Goal: Task Accomplishment & Management: Complete application form

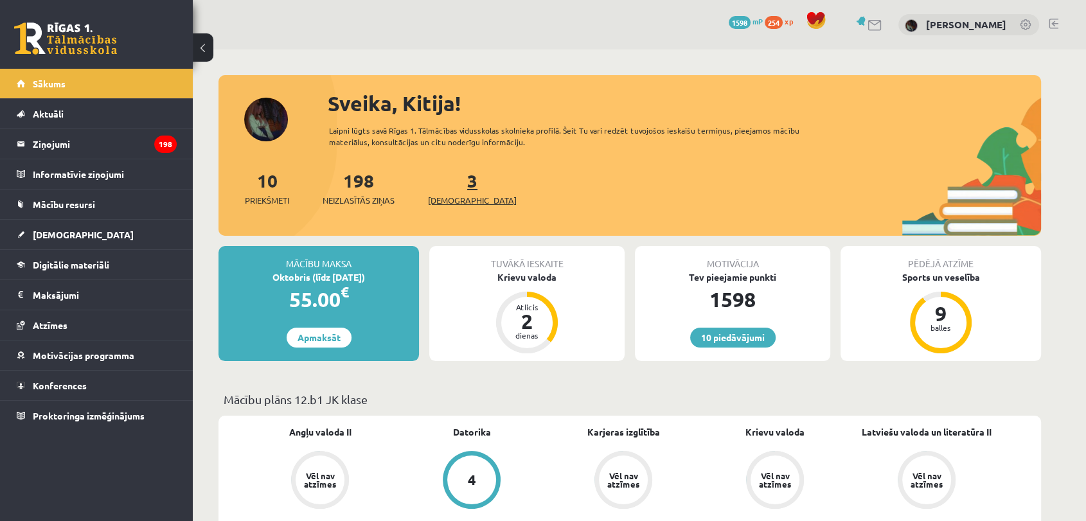
drag, startPoint x: 0, startPoint y: 0, endPoint x: 453, endPoint y: 190, distance: 491.2
click at [453, 190] on link "3 Ieskaites" at bounding box center [472, 188] width 89 height 38
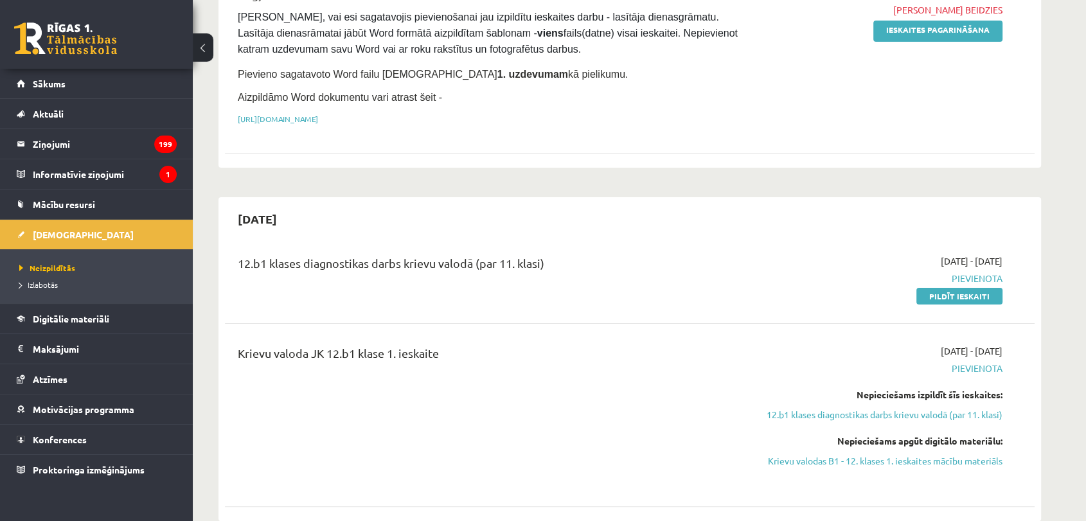
scroll to position [152, 0]
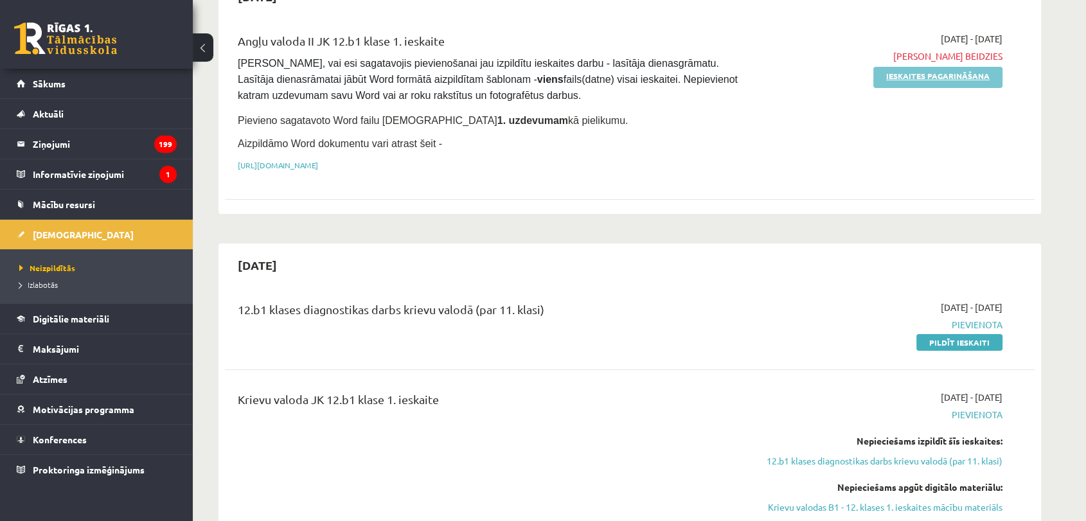
click at [971, 72] on link "Ieskaites pagarināšana" at bounding box center [938, 77] width 129 height 21
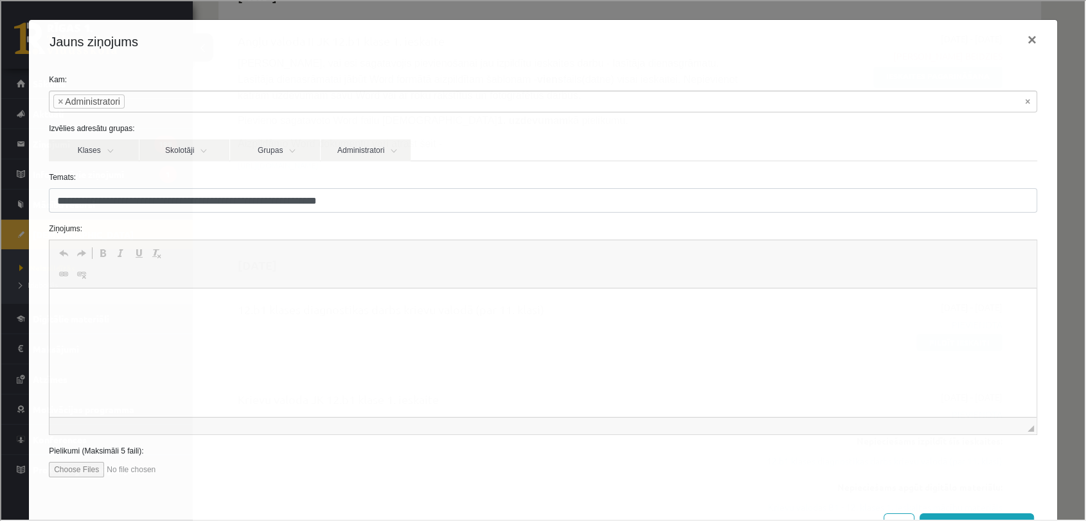
scroll to position [0, 0]
drag, startPoint x: 1062, startPoint y: 93, endPoint x: 1080, endPoint y: 87, distance: 18.3
click at [1080, 87] on div "**********" at bounding box center [542, 259] width 1084 height 519
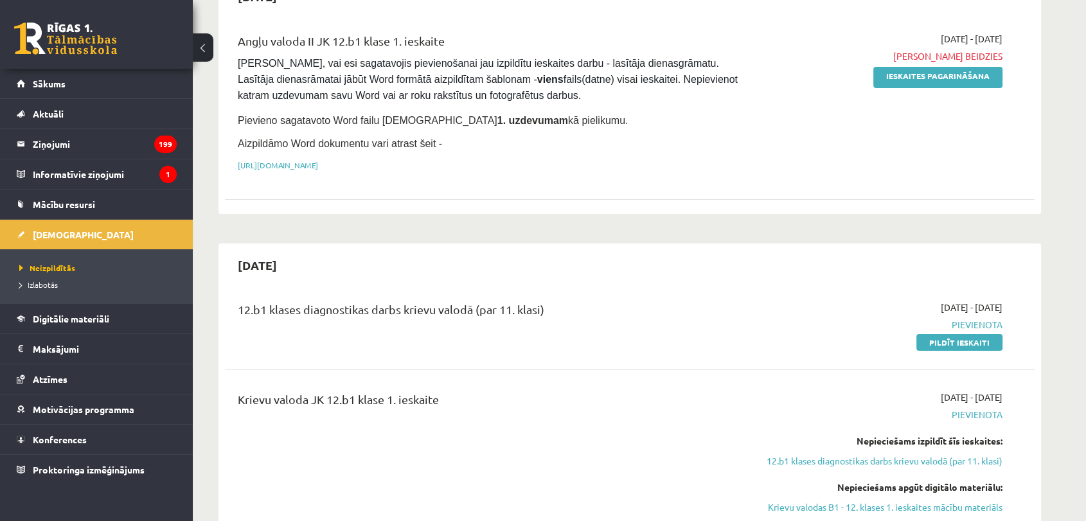
click at [974, 89] on div "2025-10-01 - 2025-10-04 Termiņš beidzies Ieskaites pagarināšana" at bounding box center [882, 105] width 262 height 147
click at [977, 84] on link "Ieskaites pagarināšana" at bounding box center [938, 77] width 129 height 21
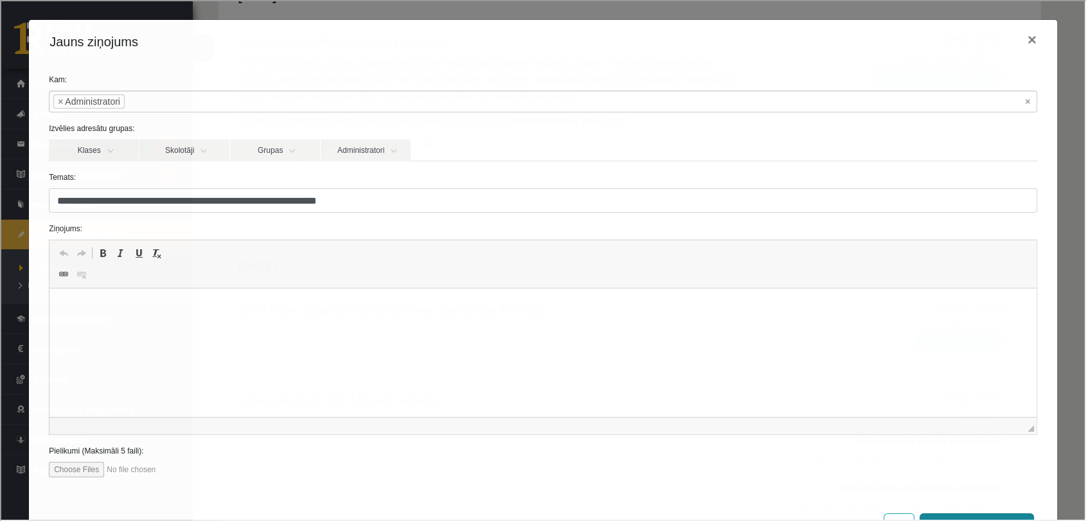
click at [1025, 328] on html at bounding box center [542, 308] width 987 height 39
click at [992, 513] on button "Sūtīt ziņu" at bounding box center [976, 523] width 114 height 23
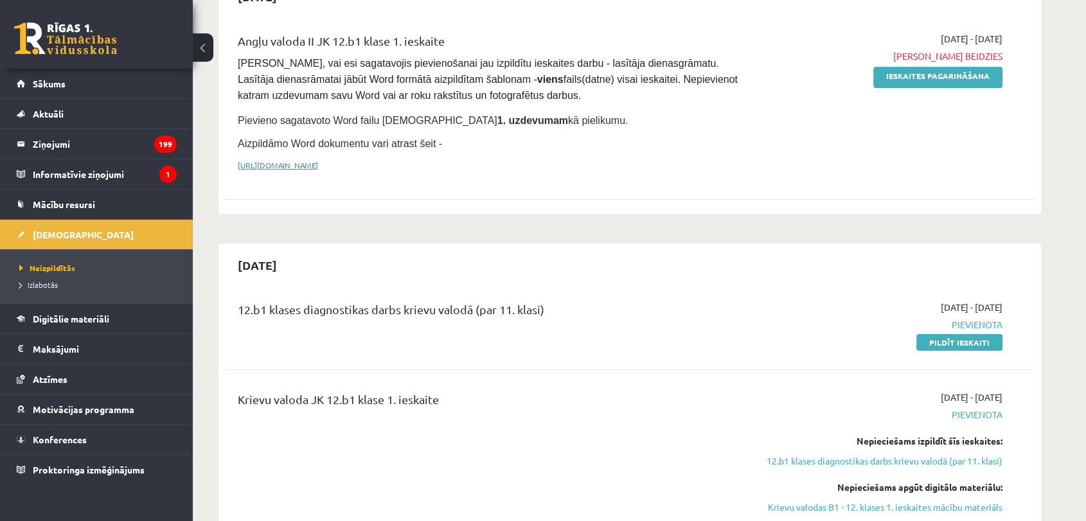
click at [318, 161] on link "https://drive.google.com/drive/folders/1IHE_ip15KOAbO2Se1NDGwZ2e__vlzPUf?usp=sh…" at bounding box center [278, 165] width 80 height 10
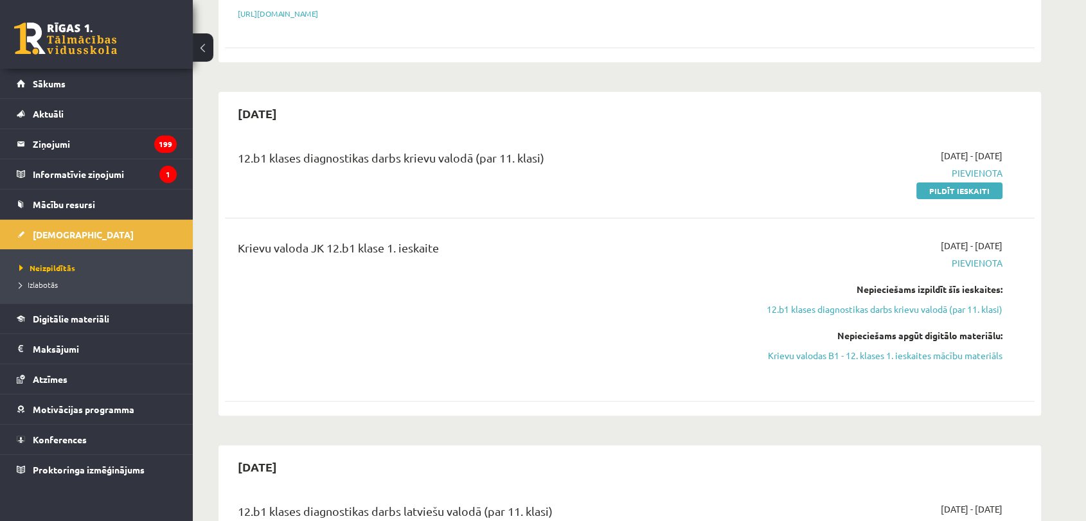
scroll to position [311, 0]
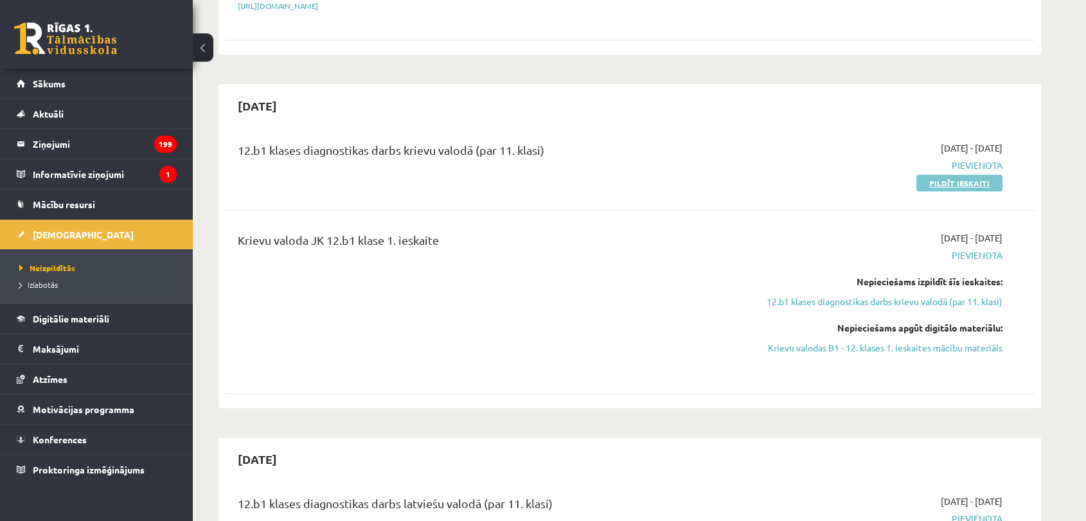
click at [970, 181] on link "Pildīt ieskaiti" at bounding box center [960, 183] width 86 height 17
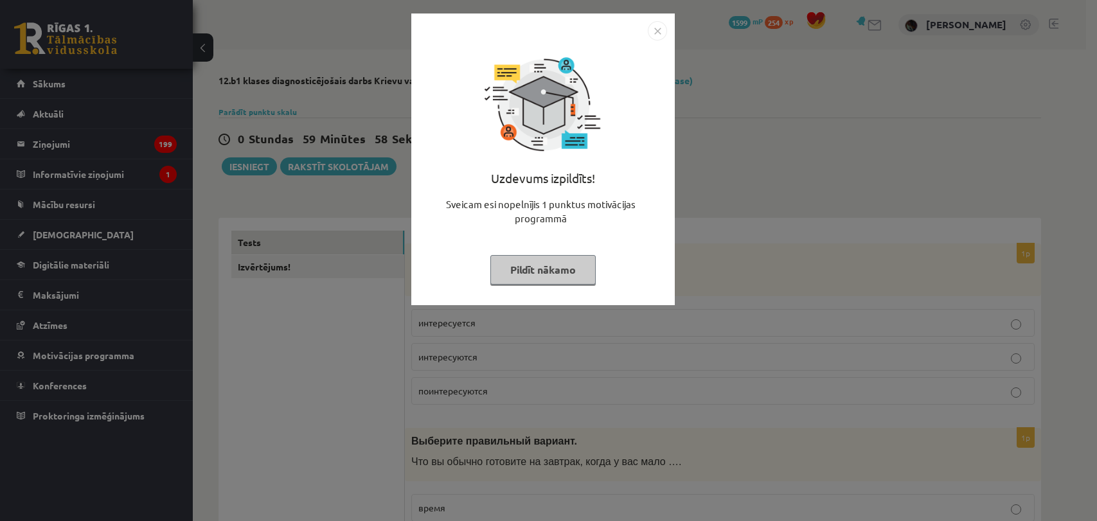
click at [663, 25] on img "Close" at bounding box center [657, 30] width 19 height 19
click at [653, 35] on img "Close" at bounding box center [657, 30] width 19 height 19
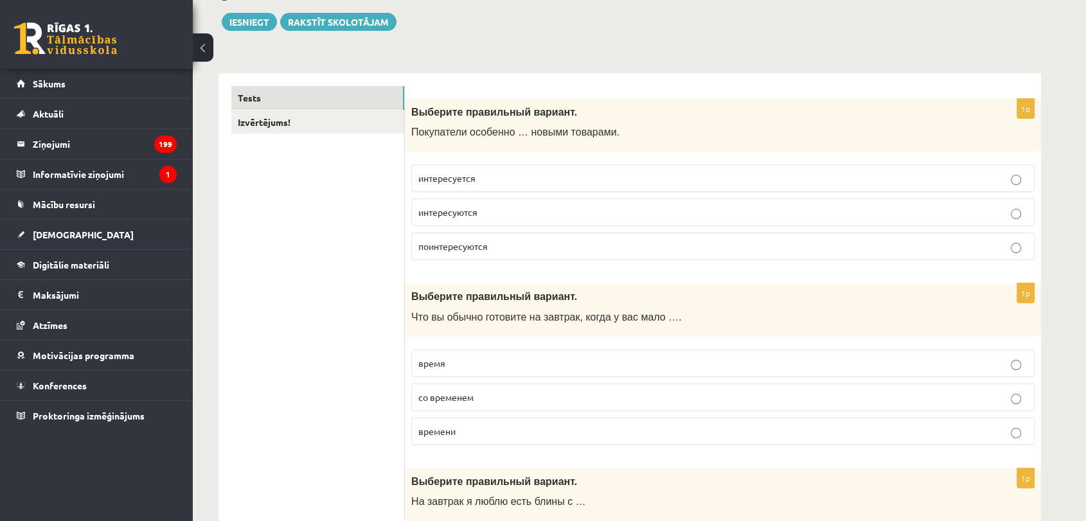
scroll to position [183, 0]
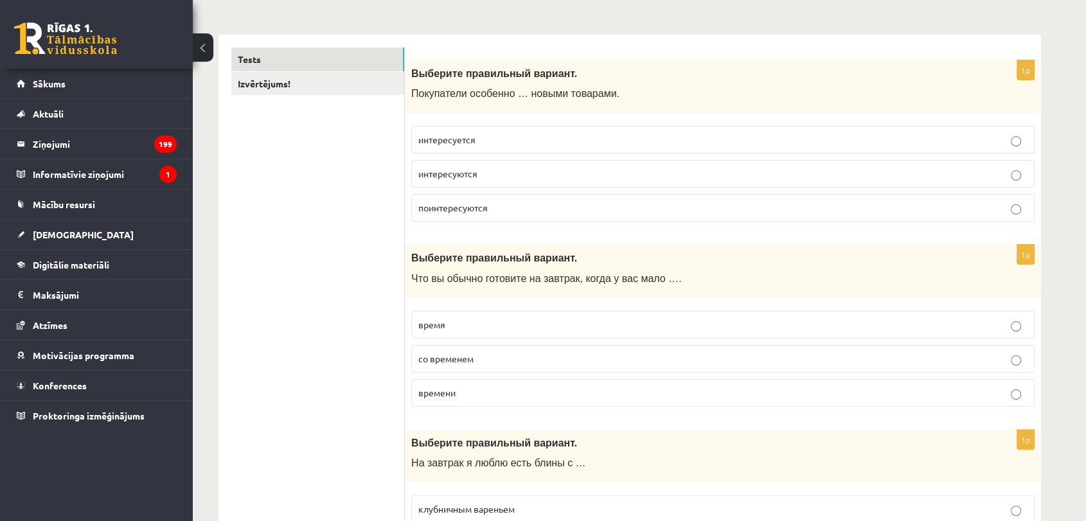
click at [546, 145] on p "интересуется" at bounding box center [722, 139] width 609 height 13
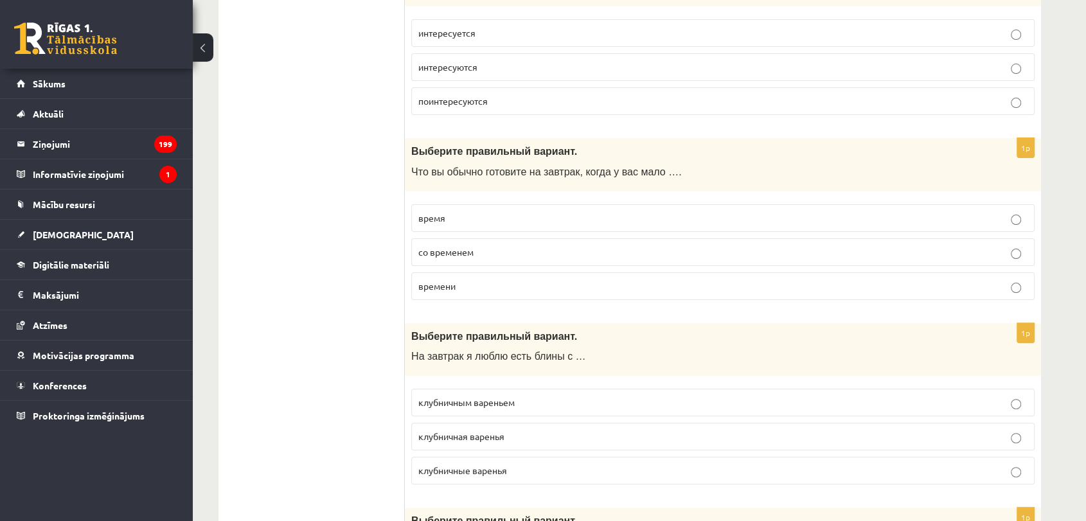
scroll to position [297, 0]
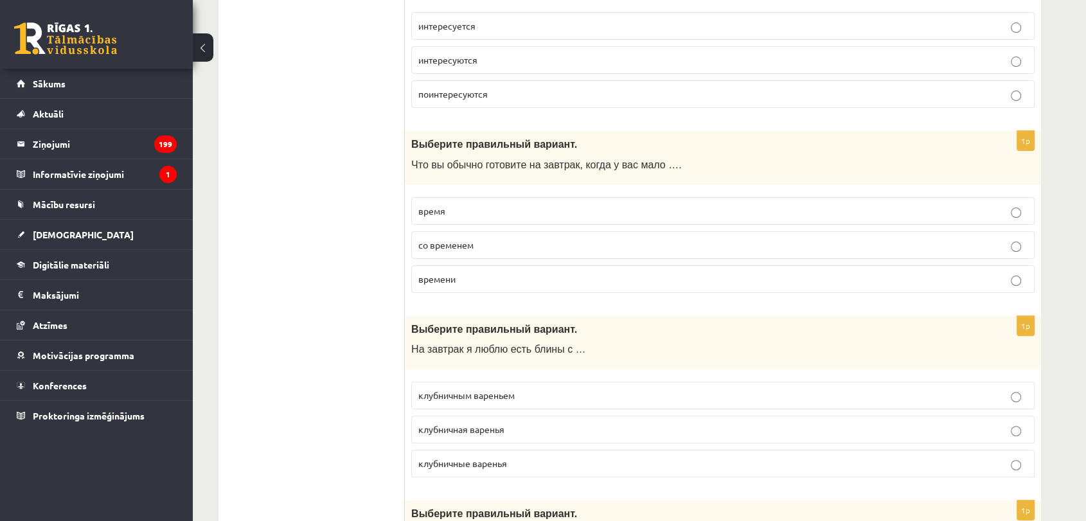
click at [530, 207] on p "время" at bounding box center [722, 210] width 609 height 13
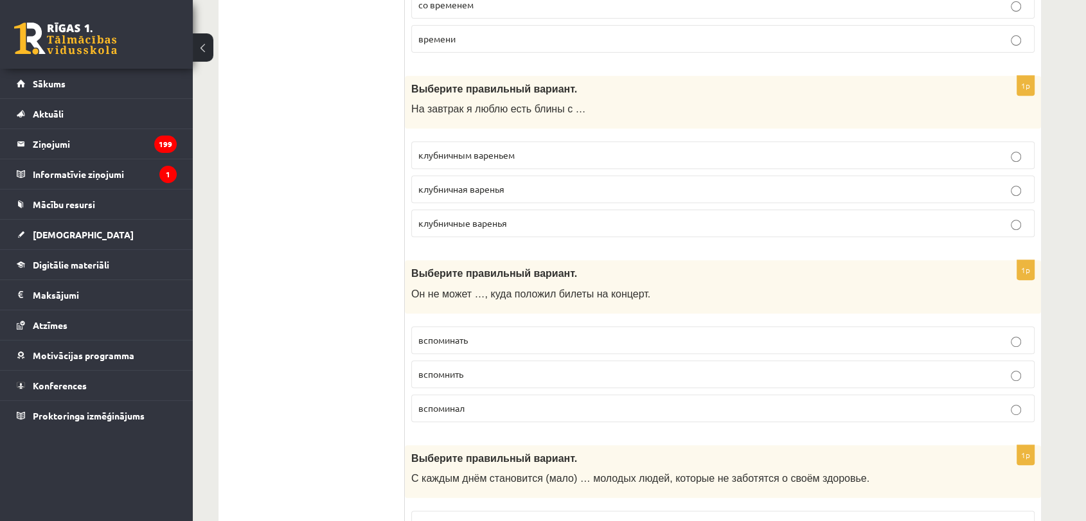
scroll to position [544, 0]
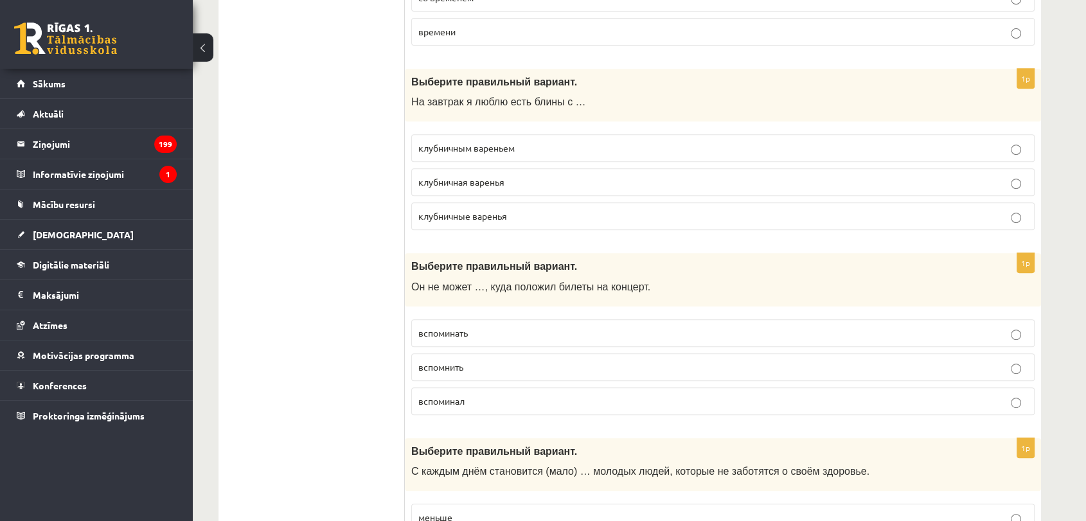
click at [574, 145] on p "клубничным вареньем" at bounding box center [722, 147] width 609 height 13
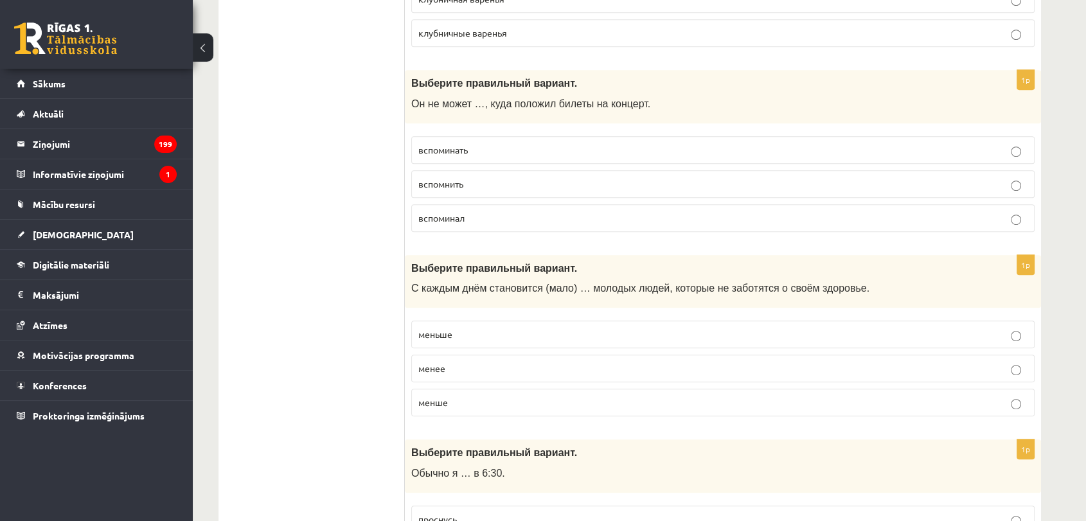
scroll to position [785, 0]
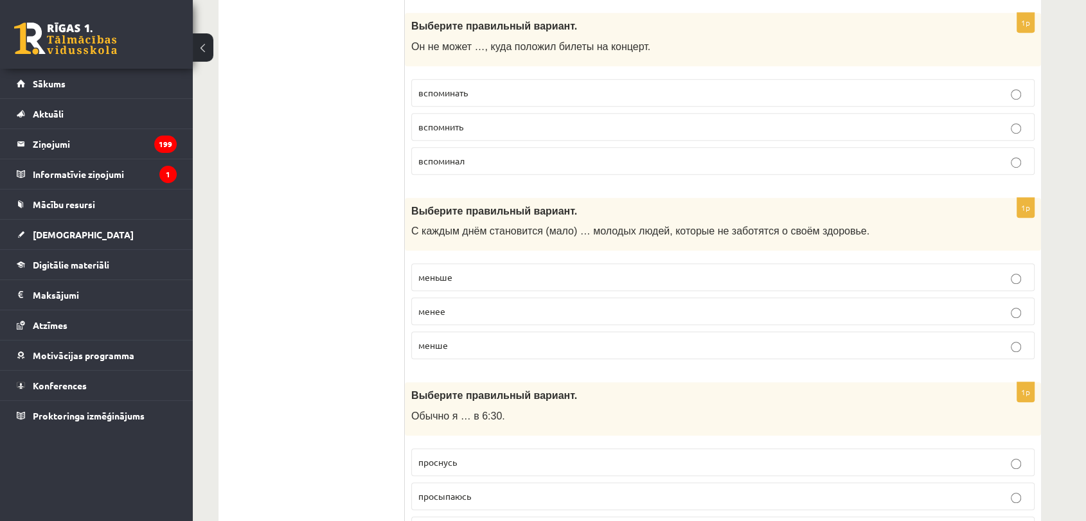
click at [510, 116] on label "вспомнить" at bounding box center [722, 127] width 623 height 28
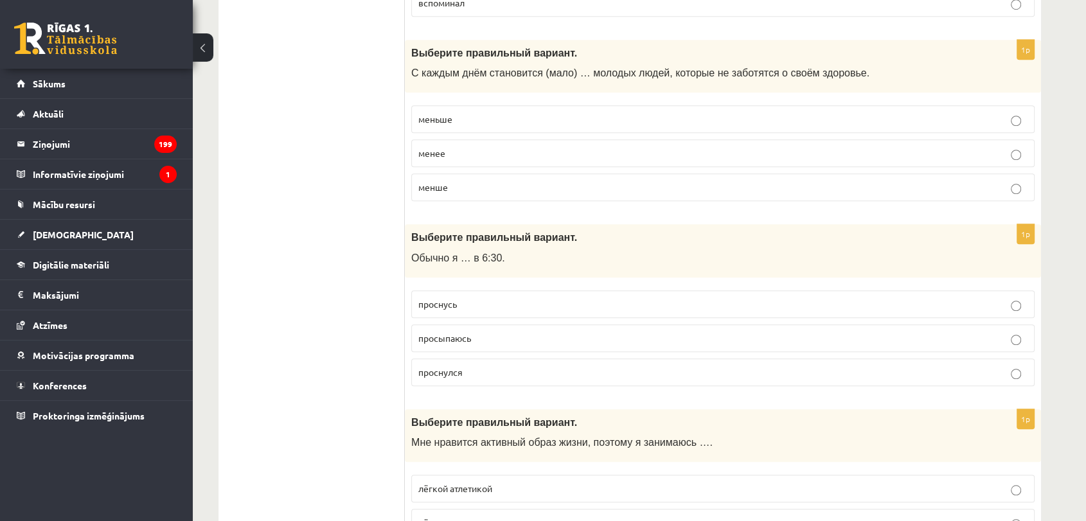
scroll to position [962, 0]
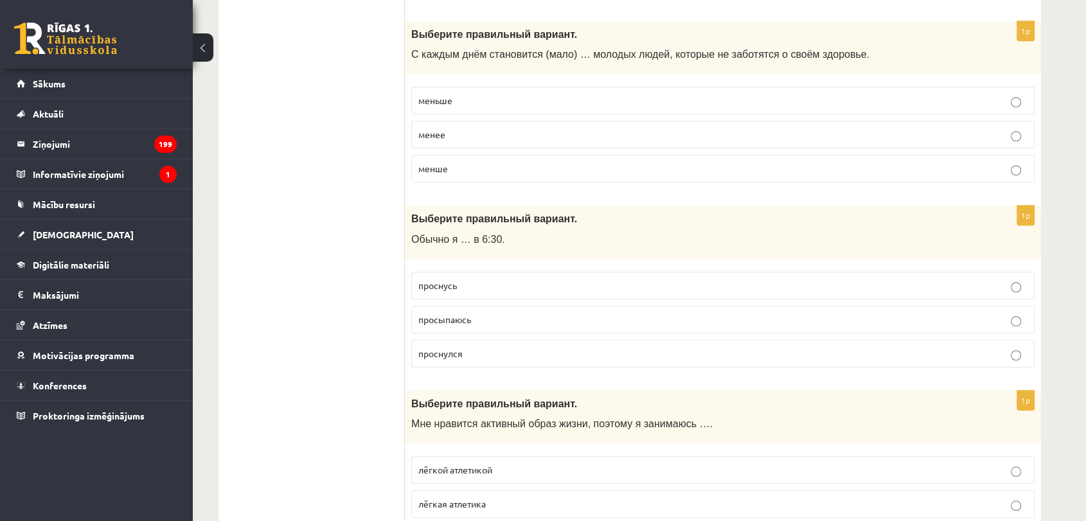
click at [510, 94] on p "меньше" at bounding box center [722, 100] width 609 height 13
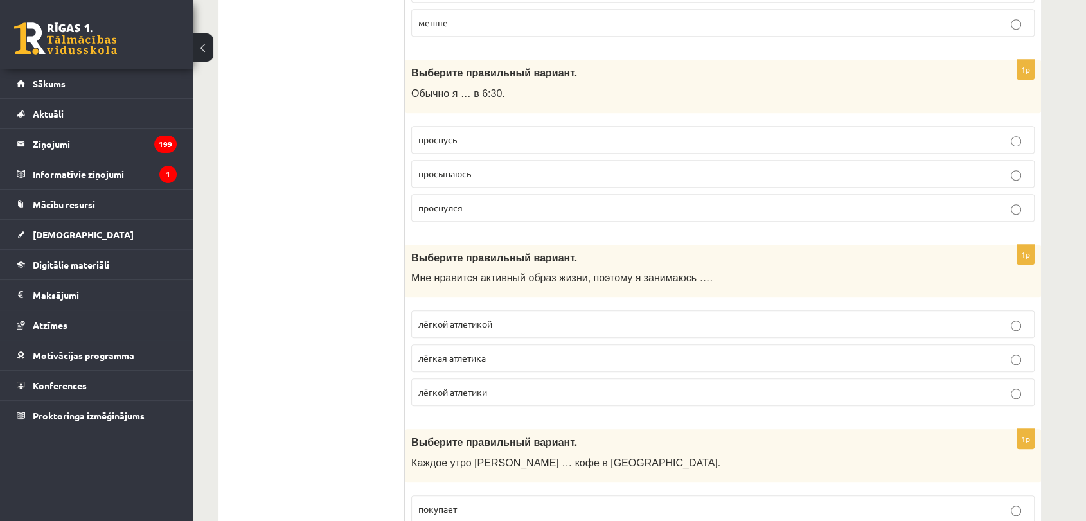
scroll to position [1152, 0]
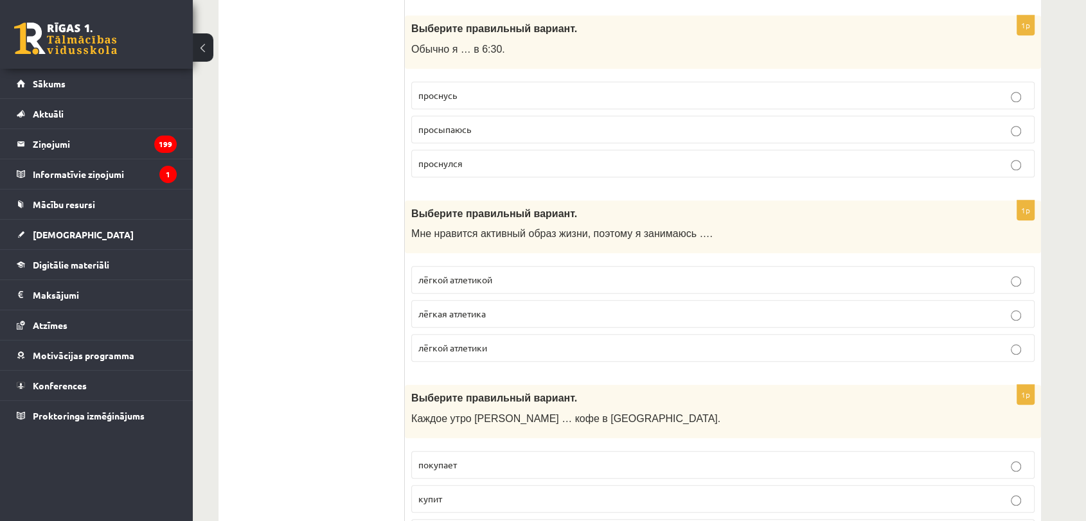
click at [505, 127] on p "просыпаюсь" at bounding box center [722, 129] width 609 height 13
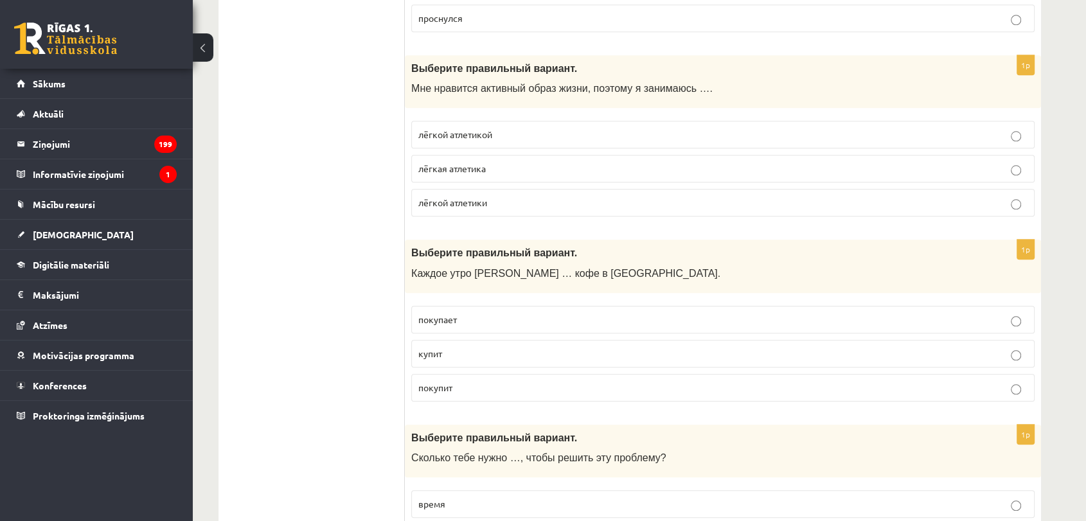
scroll to position [1361, 0]
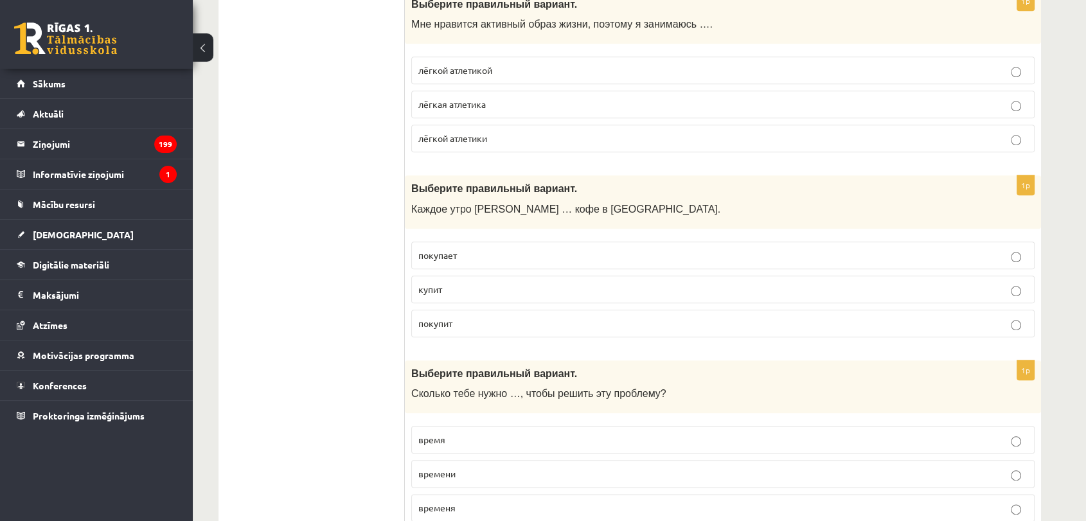
click at [533, 66] on p "лёгкой атлетикой" at bounding box center [722, 70] width 609 height 13
click at [523, 258] on label "покупает" at bounding box center [722, 256] width 623 height 28
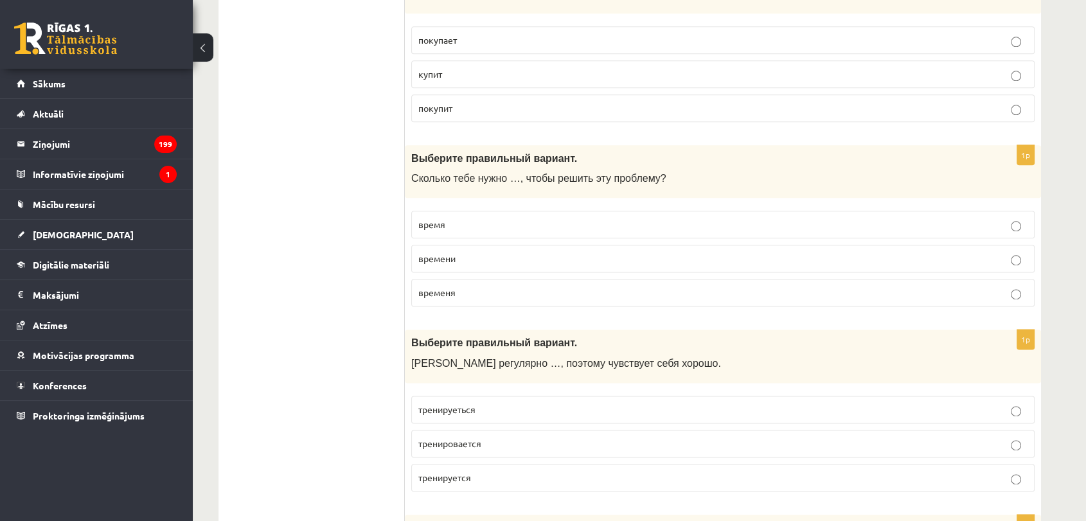
scroll to position [1595, 0]
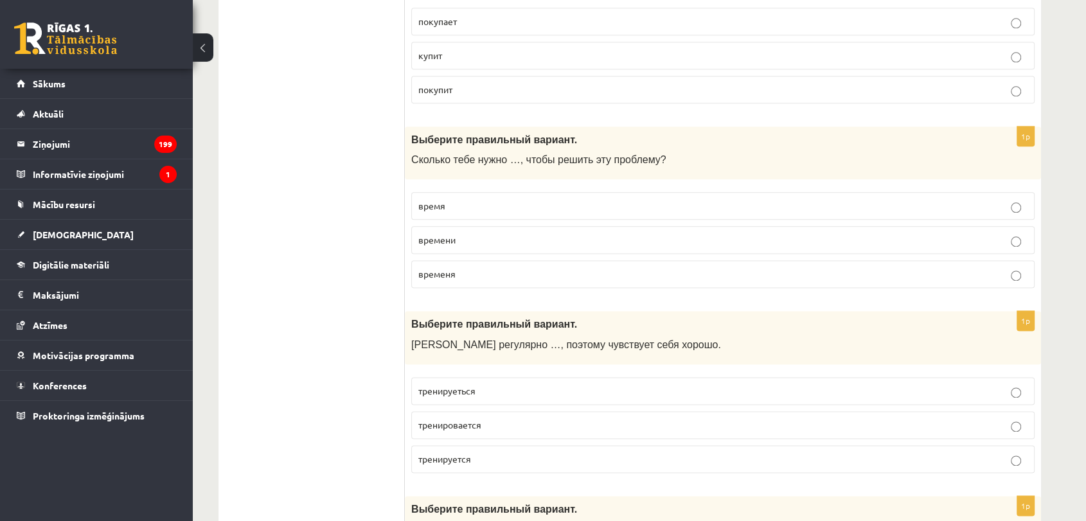
click at [482, 237] on p "времени" at bounding box center [722, 239] width 609 height 13
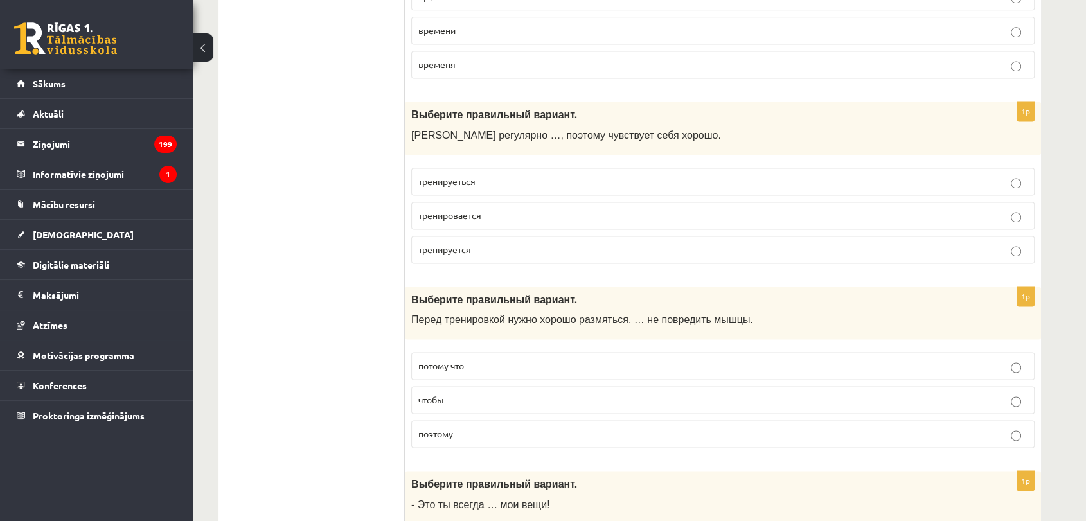
click at [546, 168] on label "тренируеться" at bounding box center [722, 182] width 623 height 28
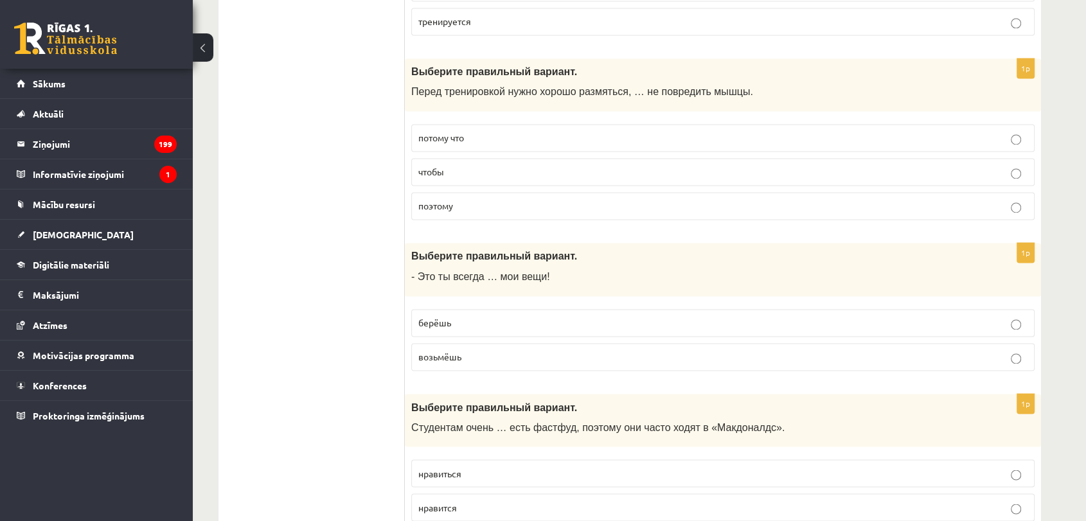
scroll to position [2020, 0]
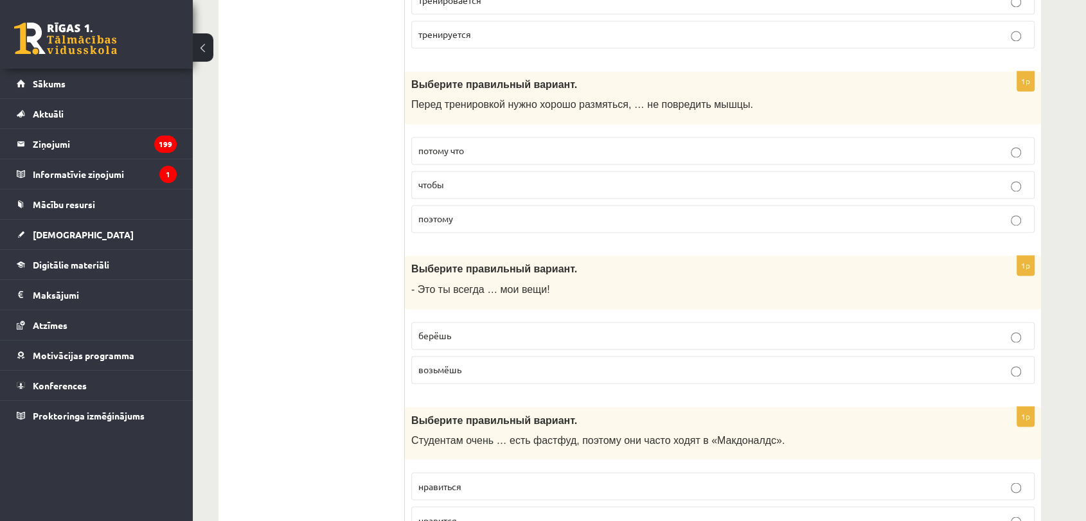
click at [519, 178] on p "чтобы" at bounding box center [722, 184] width 609 height 13
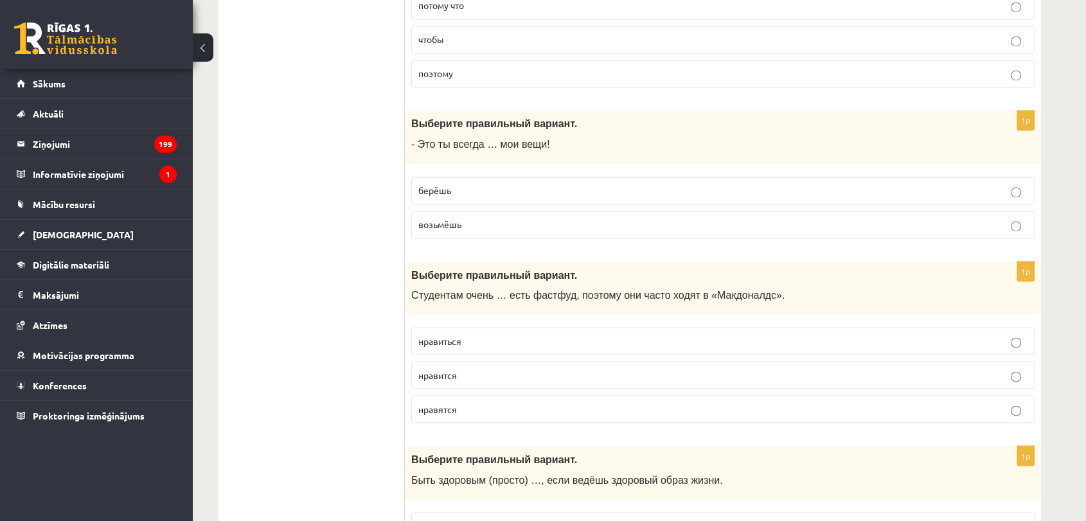
scroll to position [2197, 0]
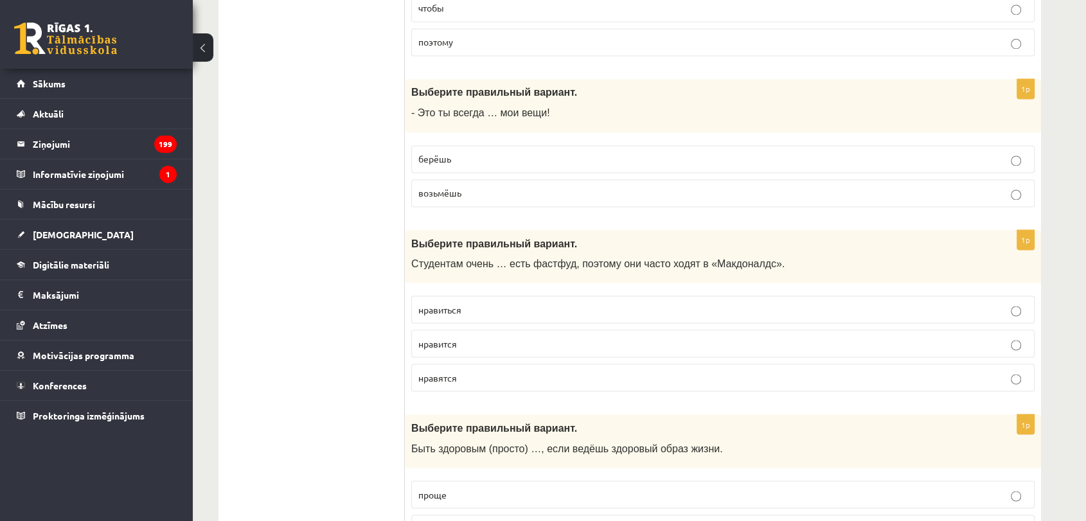
click at [514, 152] on p "берёшь" at bounding box center [722, 158] width 609 height 13
click at [530, 343] on p "нравится" at bounding box center [722, 343] width 609 height 13
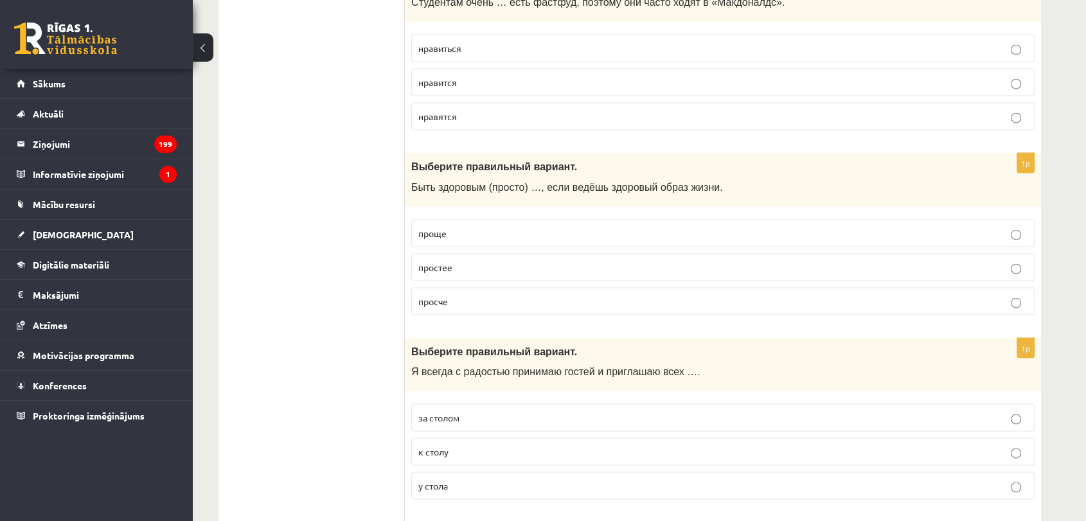
scroll to position [2477, 0]
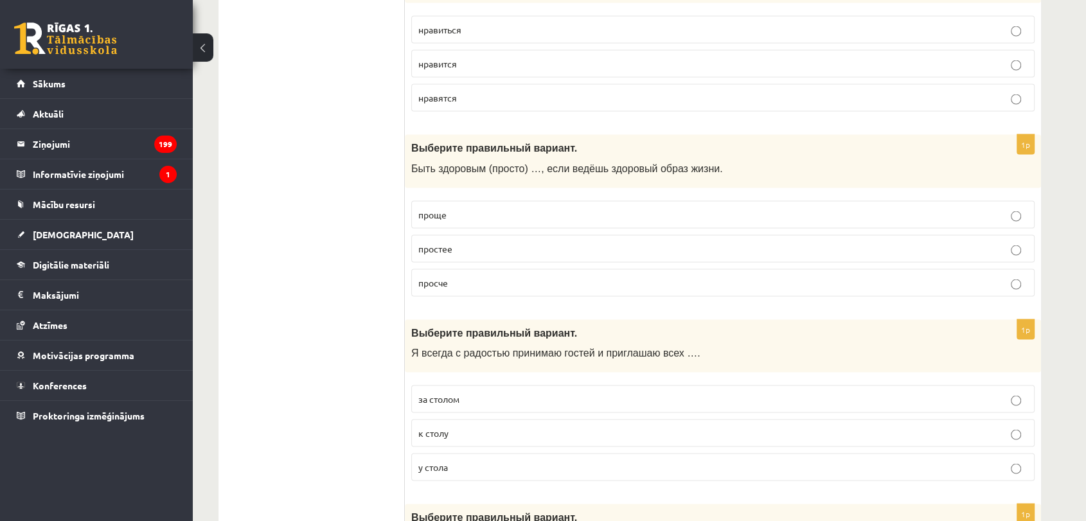
click at [503, 208] on p "проще" at bounding box center [722, 214] width 609 height 13
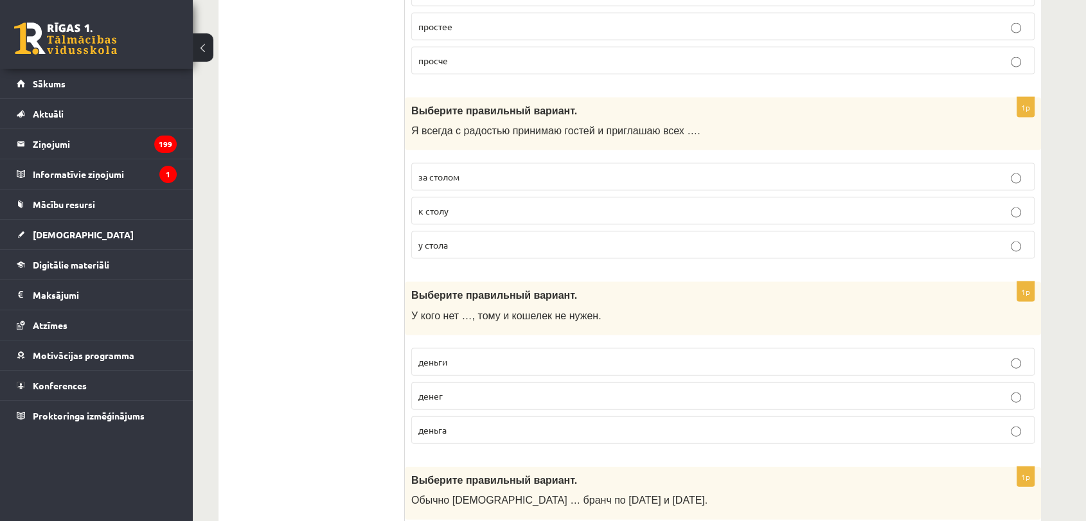
scroll to position [2718, 0]
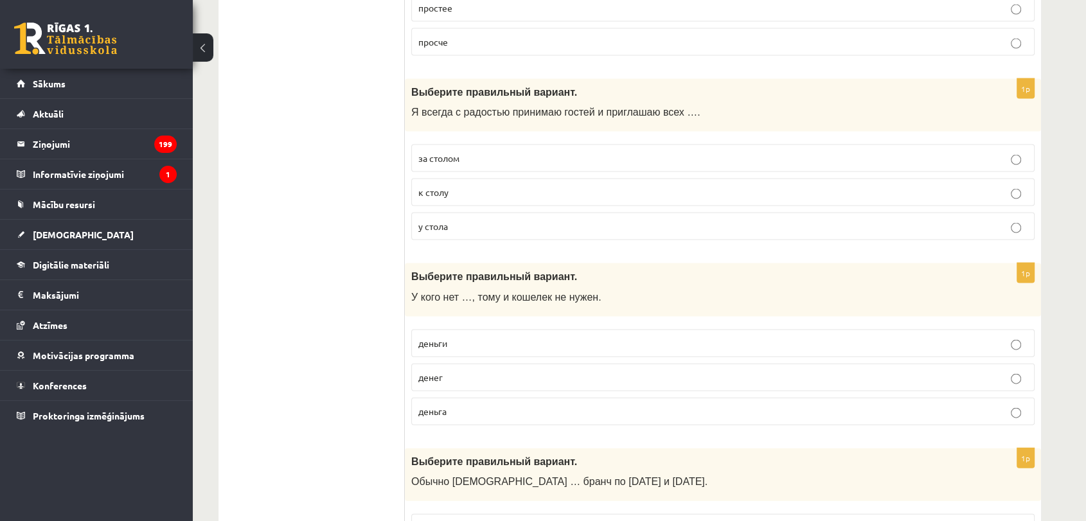
click at [539, 153] on p "за столом" at bounding box center [722, 158] width 609 height 13
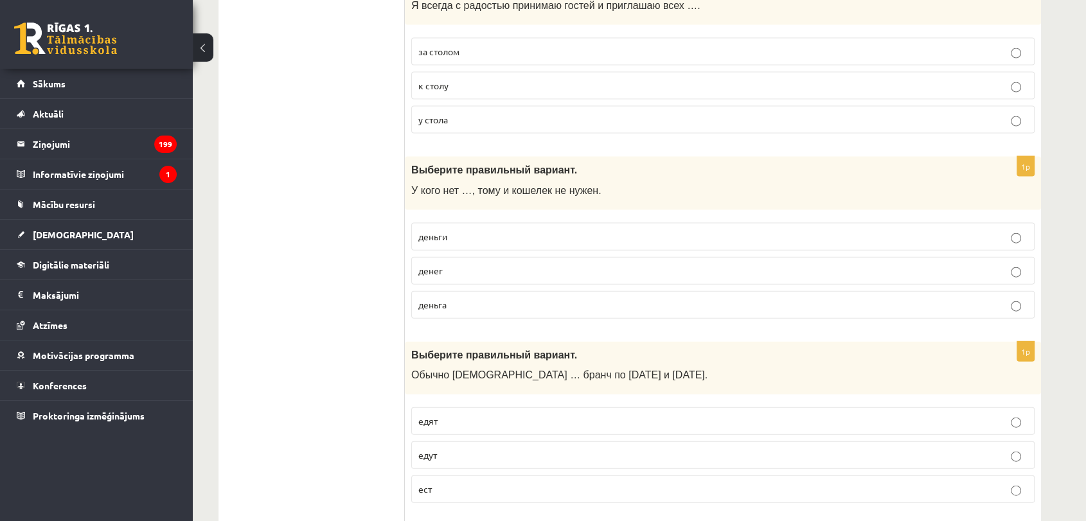
scroll to position [2844, 0]
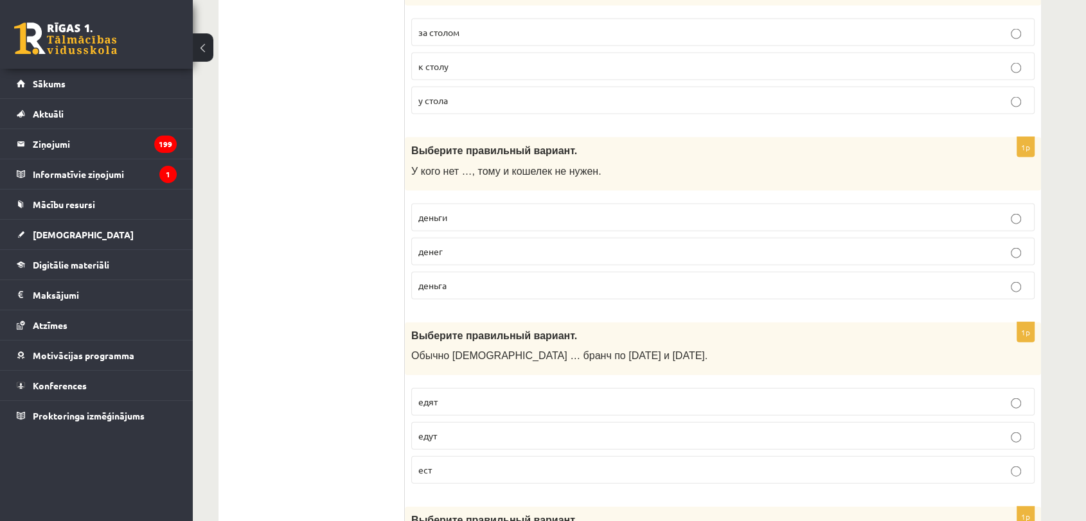
click at [512, 214] on p "деньги" at bounding box center [722, 217] width 609 height 13
click at [733, 250] on p "денег" at bounding box center [722, 251] width 609 height 13
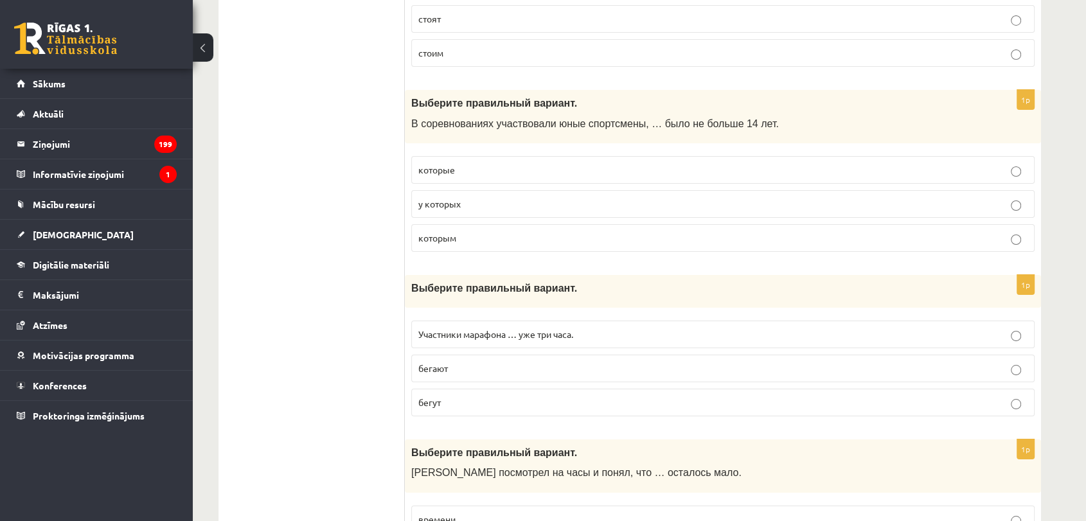
scroll to position [5005, 0]
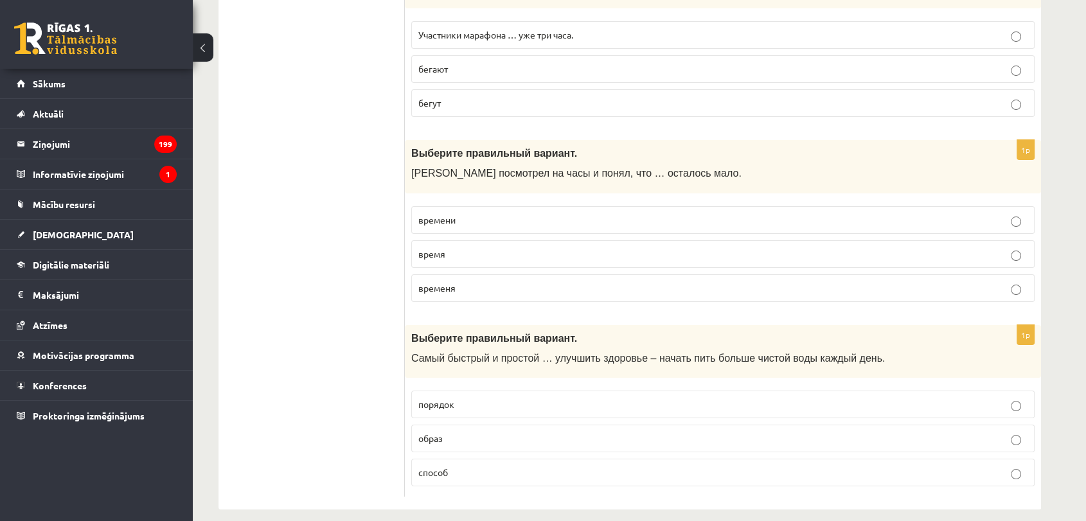
click at [524, 431] on label "образ" at bounding box center [722, 439] width 623 height 28
click at [504, 466] on p "способ" at bounding box center [722, 472] width 609 height 13
click at [515, 213] on p "времени" at bounding box center [722, 219] width 609 height 13
click at [497, 251] on label "время" at bounding box center [722, 254] width 623 height 28
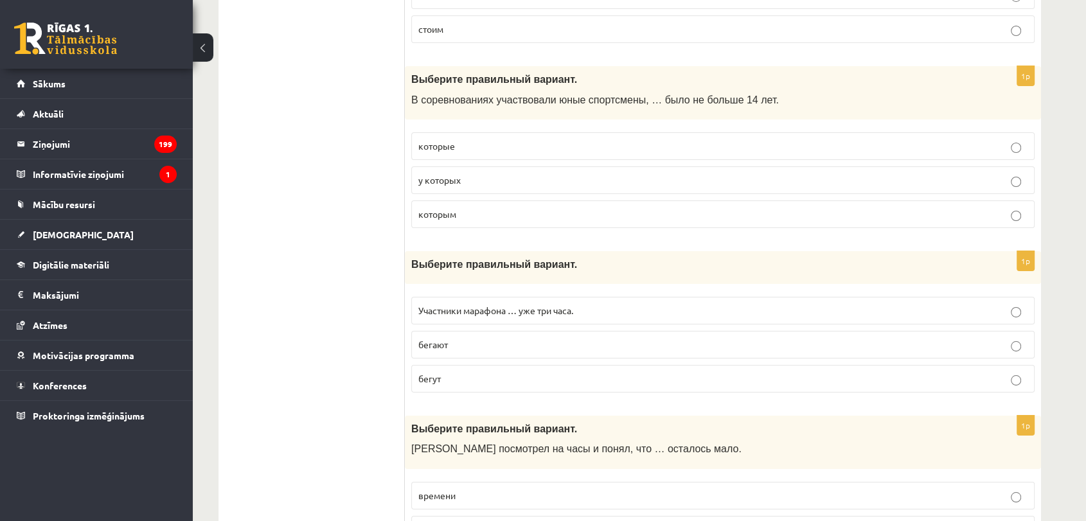
scroll to position [4722, 0]
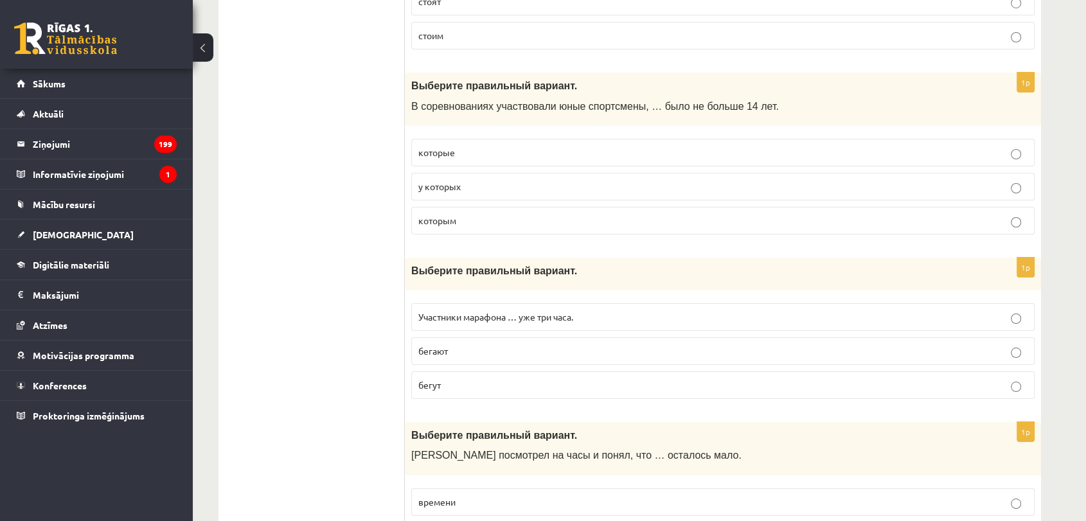
click at [495, 146] on p "которые" at bounding box center [722, 152] width 609 height 13
click at [497, 180] on p "у которых" at bounding box center [722, 186] width 609 height 13
click at [508, 345] on p "бегают" at bounding box center [722, 351] width 609 height 13
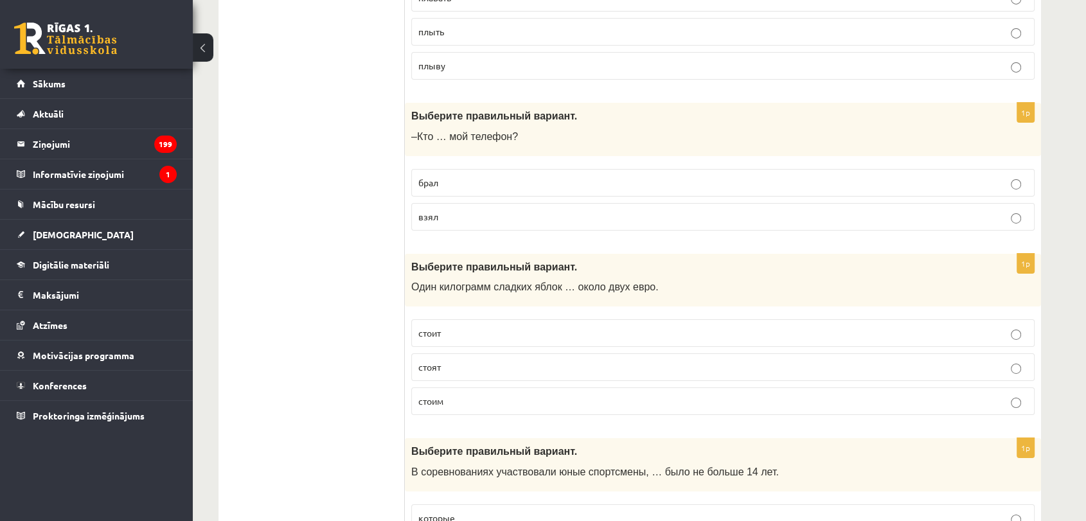
scroll to position [4350, 0]
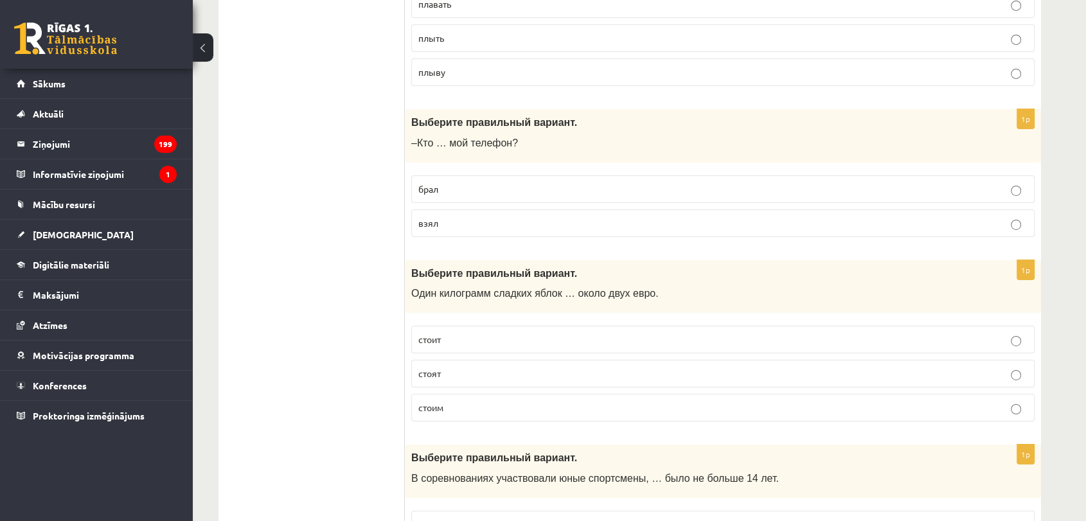
click at [650, 333] on p "стоит" at bounding box center [722, 339] width 609 height 13
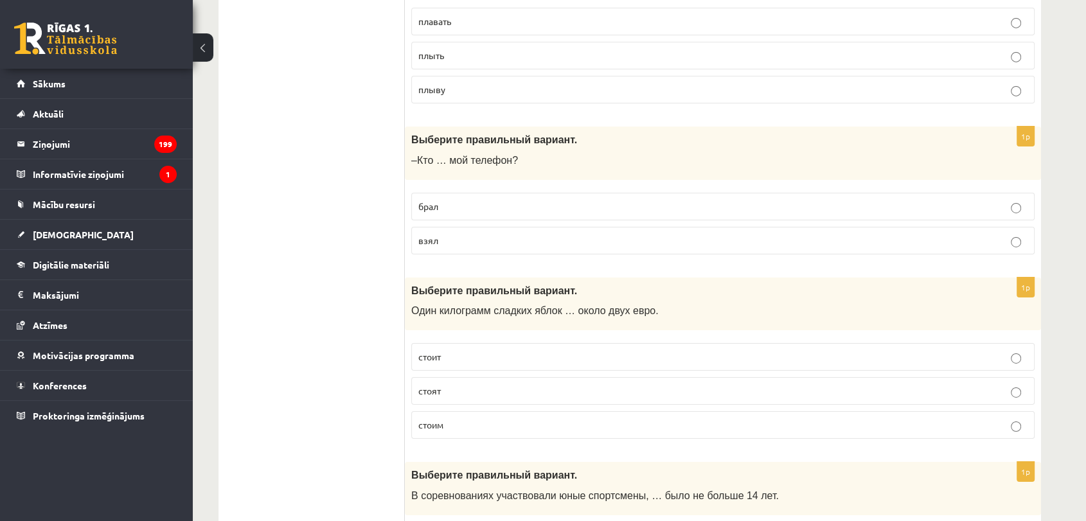
scroll to position [4326, 0]
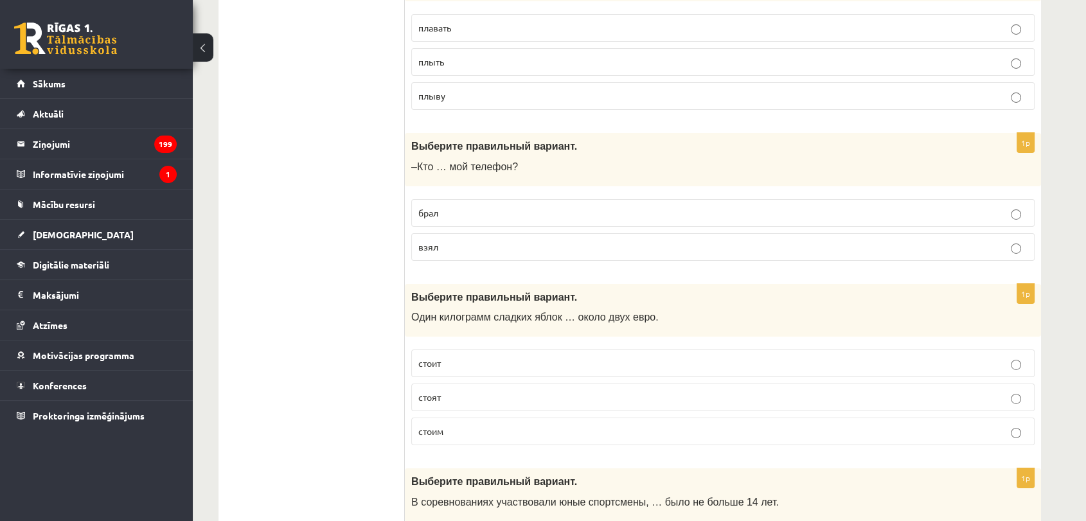
click at [535, 206] on p "брал" at bounding box center [722, 212] width 609 height 13
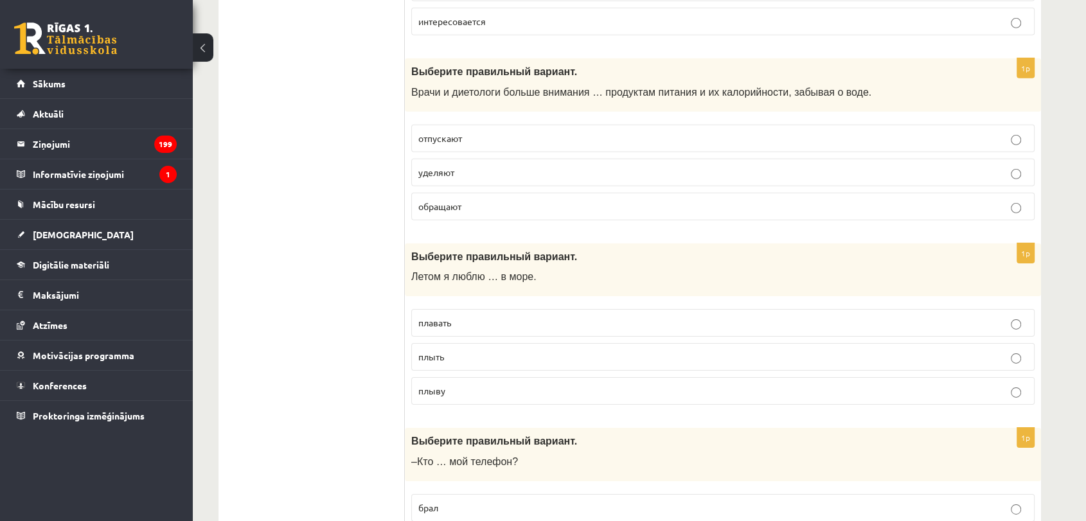
scroll to position [4019, 0]
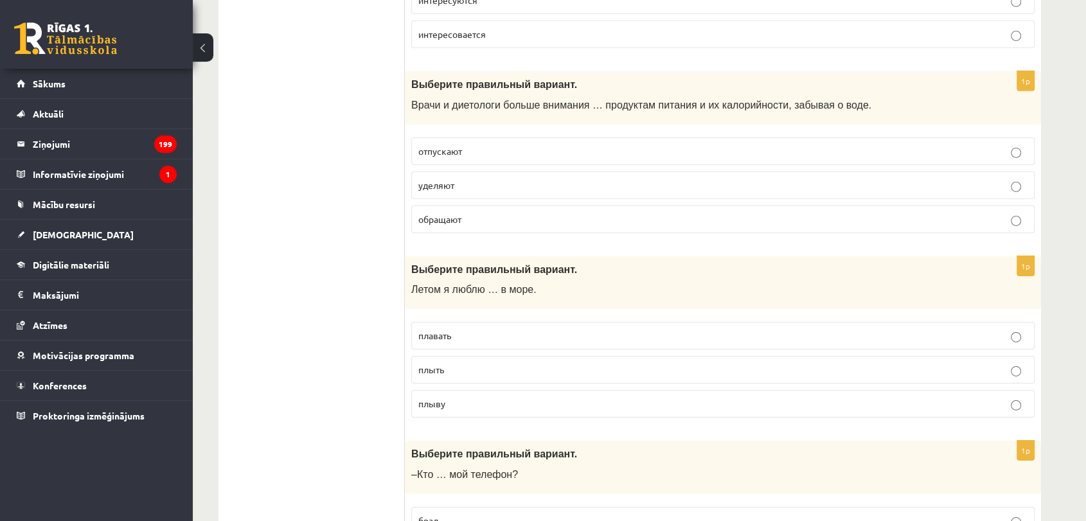
click at [530, 343] on fieldset "плавать плыть плыву" at bounding box center [722, 369] width 623 height 106
click at [537, 334] on label "плавать" at bounding box center [722, 336] width 623 height 28
click at [532, 179] on p "уделяют" at bounding box center [722, 185] width 609 height 13
click at [519, 213] on p "обращают" at bounding box center [722, 219] width 609 height 13
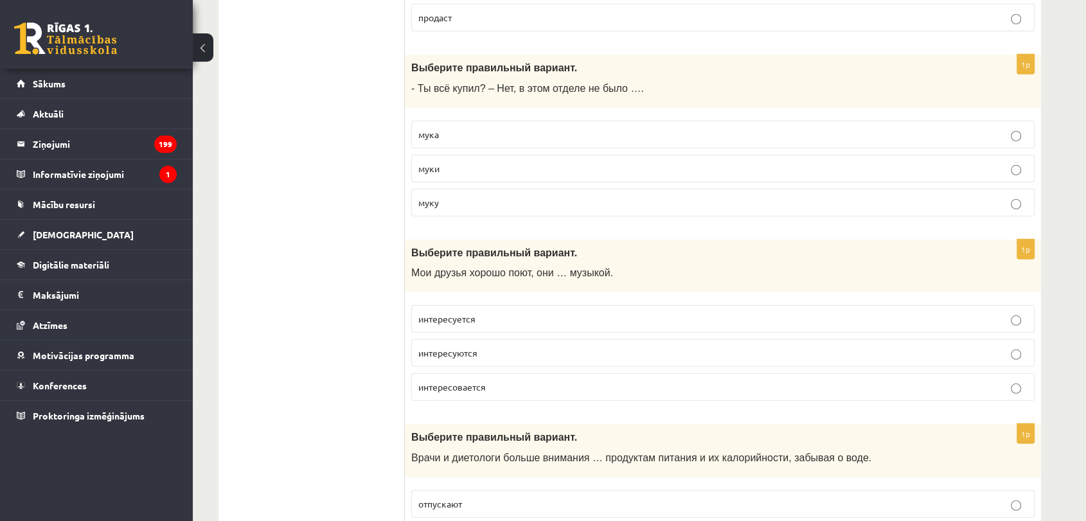
scroll to position [3659, 0]
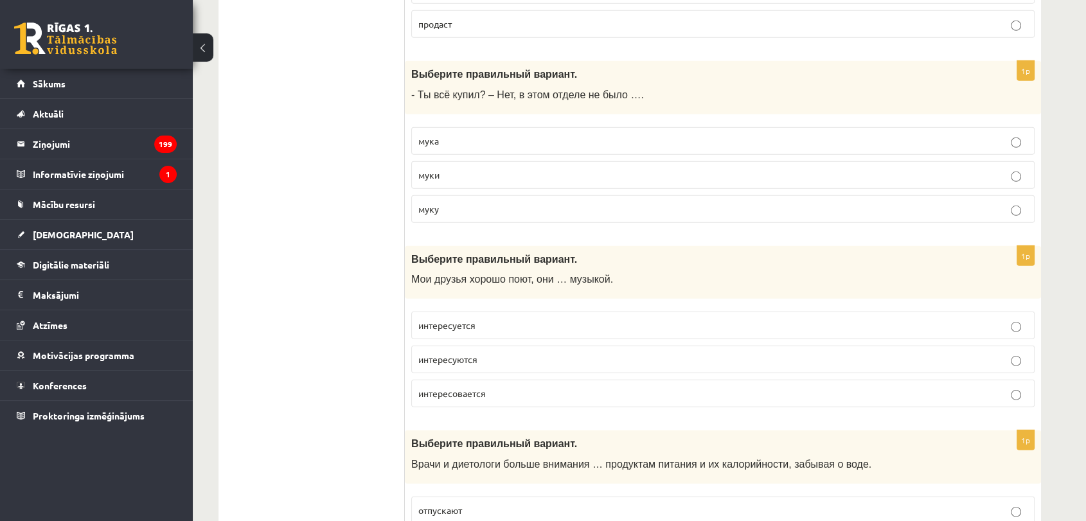
click at [509, 168] on p "муки" at bounding box center [722, 174] width 609 height 13
click at [514, 353] on p "интересуются" at bounding box center [722, 359] width 609 height 13
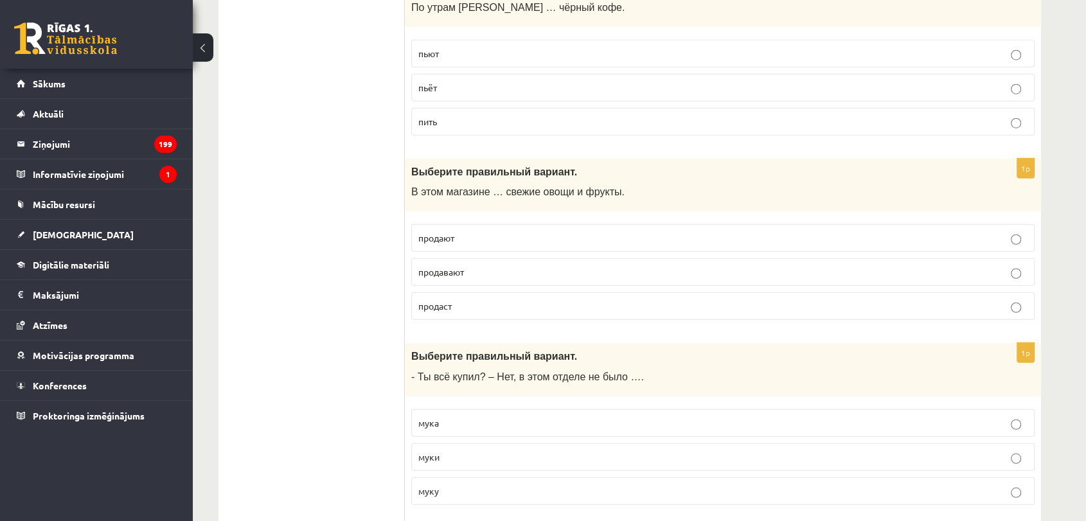
scroll to position [3364, 0]
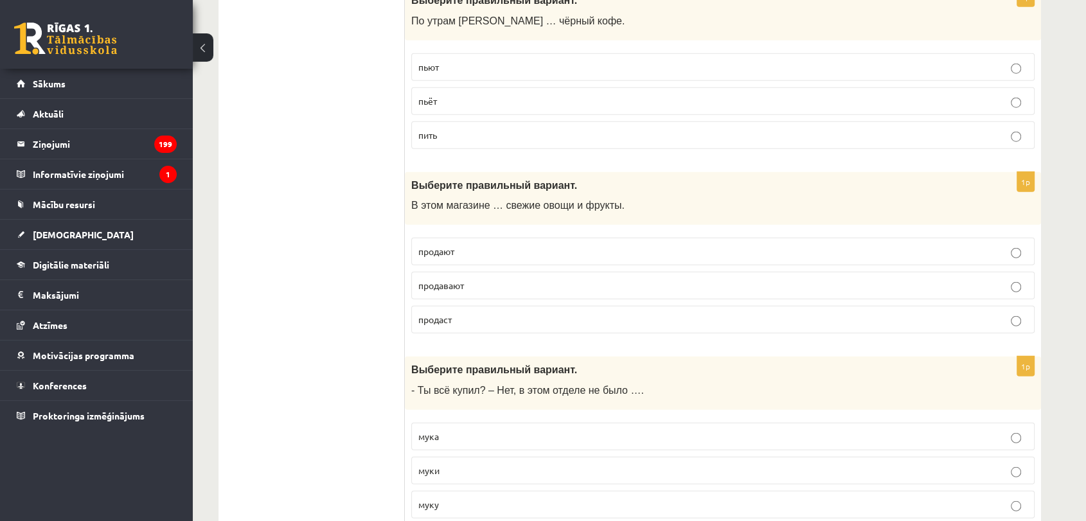
click at [505, 245] on p "продают" at bounding box center [722, 251] width 609 height 13
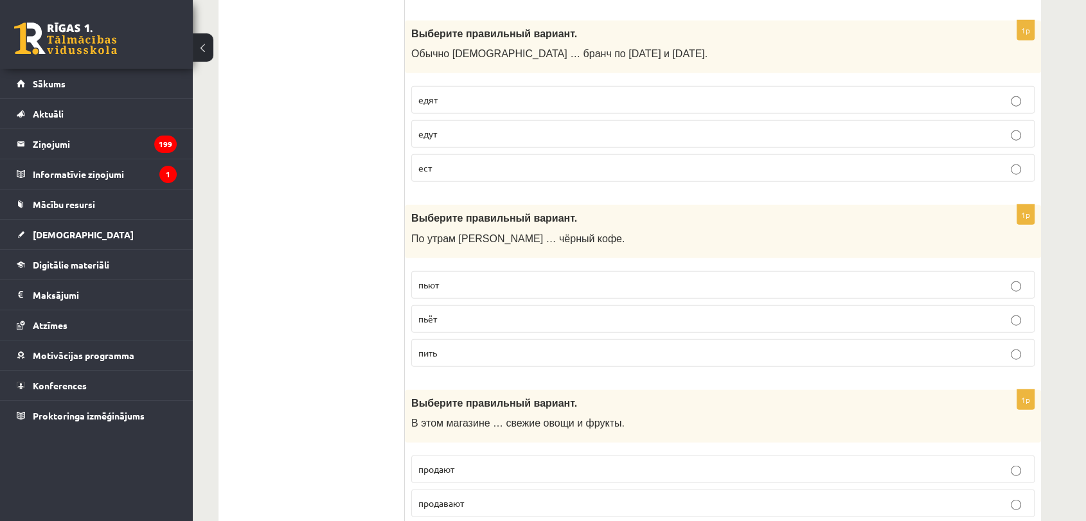
scroll to position [3139, 0]
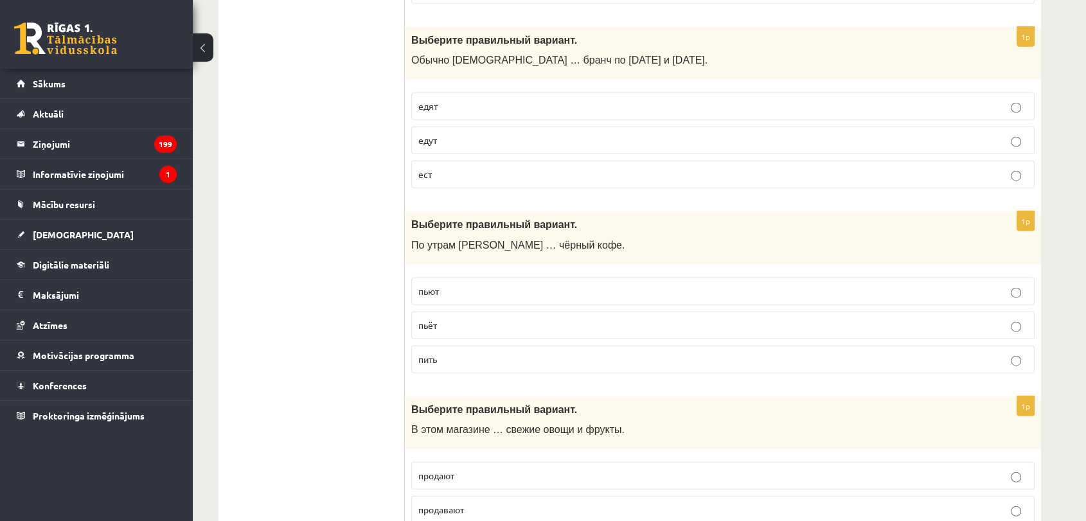
click at [473, 323] on p "пьёт" at bounding box center [722, 325] width 609 height 13
click at [541, 115] on fieldset "едят едут ест" at bounding box center [722, 139] width 623 height 106
click at [999, 110] on label "едят" at bounding box center [722, 107] width 623 height 28
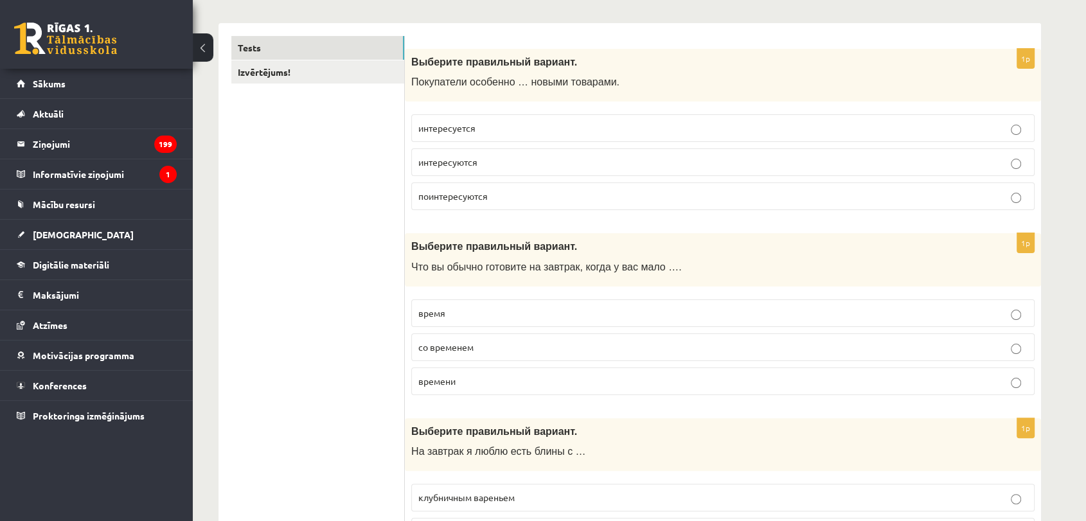
scroll to position [0, 0]
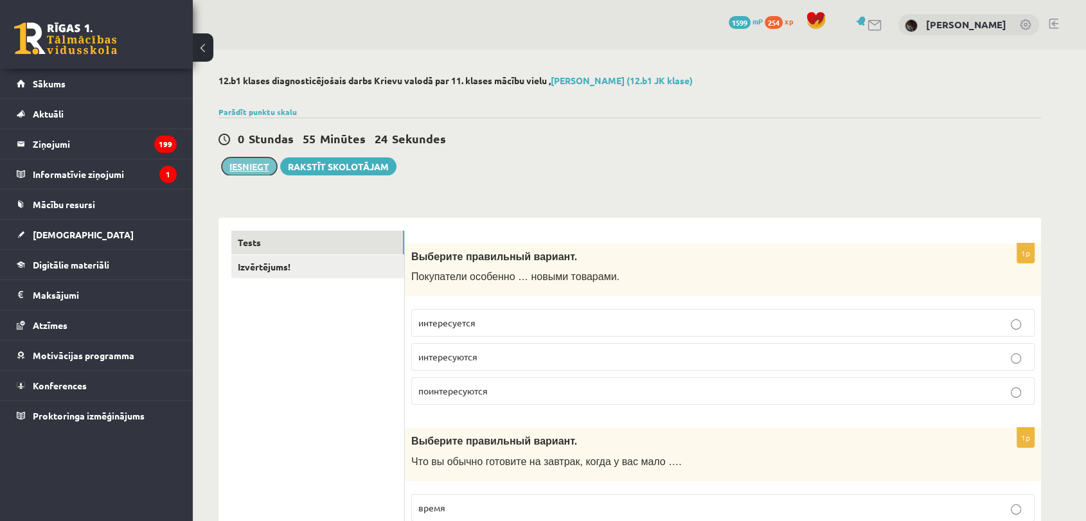
click at [257, 163] on button "Iesniegt" at bounding box center [249, 166] width 55 height 18
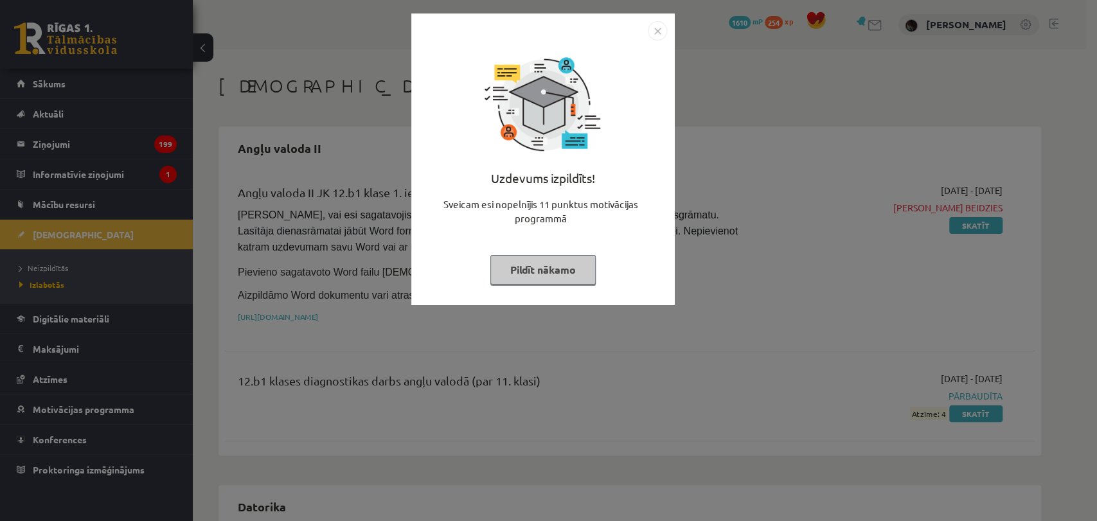
click at [658, 30] on img "Close" at bounding box center [657, 30] width 19 height 19
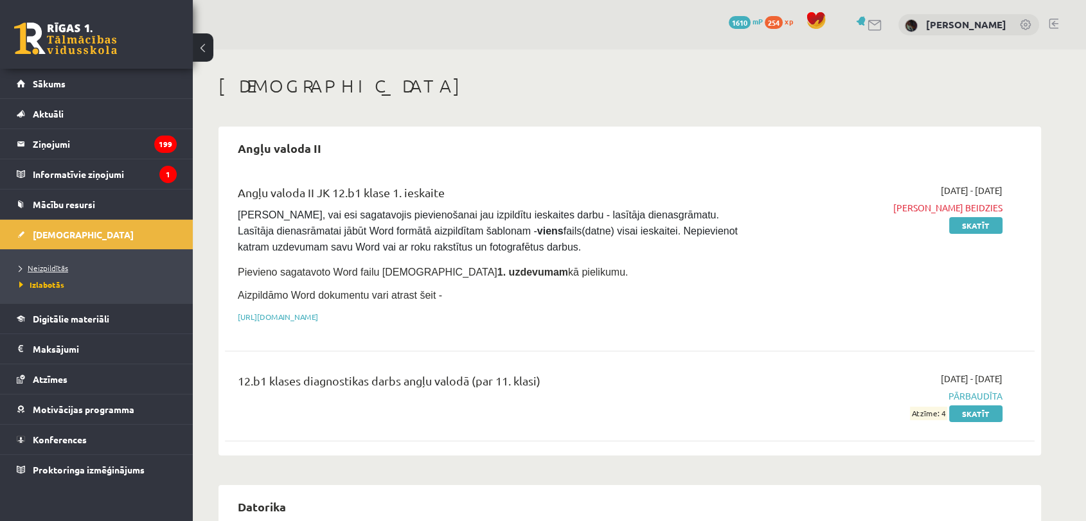
click at [60, 270] on span "Neizpildītās" at bounding box center [43, 268] width 49 height 10
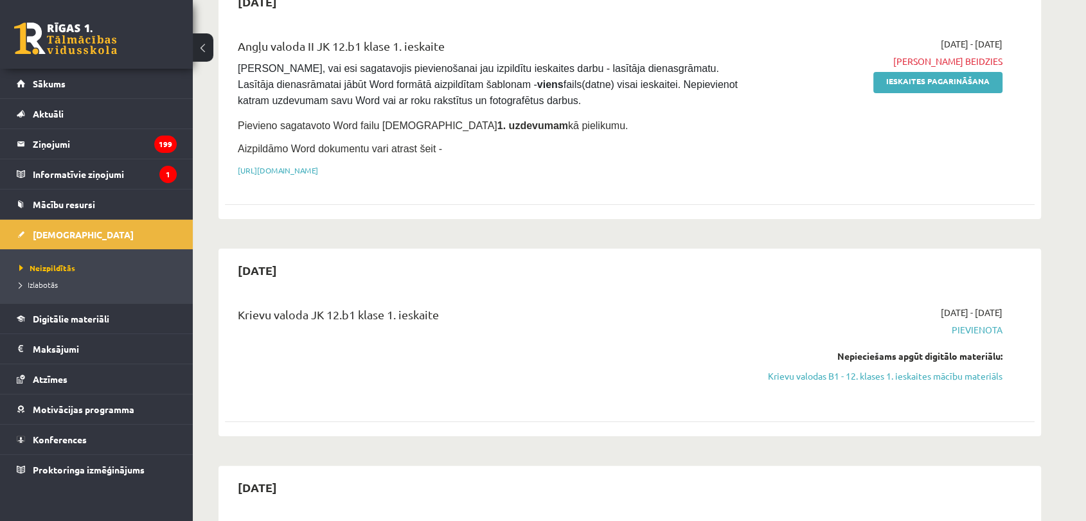
scroll to position [139, 0]
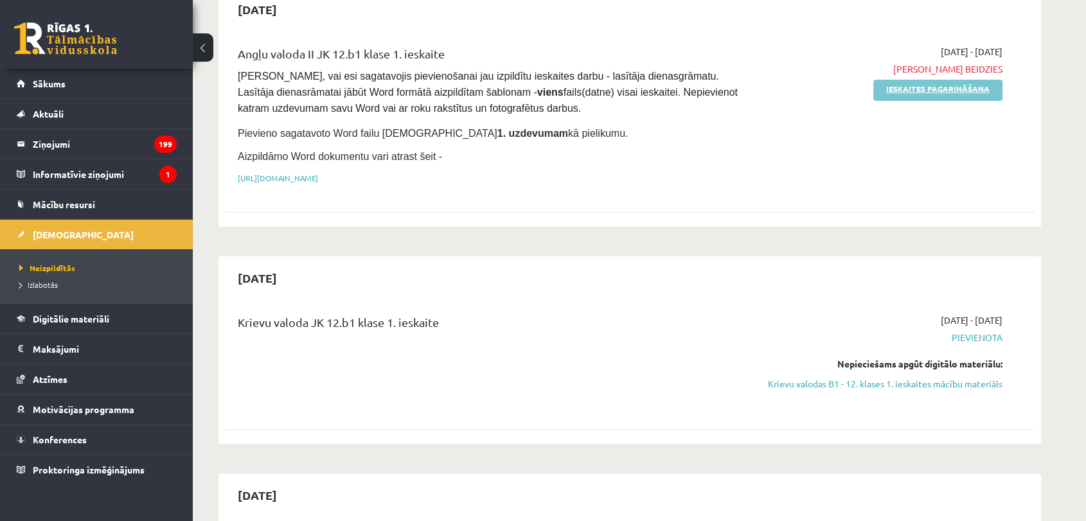
click at [979, 89] on link "Ieskaites pagarināšana" at bounding box center [938, 90] width 129 height 21
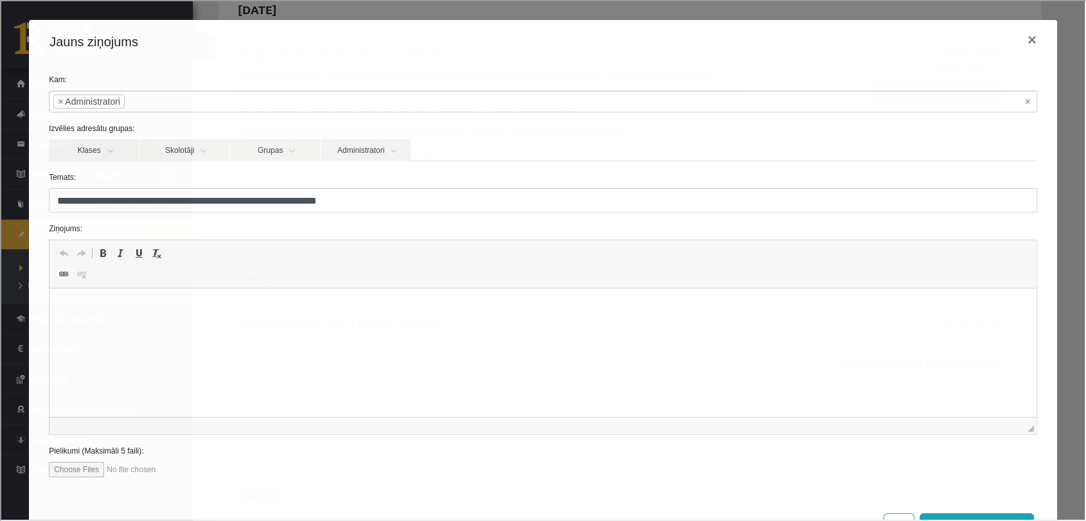
scroll to position [0, 0]
click at [1035, 42] on div "Jauns ziņojums ×" at bounding box center [542, 41] width 1028 height 44
click at [1016, 42] on button "×" at bounding box center [1031, 39] width 30 height 36
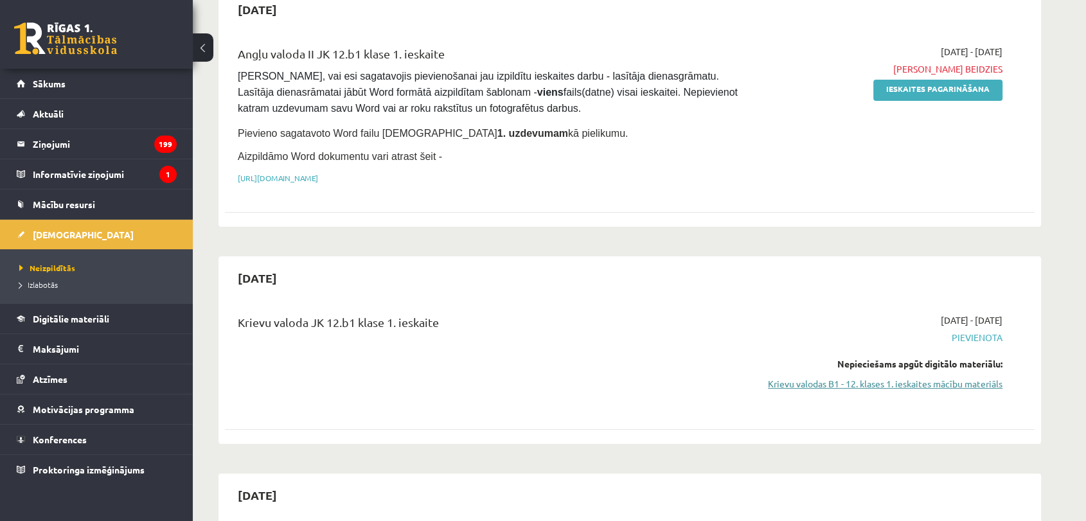
click at [874, 382] on link "Krievu valodas B1 - 12. klases 1. ieskaites mācību materiāls" at bounding box center [881, 383] width 242 height 13
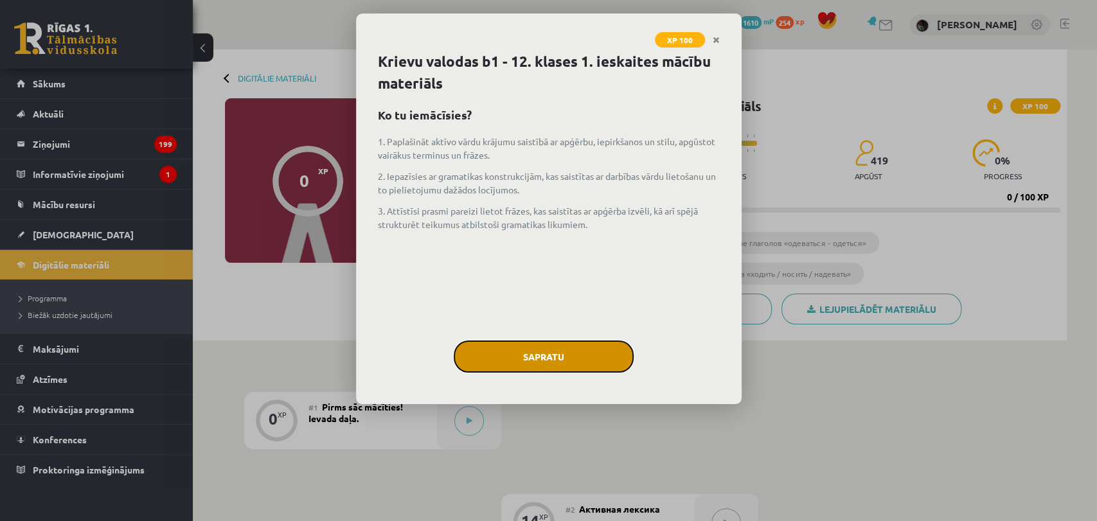
click at [550, 356] on button "Sapratu" at bounding box center [544, 357] width 180 height 32
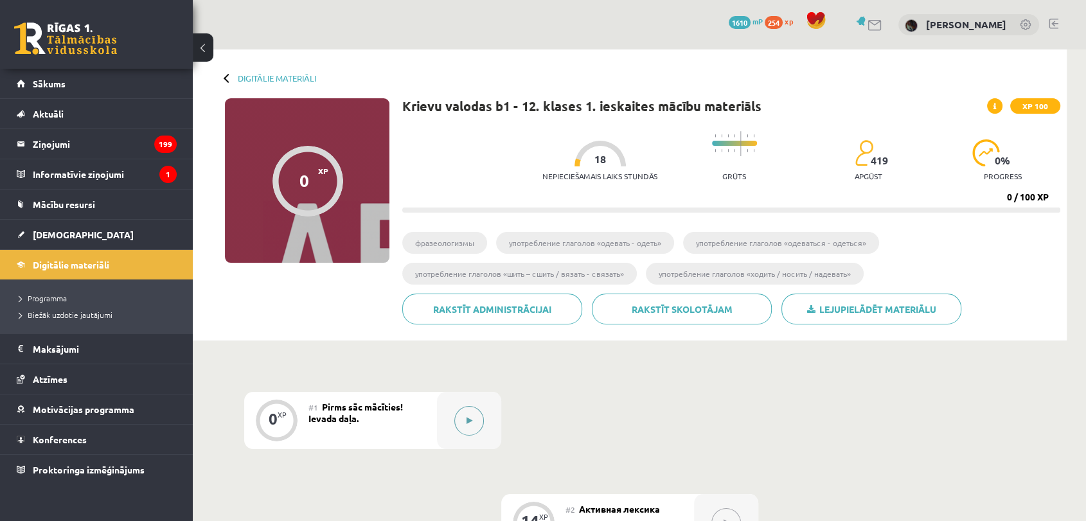
click at [471, 422] on icon at bounding box center [470, 421] width 6 height 8
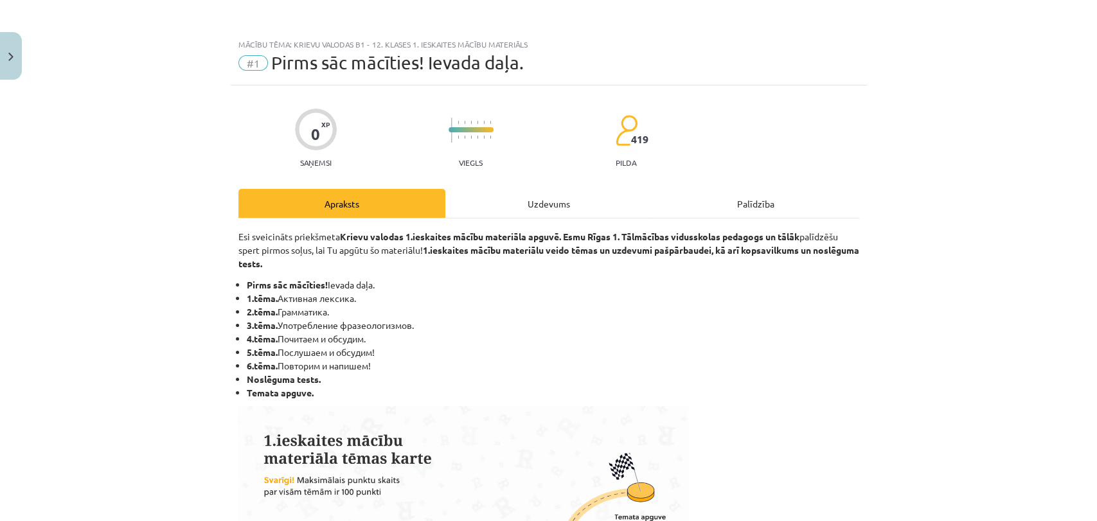
click at [520, 197] on div "Uzdevums" at bounding box center [548, 203] width 207 height 29
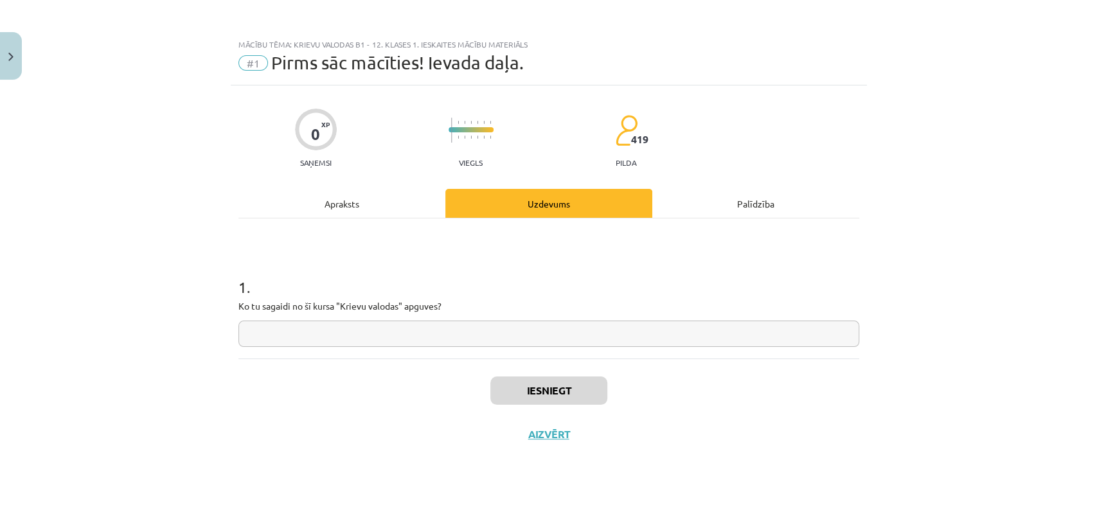
click at [455, 329] on input "text" at bounding box center [548, 334] width 621 height 26
type input "*"
click at [566, 395] on button "Iesniegt" at bounding box center [548, 391] width 117 height 28
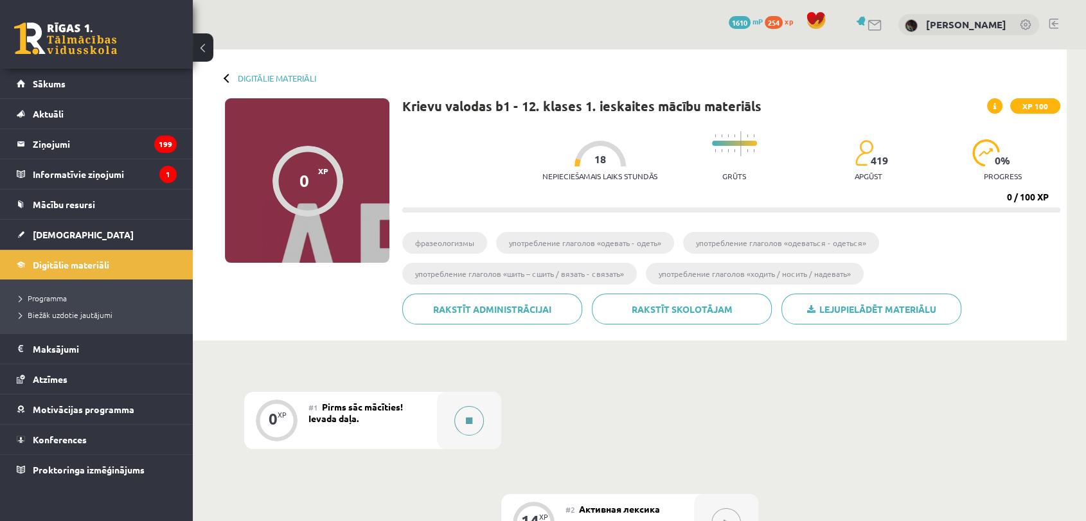
click at [462, 426] on button at bounding box center [469, 421] width 30 height 30
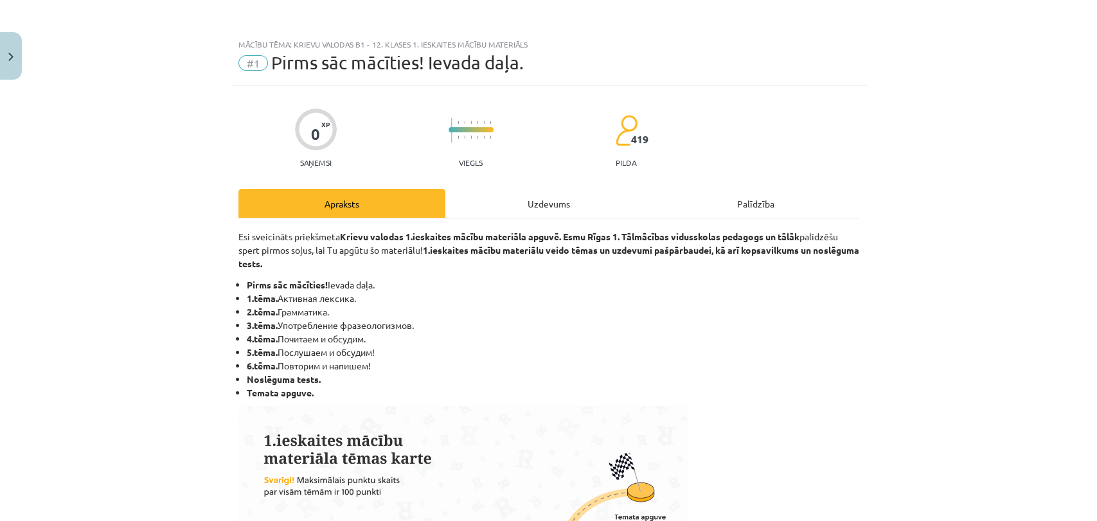
click at [555, 189] on div "Uzdevums" at bounding box center [548, 203] width 207 height 29
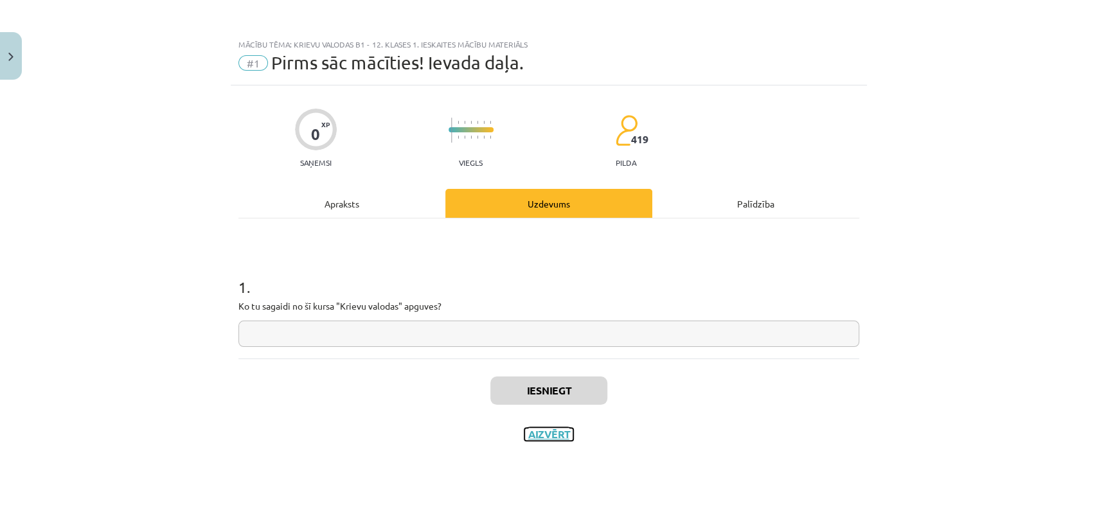
click at [552, 438] on button "Aizvērt" at bounding box center [548, 434] width 49 height 13
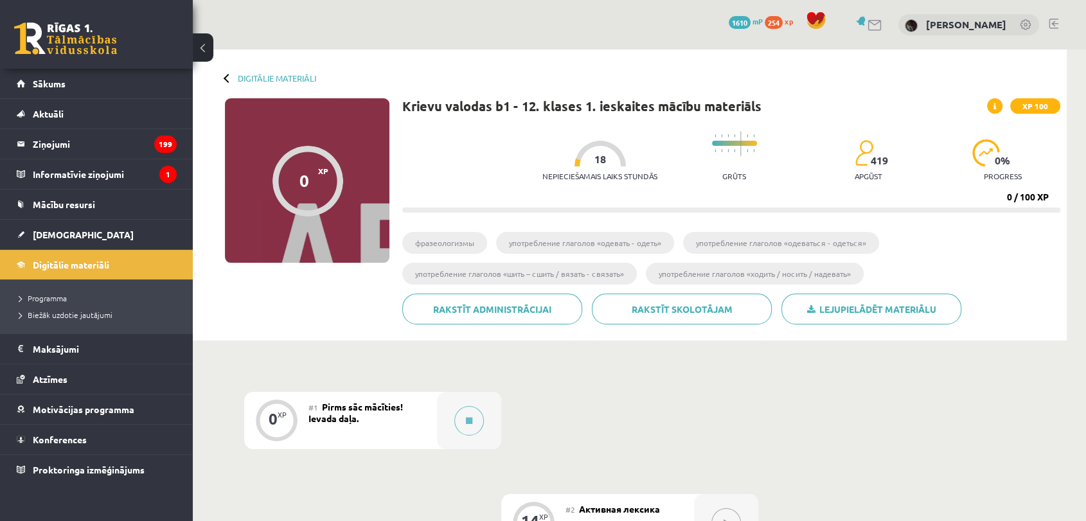
click at [733, 519] on button at bounding box center [727, 523] width 30 height 30
click at [449, 403] on div at bounding box center [469, 420] width 64 height 57
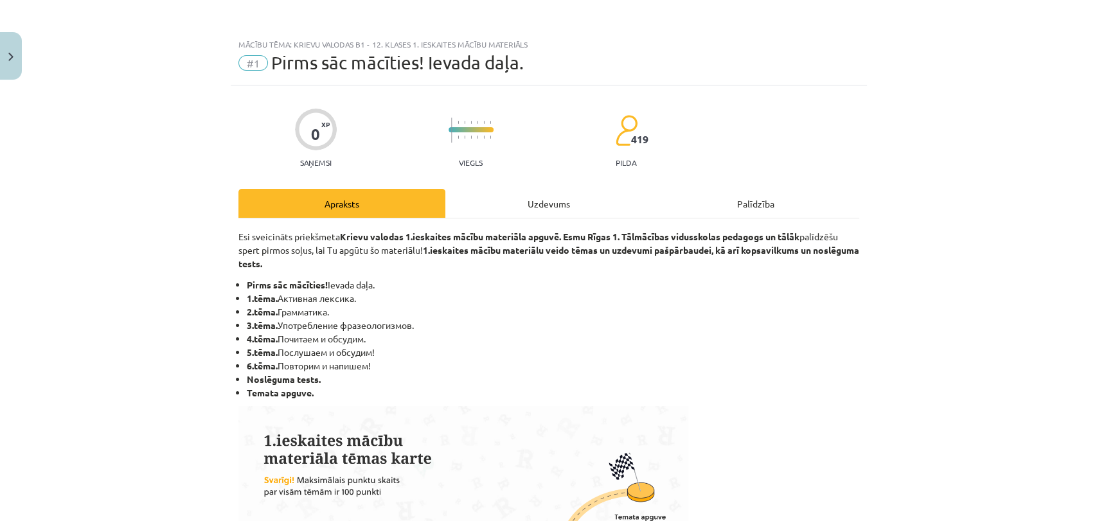
click at [545, 193] on div "Uzdevums" at bounding box center [548, 203] width 207 height 29
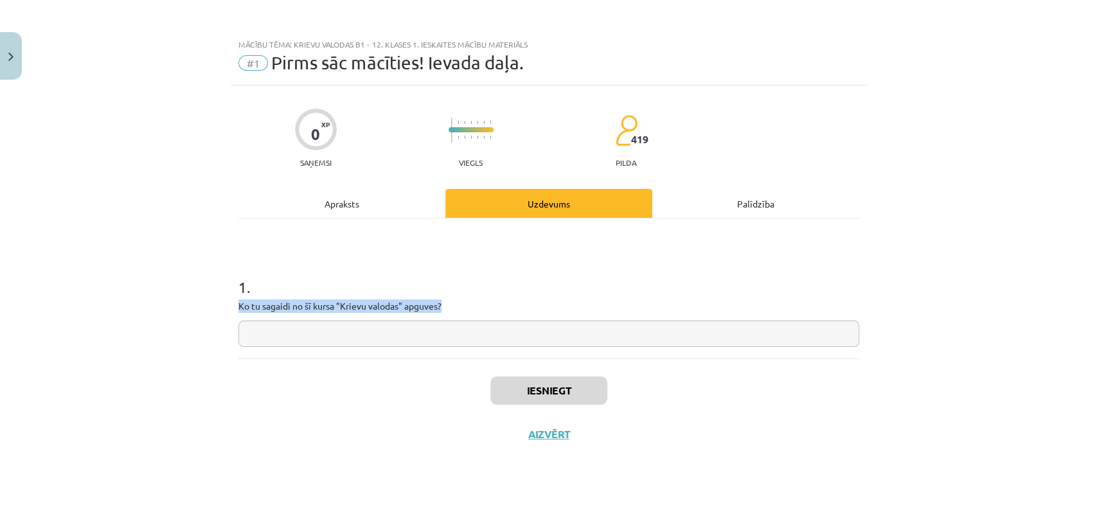
drag, startPoint x: 560, startPoint y: 347, endPoint x: 568, endPoint y: 332, distance: 17.2
click at [568, 332] on div "1 . Ko tu sagaidi no šī kursa "Krievu valodas" apguves?" at bounding box center [548, 289] width 621 height 140
click at [568, 332] on input "text" at bounding box center [548, 334] width 621 height 26
drag, startPoint x: 568, startPoint y: 332, endPoint x: 568, endPoint y: 350, distance: 18.0
click at [568, 350] on div "1 . Ko tu sagaidi no šī kursa "Krievu valodas" apguves? *" at bounding box center [548, 289] width 621 height 140
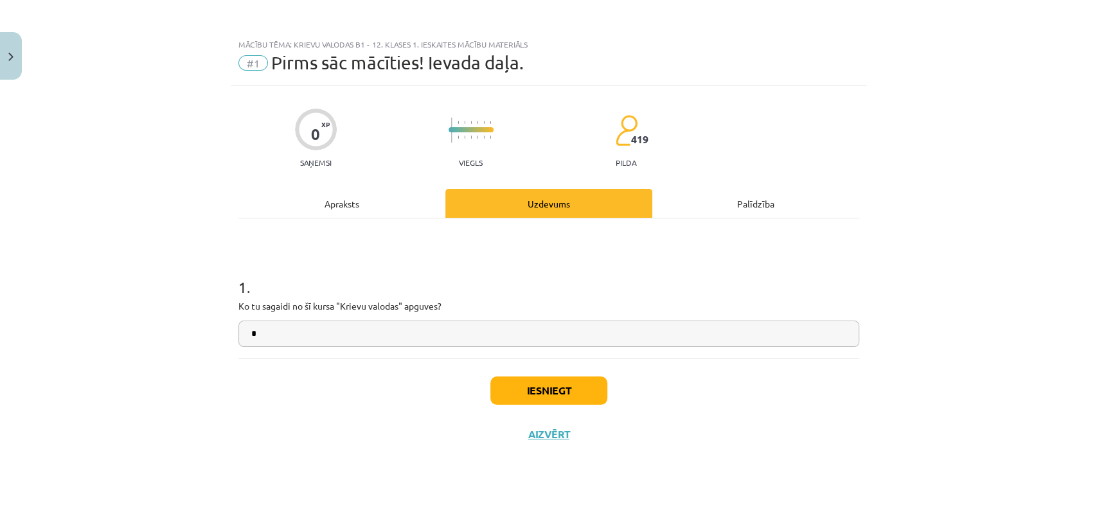
type input "*"
click at [548, 398] on button "Iesniegt" at bounding box center [548, 391] width 117 height 28
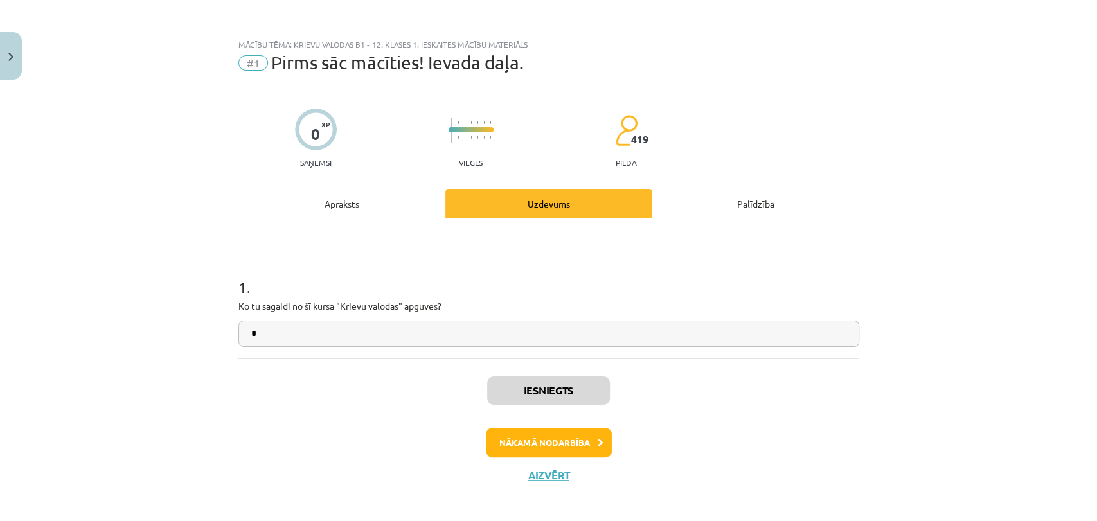
scroll to position [8, 0]
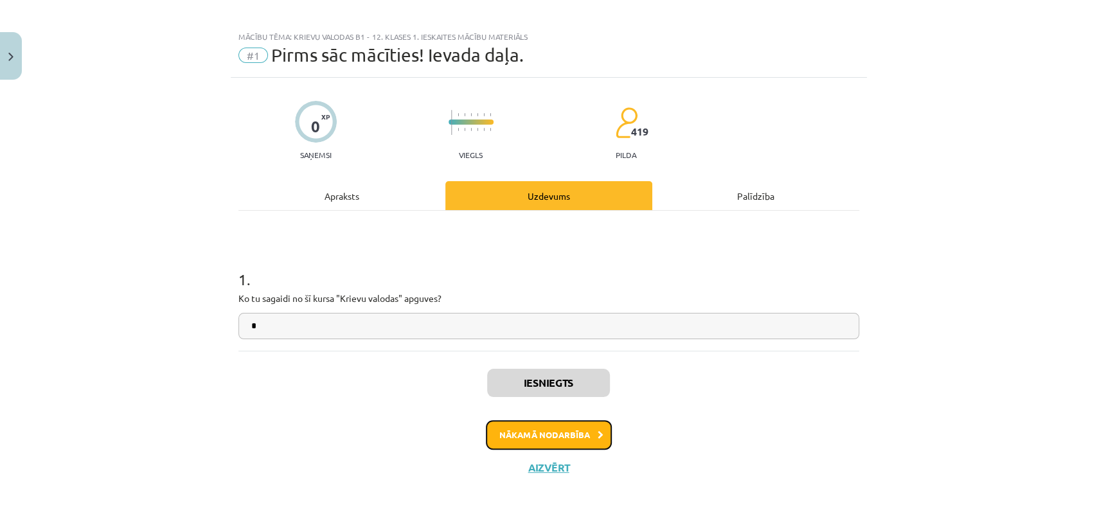
click at [589, 433] on button "Nākamā nodarbība" at bounding box center [549, 435] width 126 height 30
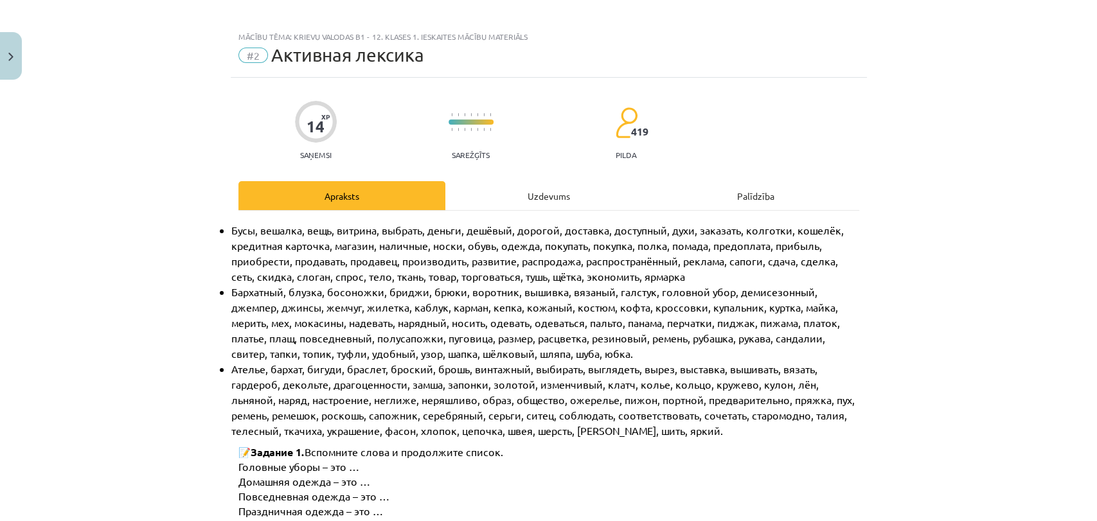
click at [556, 188] on div "Uzdevums" at bounding box center [548, 195] width 207 height 29
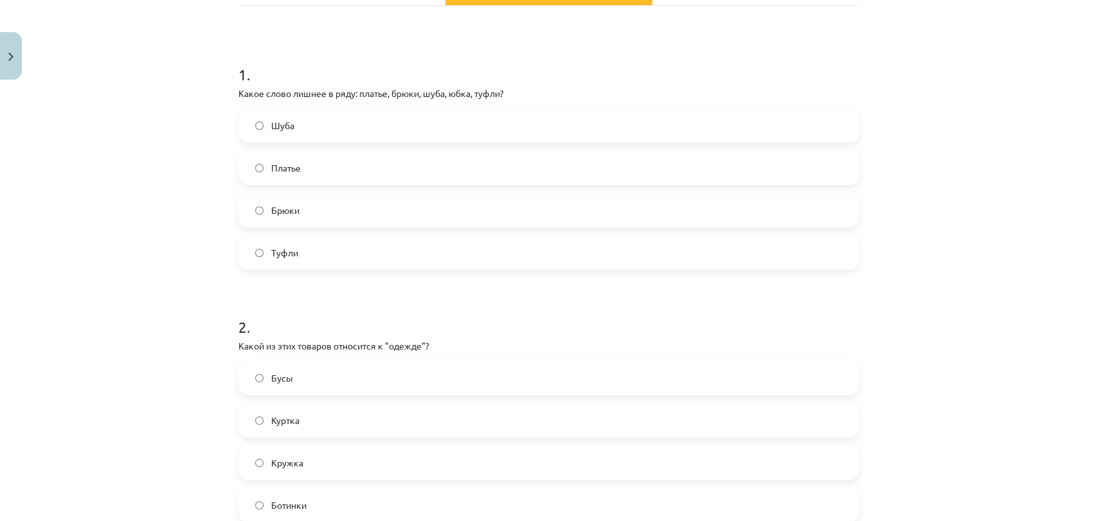
scroll to position [215, 0]
click at [334, 242] on label "Туфли" at bounding box center [549, 251] width 618 height 32
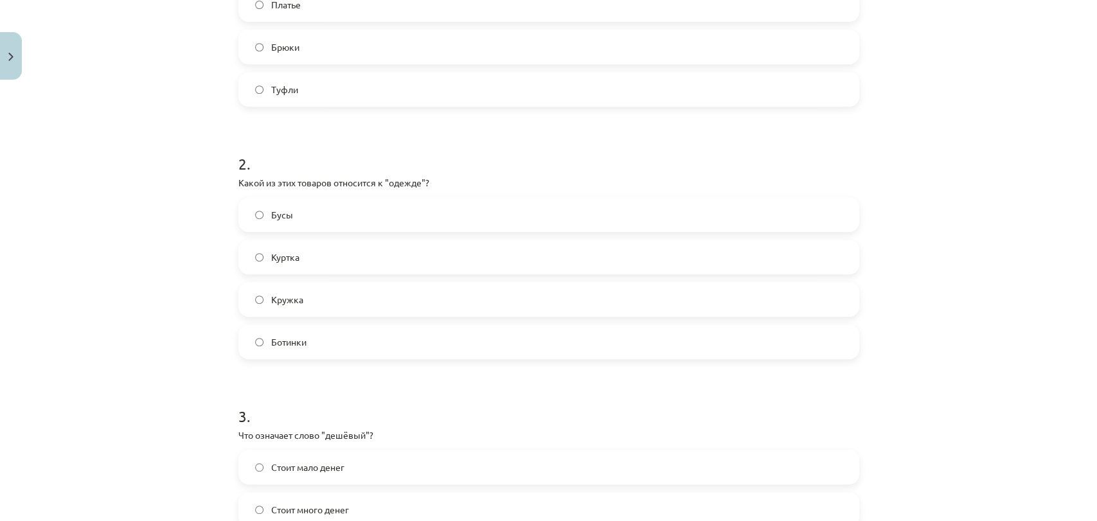
scroll to position [386, 0]
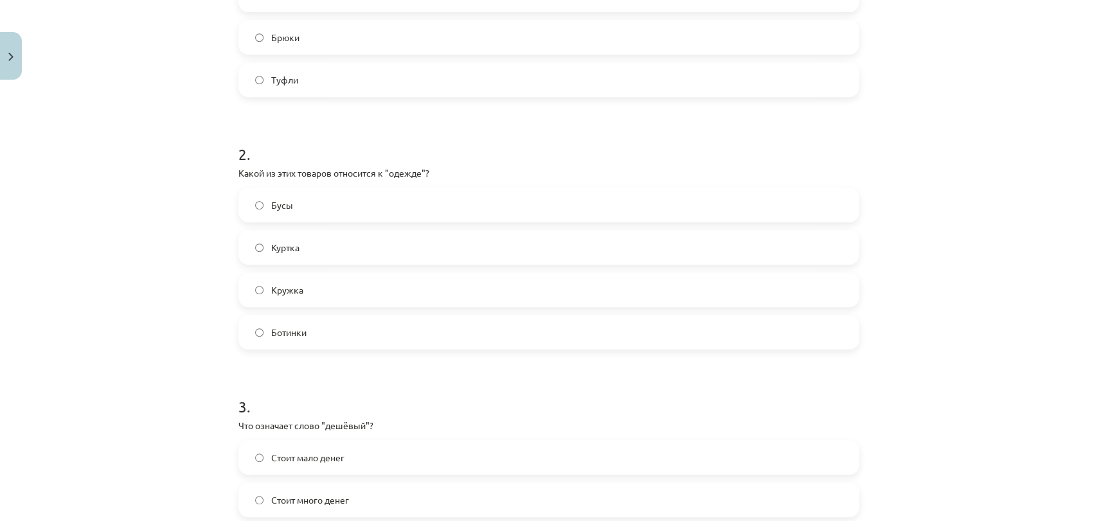
click at [350, 240] on label "Куртка" at bounding box center [549, 247] width 618 height 32
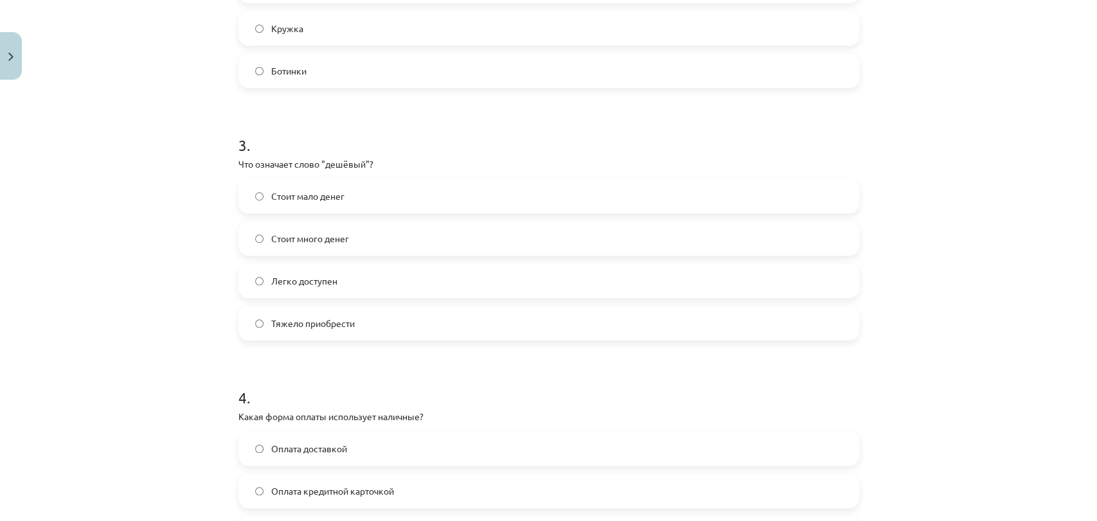
scroll to position [649, 0]
click at [386, 193] on label "Стоит мало денег" at bounding box center [549, 195] width 618 height 32
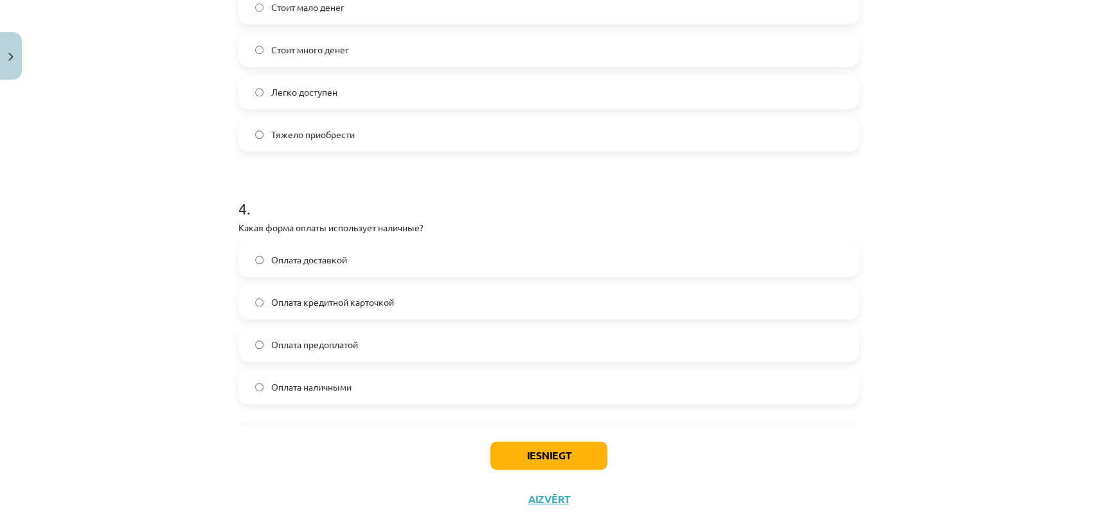
scroll to position [868, 0]
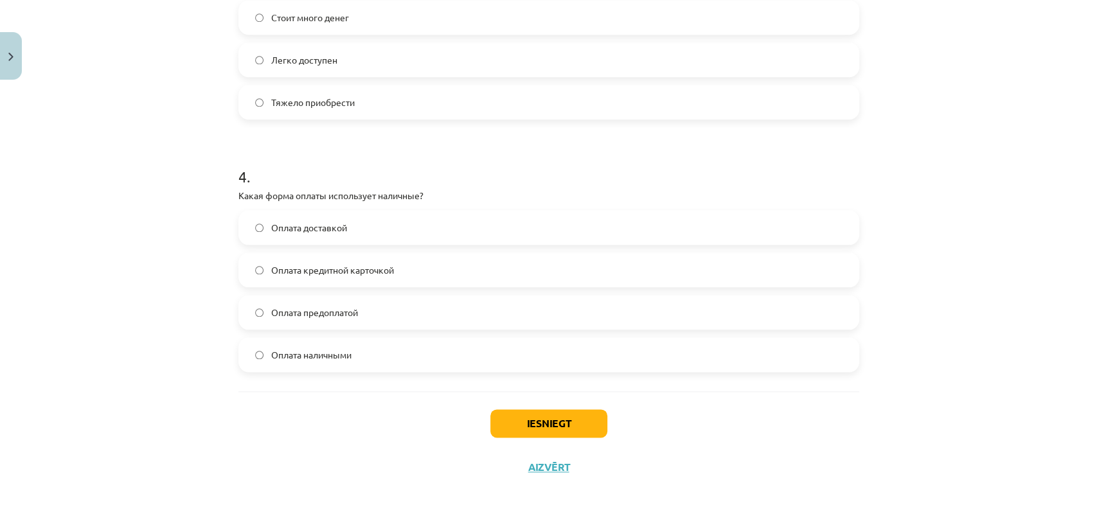
click at [407, 315] on label "Оплата предоплатой" at bounding box center [549, 312] width 618 height 32
click at [395, 352] on label "Оплата наличными" at bounding box center [549, 355] width 618 height 32
click at [551, 416] on button "Iesniegt" at bounding box center [548, 423] width 117 height 28
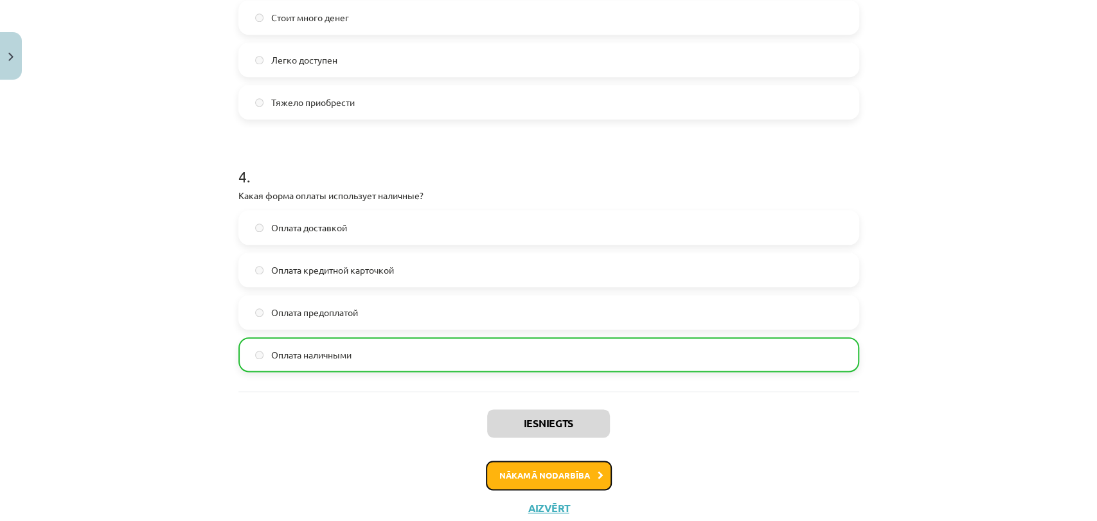
click at [559, 471] on button "Nākamā nodarbība" at bounding box center [549, 476] width 126 height 30
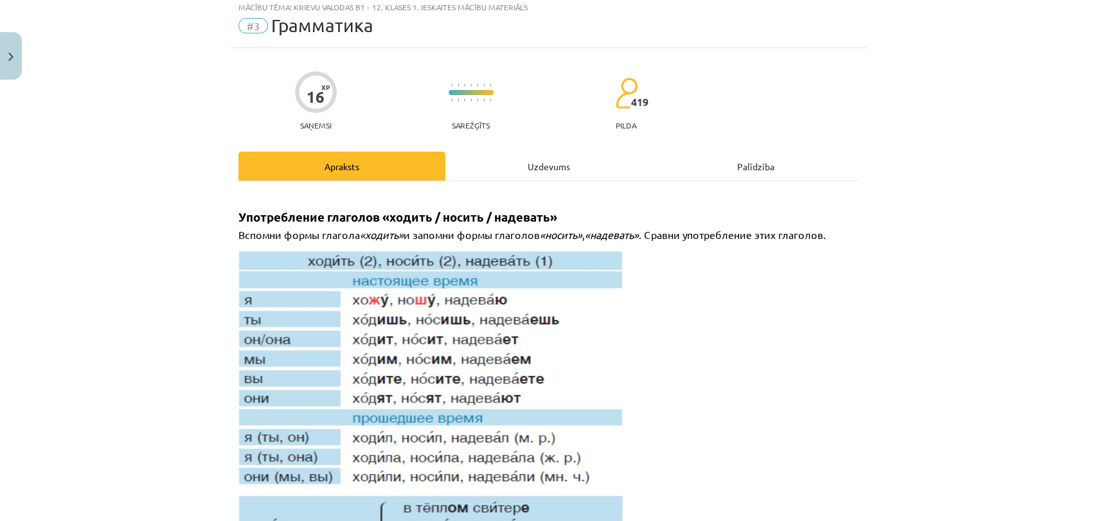
scroll to position [31, 0]
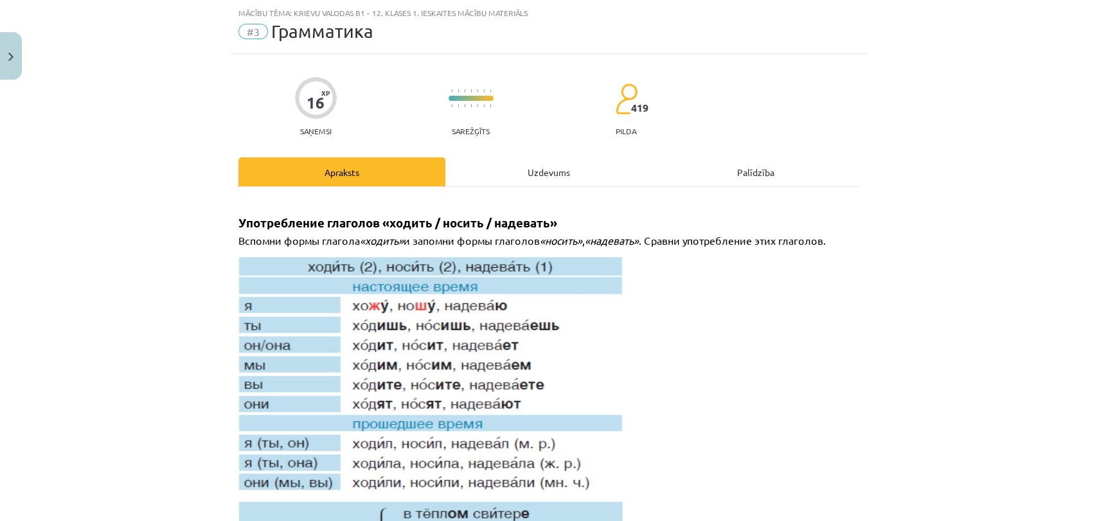
click at [528, 168] on div "Uzdevums" at bounding box center [548, 171] width 207 height 29
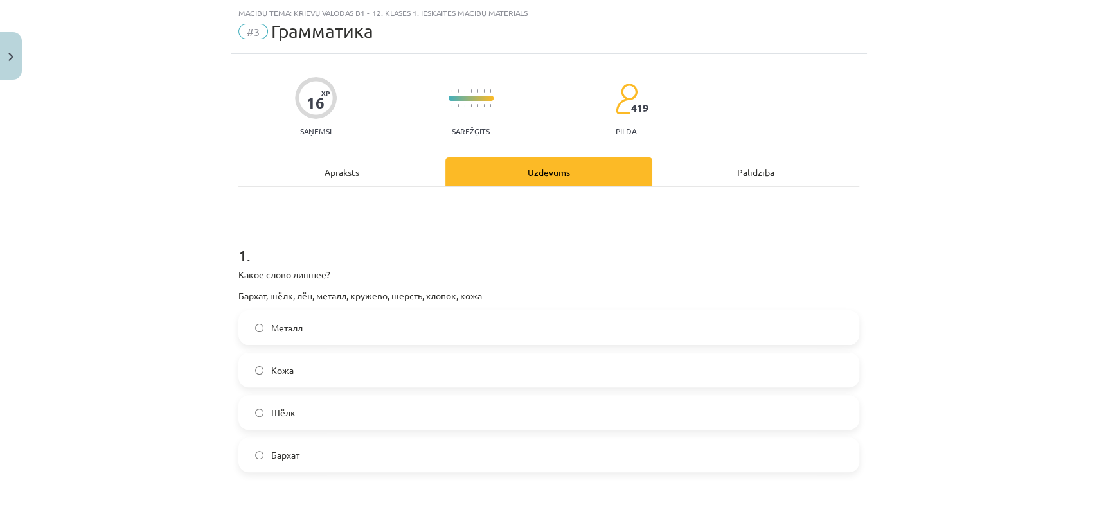
click at [388, 328] on label "Металл" at bounding box center [549, 328] width 618 height 32
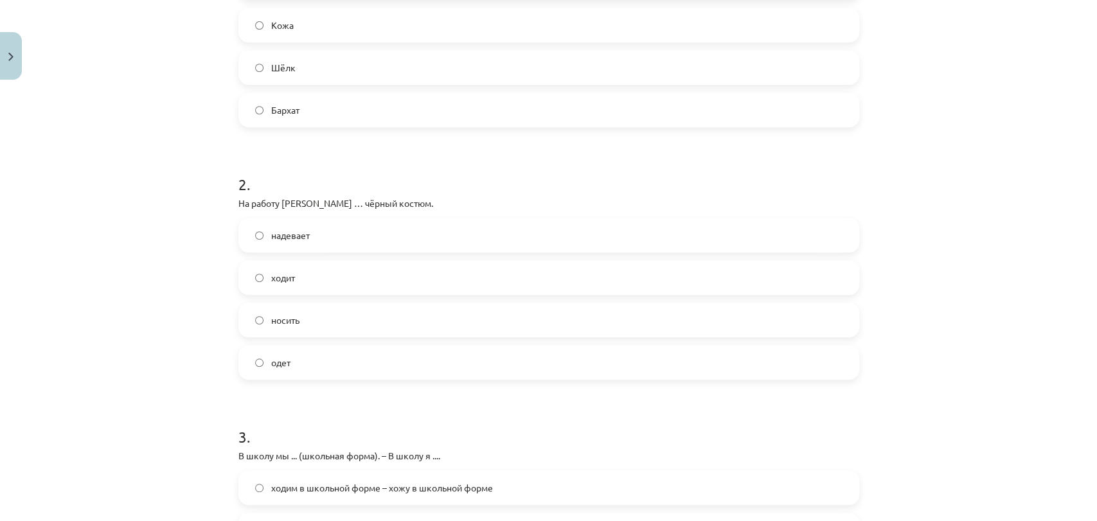
scroll to position [381, 0]
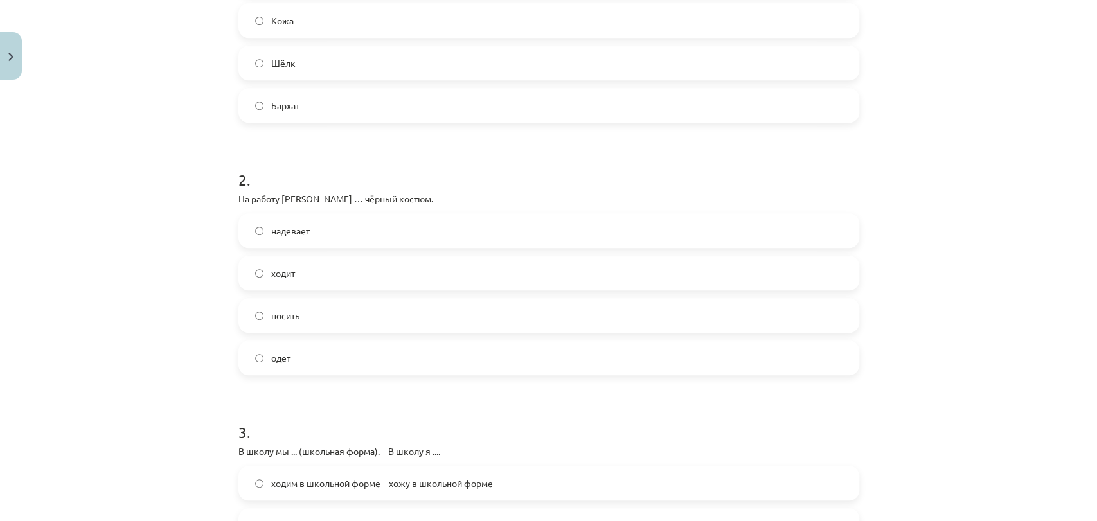
click at [329, 229] on label "надевает" at bounding box center [549, 231] width 618 height 32
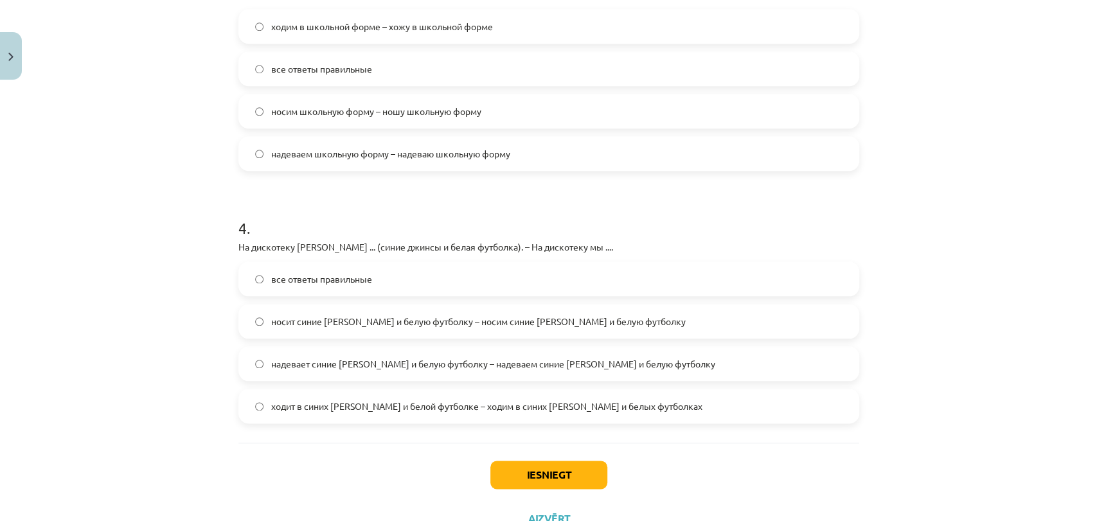
scroll to position [836, 0]
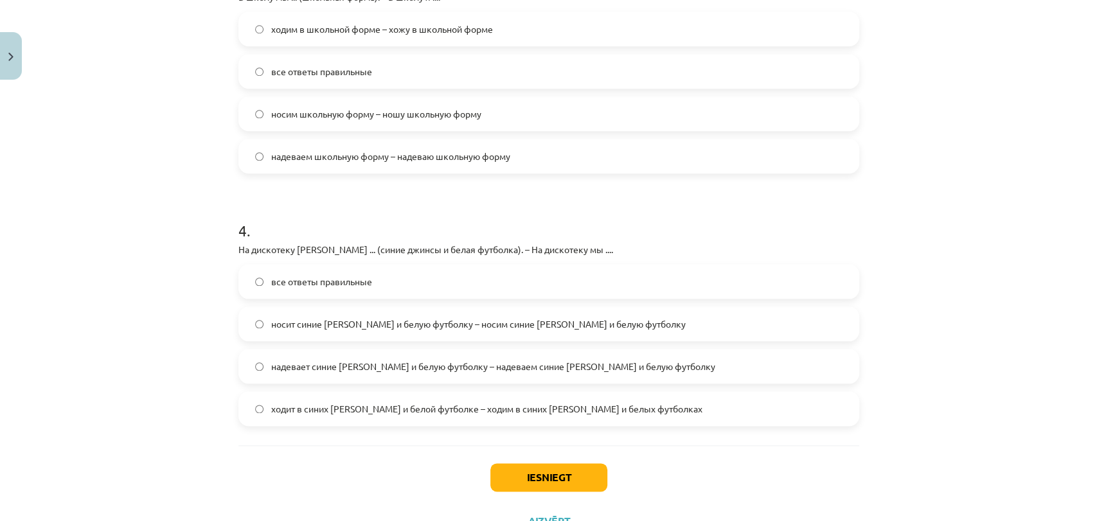
click at [559, 325] on span "носит синие джинсы и белую футболку – носим синие джинсы и белую футболку" at bounding box center [478, 324] width 415 height 13
click at [593, 373] on label "надевает синие джинсы и белую футболку – надеваем синие джинсы и белую футболку" at bounding box center [549, 366] width 618 height 32
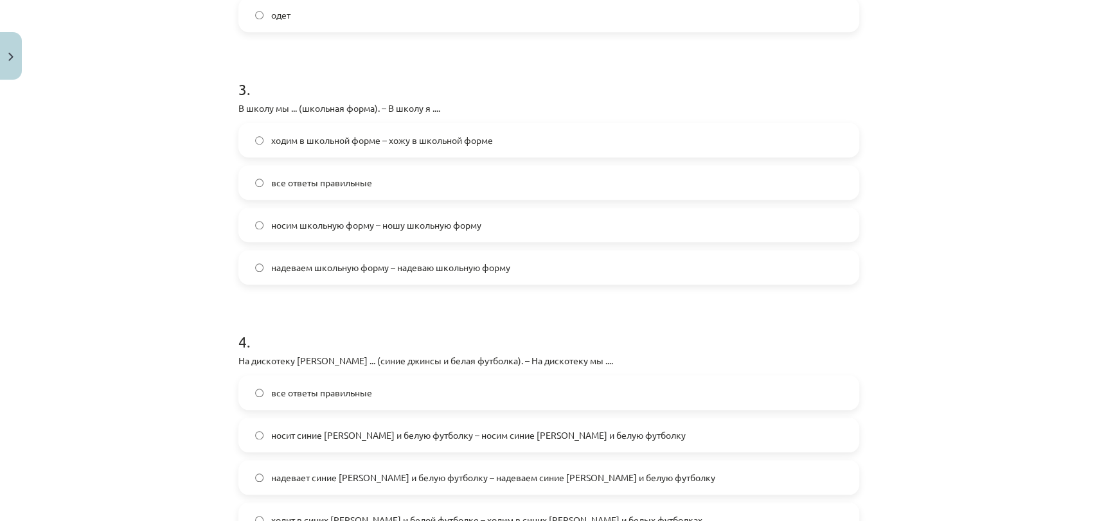
scroll to position [719, 0]
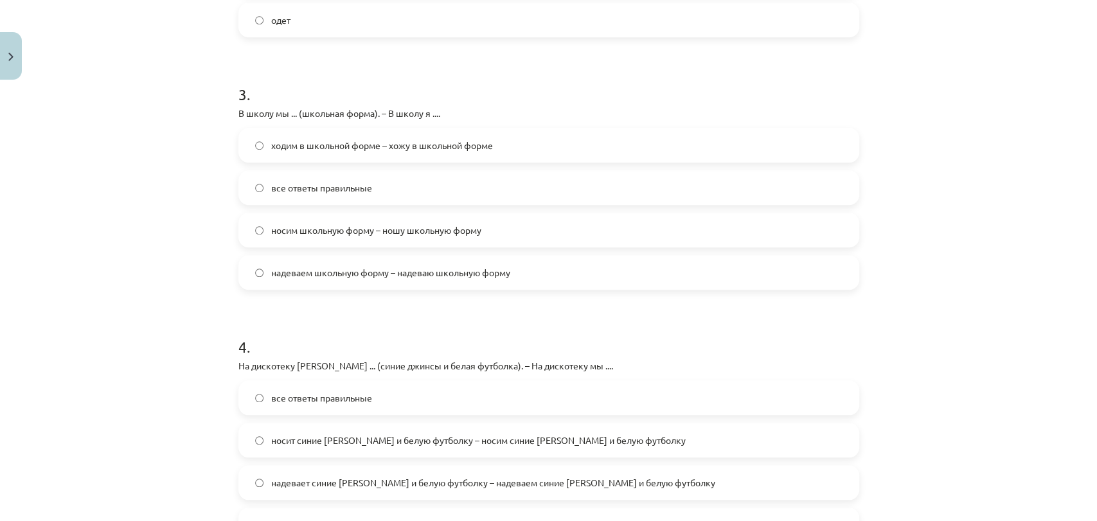
click at [566, 145] on label "ходим в школьной форме – хожу в школьной форме" at bounding box center [549, 145] width 618 height 32
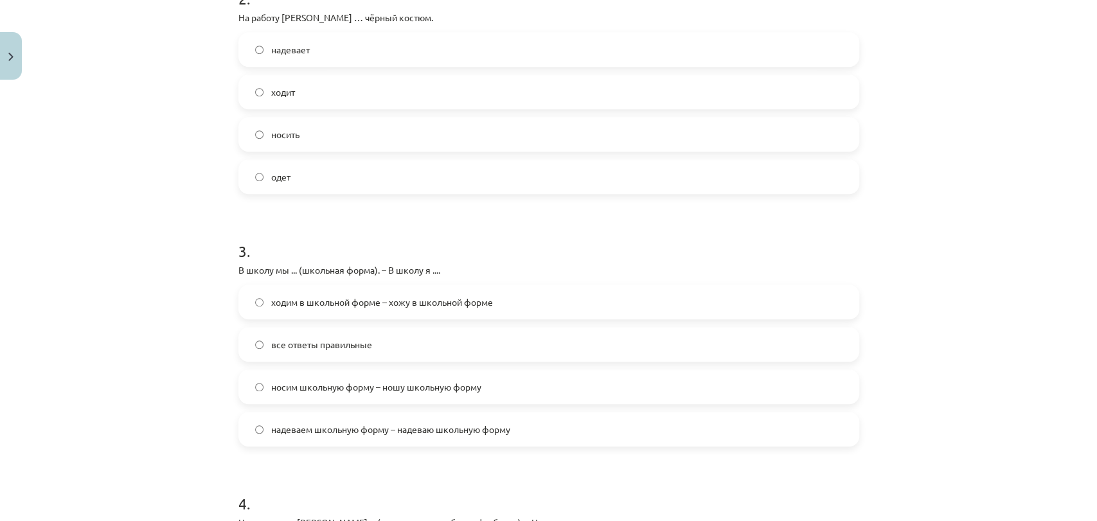
scroll to position [890, 0]
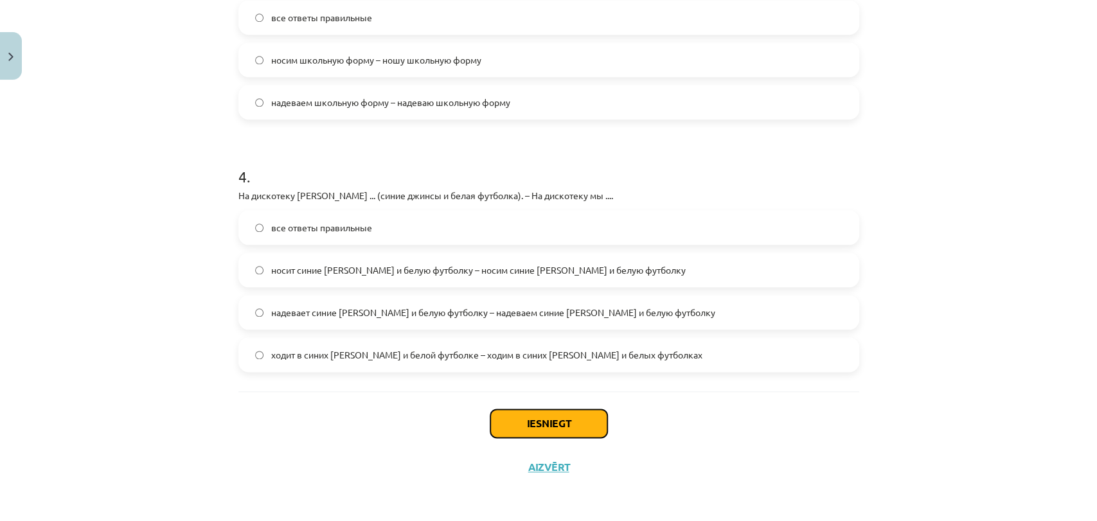
click at [558, 423] on button "Iesniegt" at bounding box center [548, 423] width 117 height 28
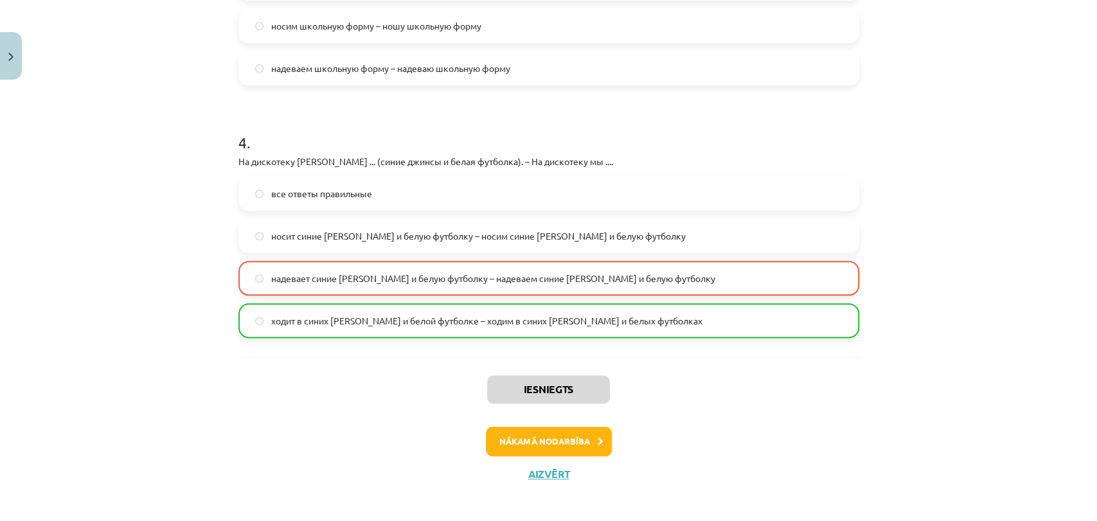
scroll to position [930, 0]
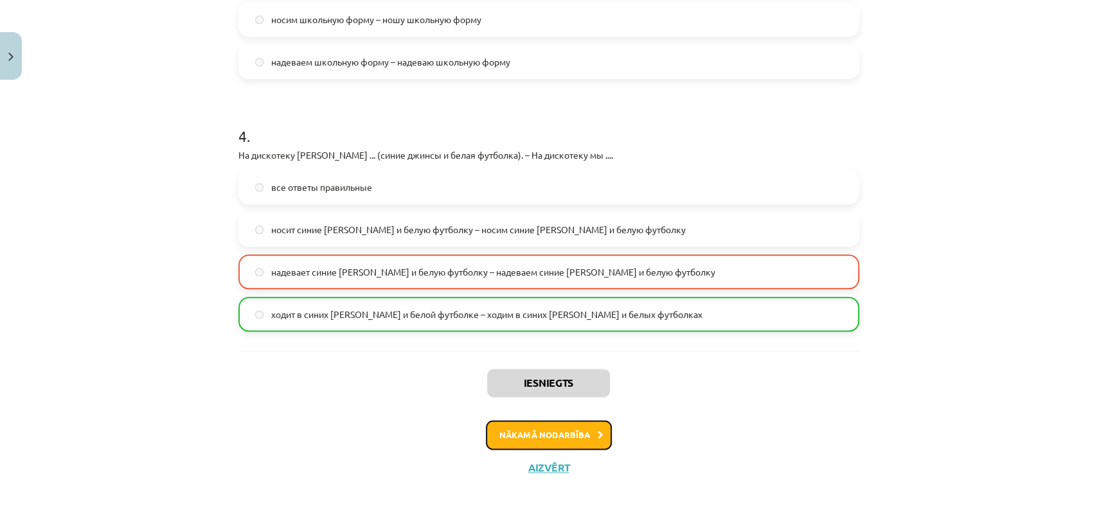
click at [564, 442] on button "Nākamā nodarbība" at bounding box center [549, 435] width 126 height 30
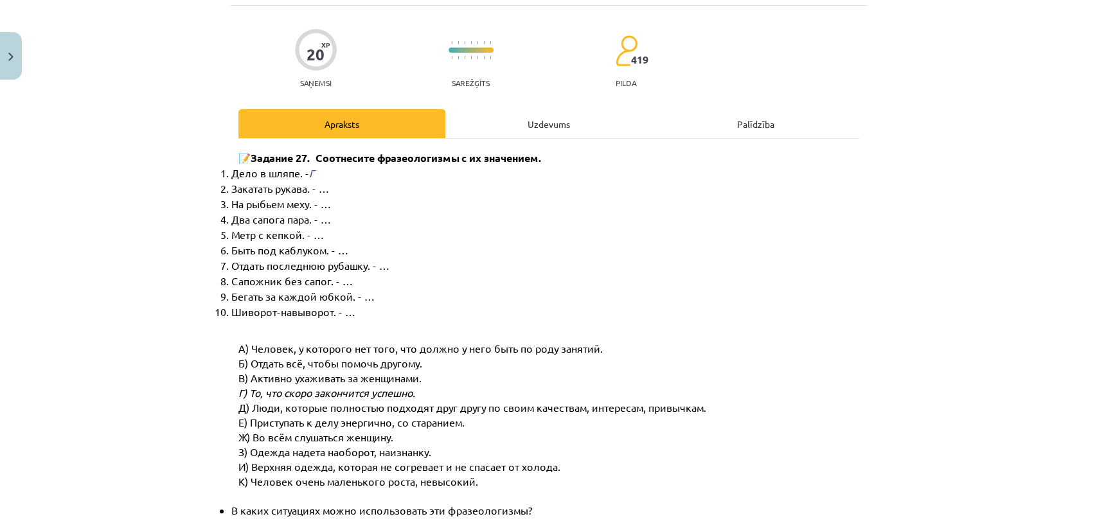
scroll to position [31, 0]
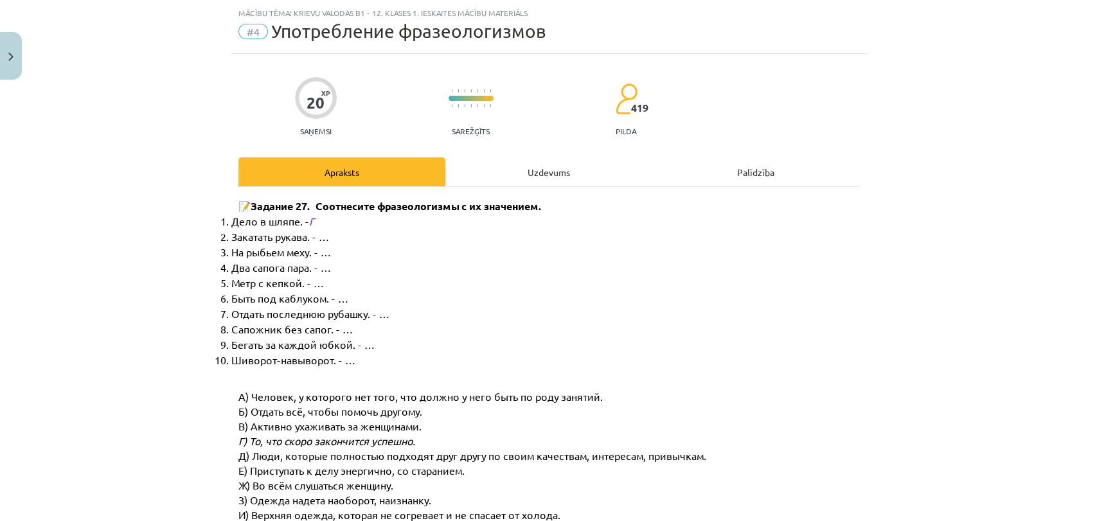
click at [563, 170] on div "Uzdevums" at bounding box center [548, 171] width 207 height 29
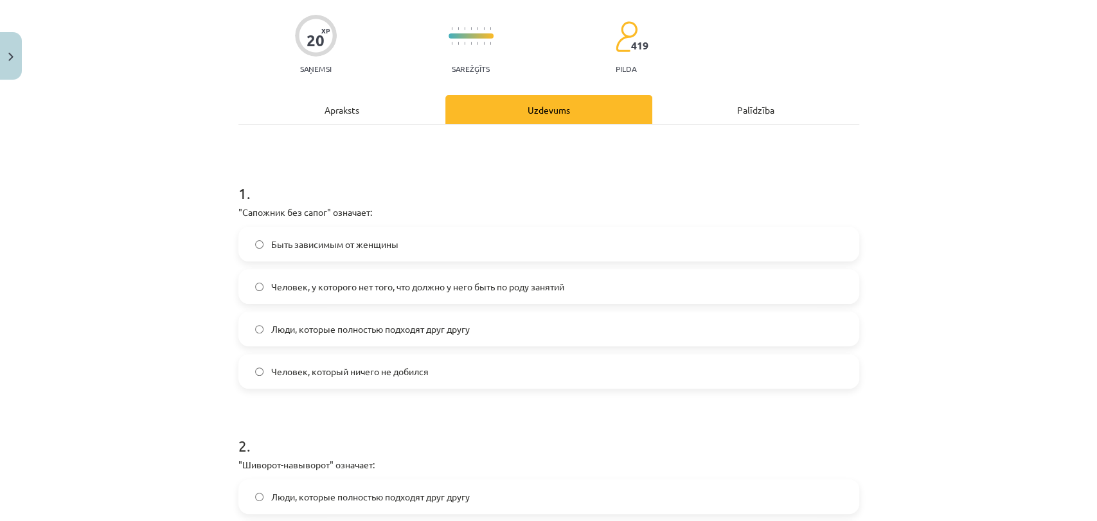
scroll to position [86, 0]
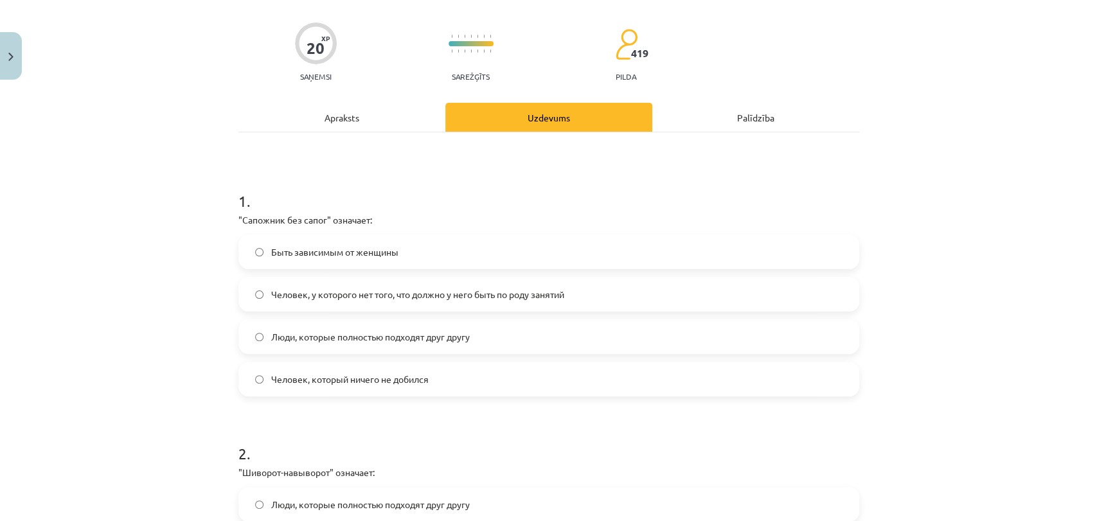
click at [446, 244] on label "Быть зависимым от женщины" at bounding box center [549, 252] width 618 height 32
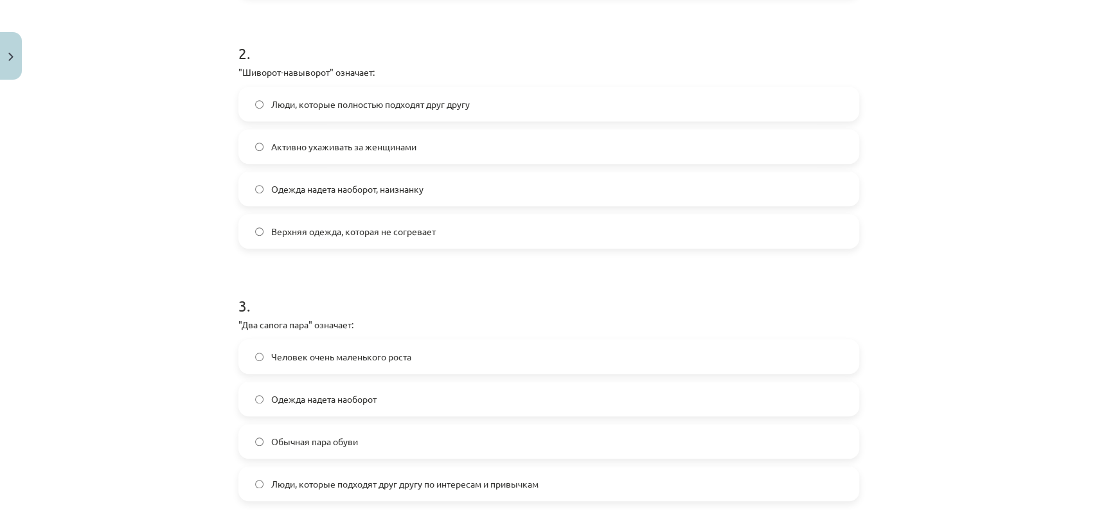
scroll to position [489, 0]
drag, startPoint x: 446, startPoint y: 196, endPoint x: 435, endPoint y: 228, distance: 33.9
click at [435, 228] on div "Люди, которые полностью подходят друг другу Активно ухаживать за женщинами Одеж…" at bounding box center [548, 165] width 621 height 162
click at [435, 253] on form "1 . "Сапожник без сапог" означает: Быть зависимым от женщины Человек, у которог…" at bounding box center [548, 259] width 621 height 985
click at [436, 195] on label "Одежда надета наоборот, наизнанку" at bounding box center [549, 186] width 618 height 32
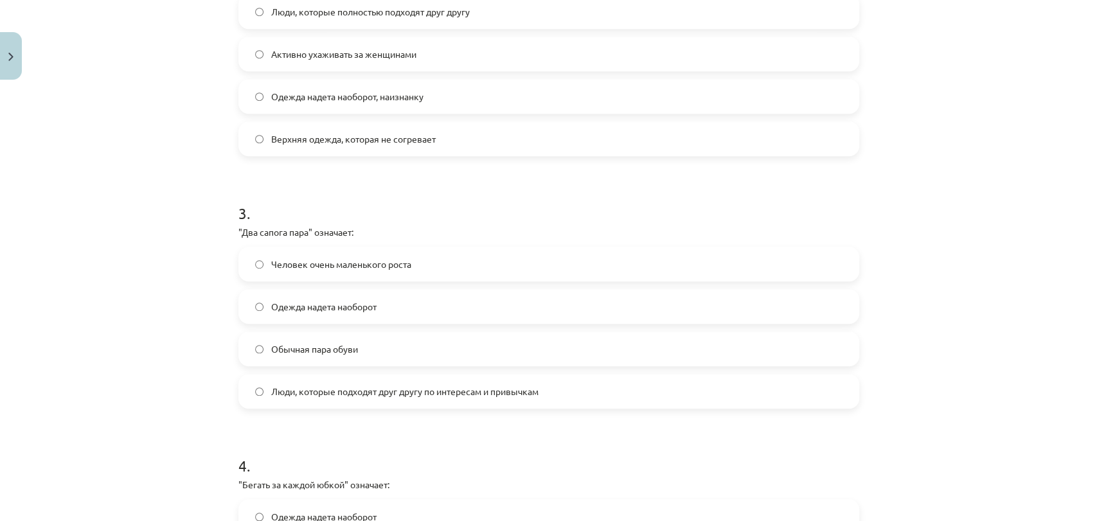
scroll to position [577, 0]
click at [576, 139] on label "Верхняя одежда, которая не согревает" at bounding box center [549, 141] width 618 height 32
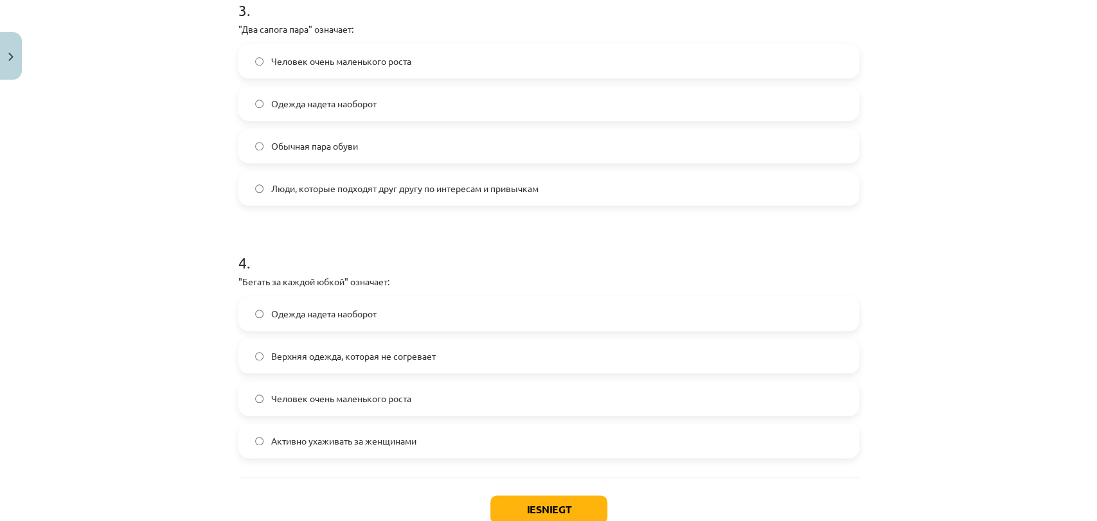
scroll to position [781, 0]
click at [468, 139] on label "Обычная пара обуви" at bounding box center [549, 147] width 618 height 32
click at [425, 453] on label "Активно ухаживать за женщинами" at bounding box center [549, 442] width 618 height 32
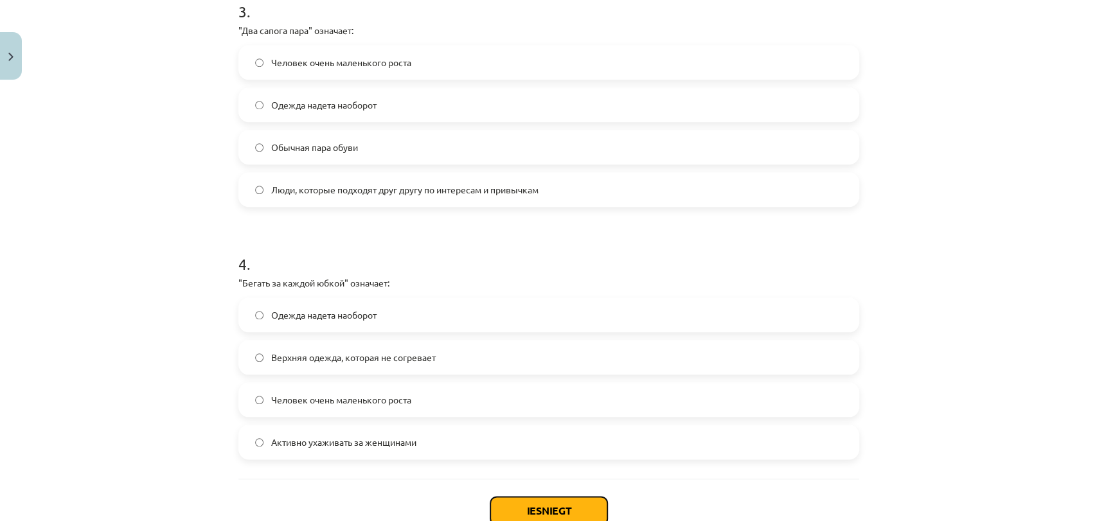
click at [541, 506] on button "Iesniegt" at bounding box center [548, 511] width 117 height 28
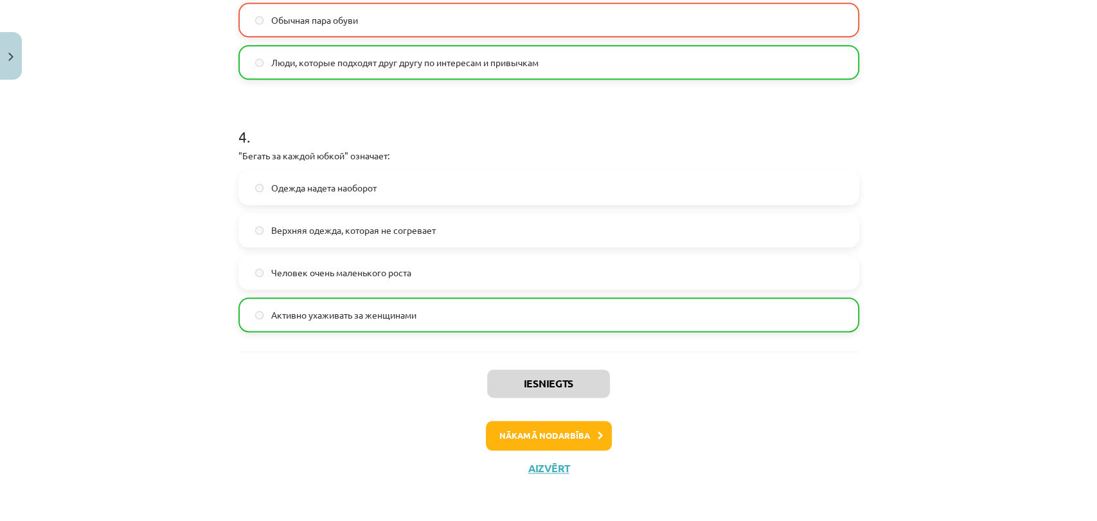
scroll to position [909, 0]
click at [576, 434] on button "Nākamā nodarbība" at bounding box center [549, 435] width 126 height 30
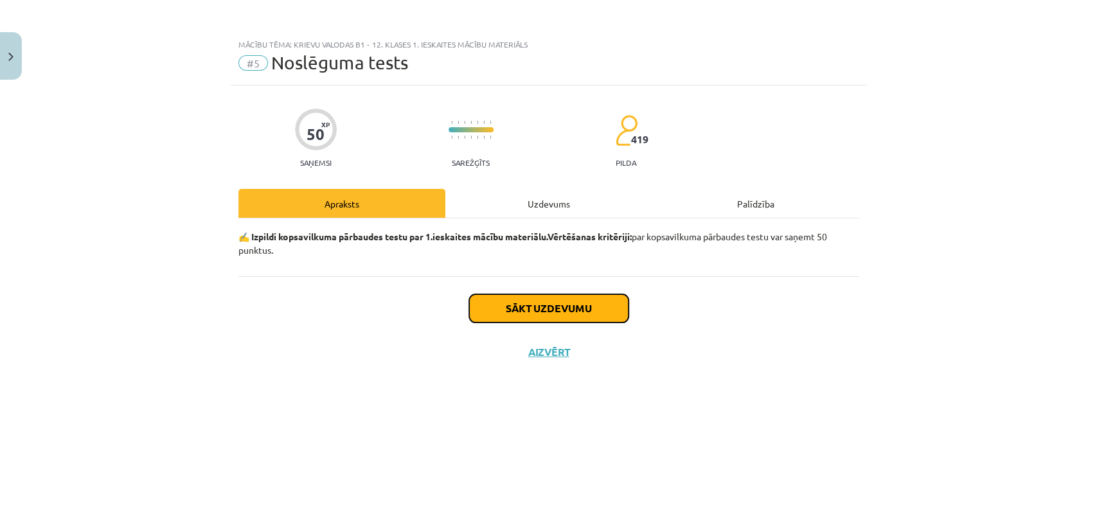
click at [557, 309] on button "Sākt uzdevumu" at bounding box center [548, 308] width 159 height 28
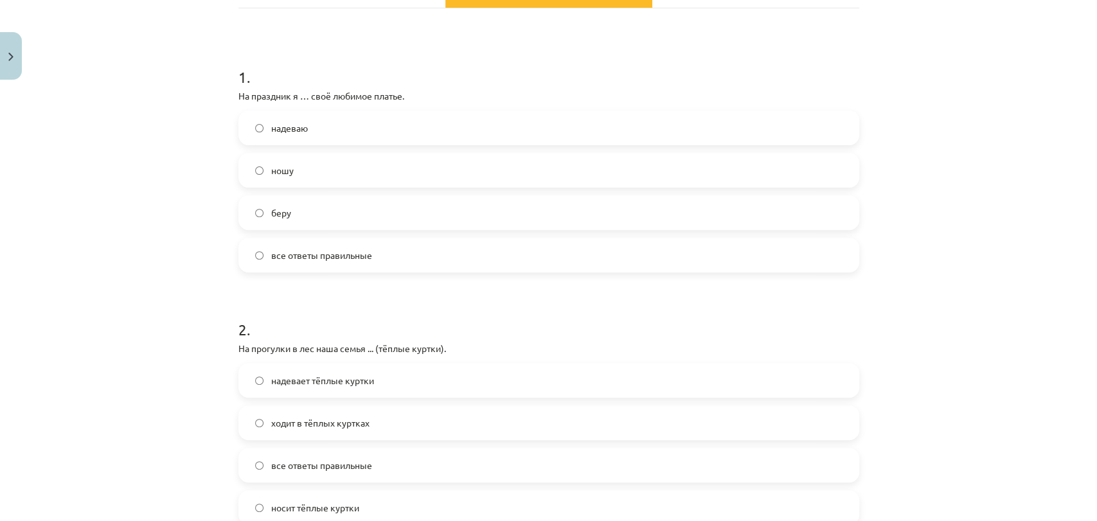
scroll to position [227, 0]
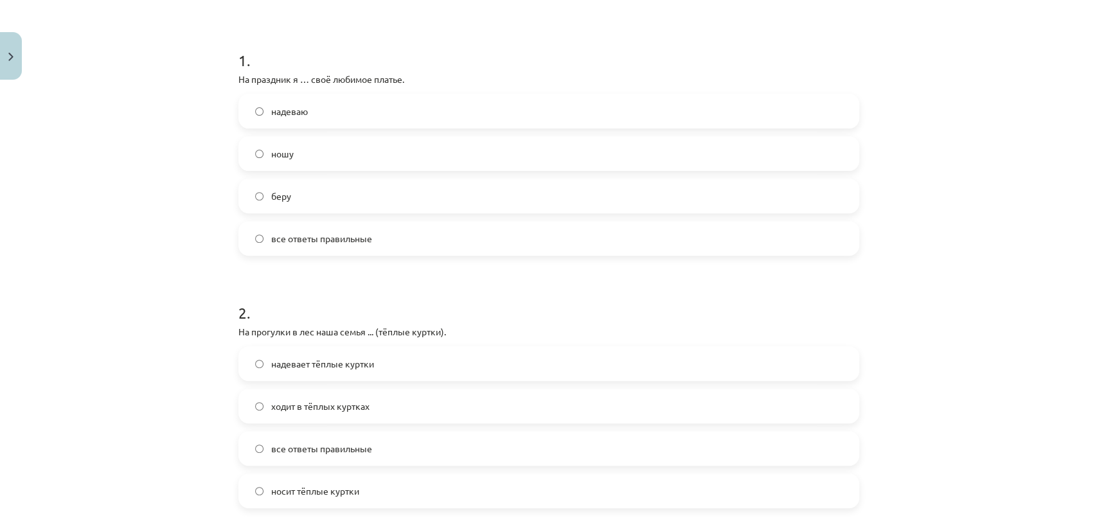
click at [350, 102] on label "надеваю" at bounding box center [549, 111] width 618 height 32
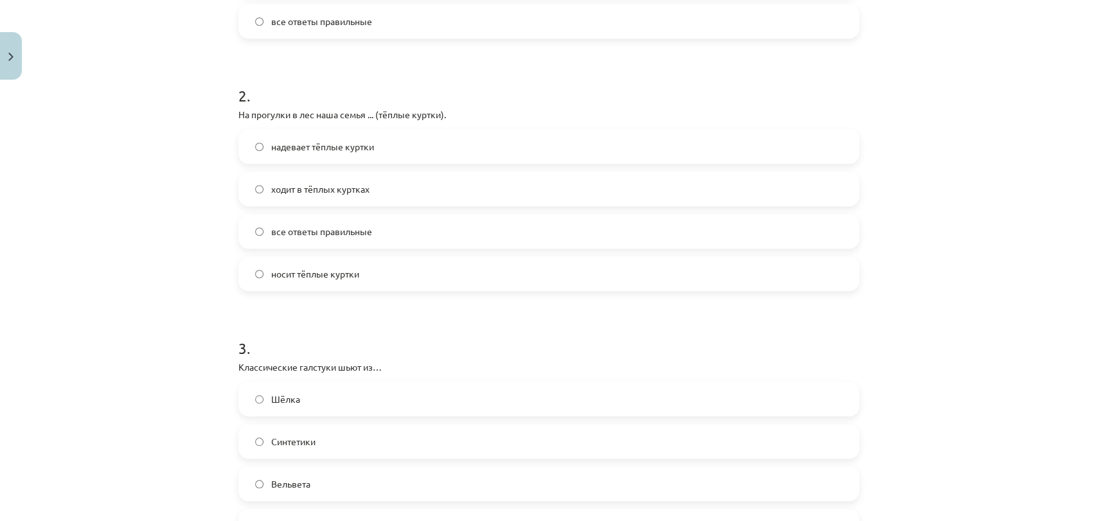
scroll to position [447, 0]
click at [424, 141] on label "надевает тёплые куртки" at bounding box center [549, 143] width 618 height 32
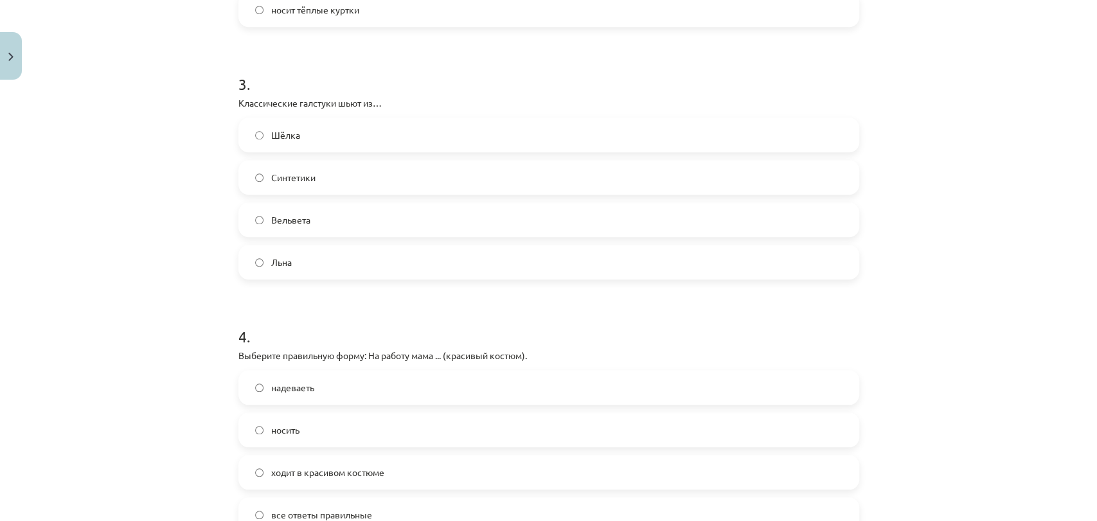
scroll to position [712, 0]
click at [395, 161] on label "Синтетики" at bounding box center [549, 174] width 618 height 32
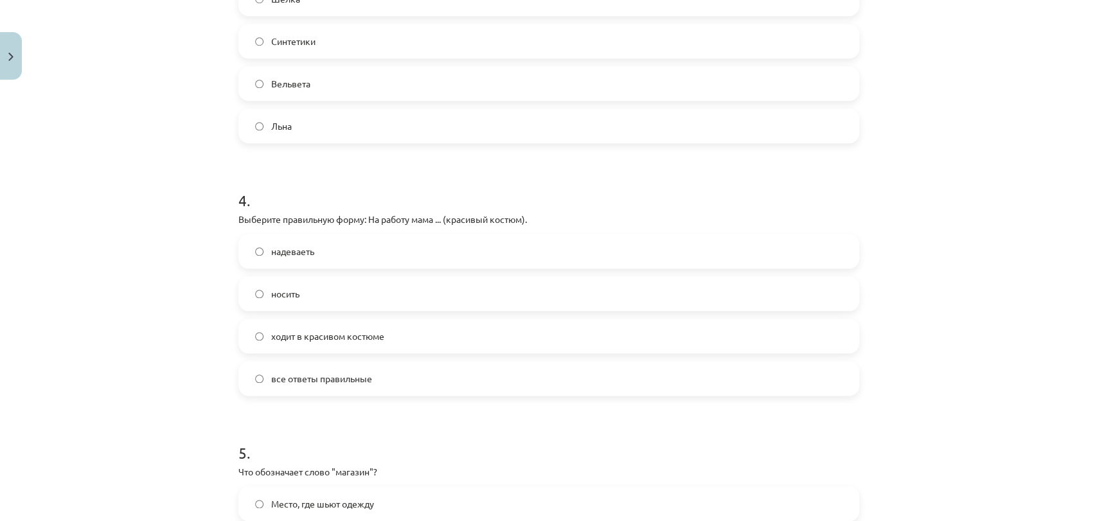
scroll to position [848, 0]
click at [540, 229] on div "4 . Выберите правильную форму: На работу мама ... (красивый костюм). надеваеть …" at bounding box center [548, 278] width 621 height 227
click at [423, 249] on label "надеваеть" at bounding box center [549, 247] width 618 height 32
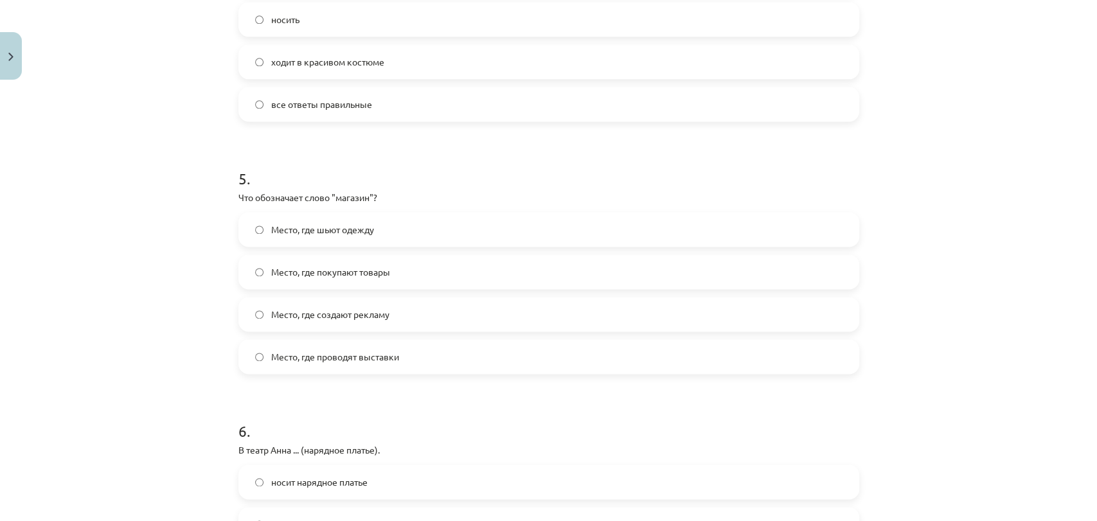
scroll to position [1172, 0]
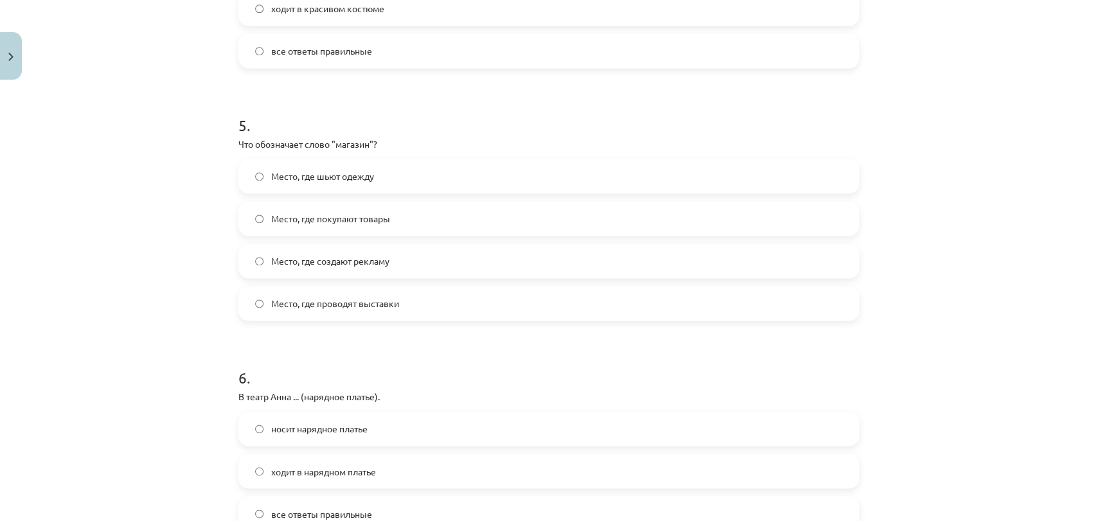
click at [429, 217] on label "Место, где покупают товары" at bounding box center [549, 218] width 618 height 32
drag, startPoint x: 1085, startPoint y: 269, endPoint x: 1093, endPoint y: 259, distance: 13.3
click at [1093, 259] on div "Mācību tēma: Krievu valodas b1 - 12. klases 1. ieskaites mācību materiāls #5 No…" at bounding box center [548, 260] width 1097 height 521
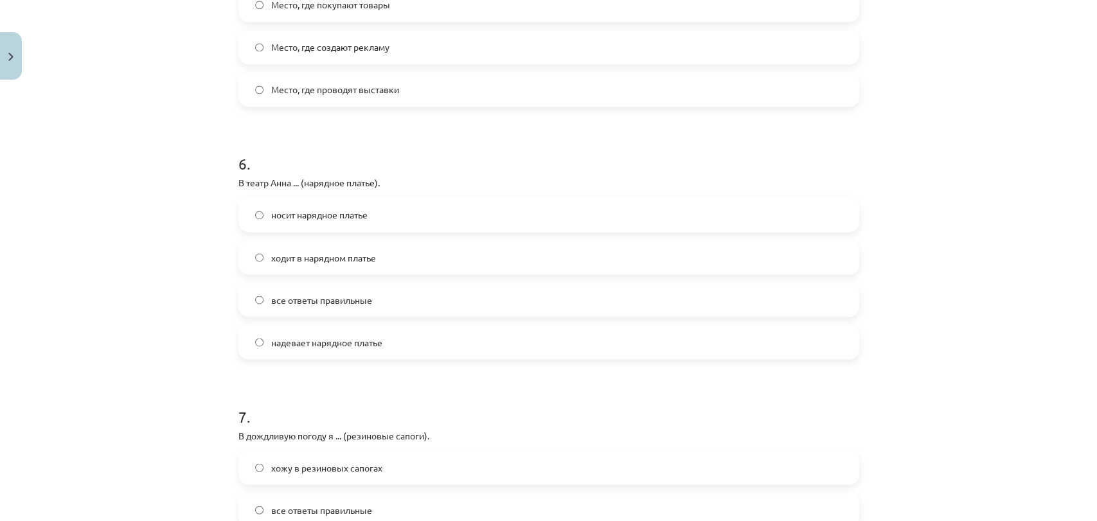
scroll to position [1510, 0]
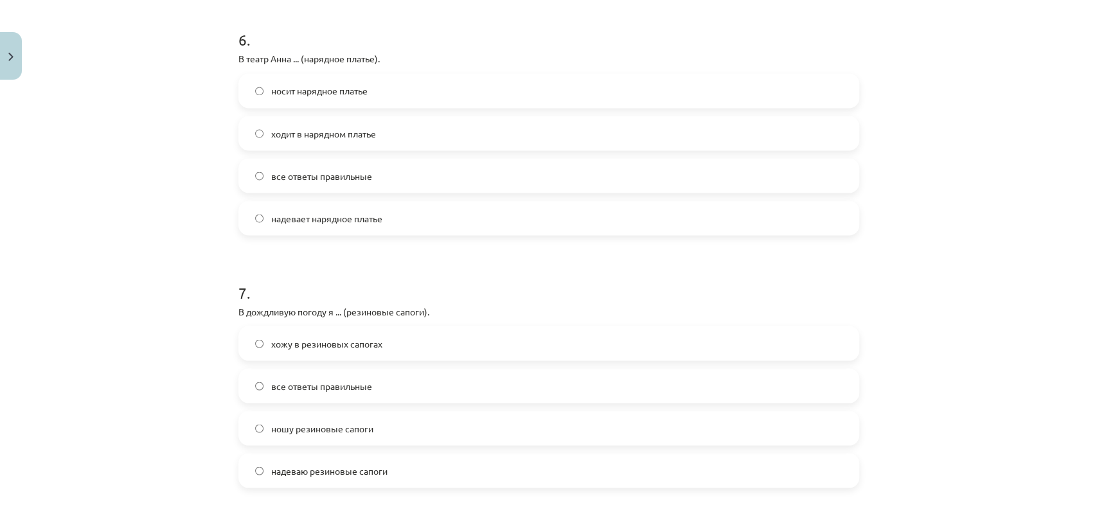
click at [406, 95] on label "носит нарядное платье" at bounding box center [549, 91] width 618 height 32
click at [411, 348] on label "хожу в резиновых сапогах" at bounding box center [549, 343] width 618 height 32
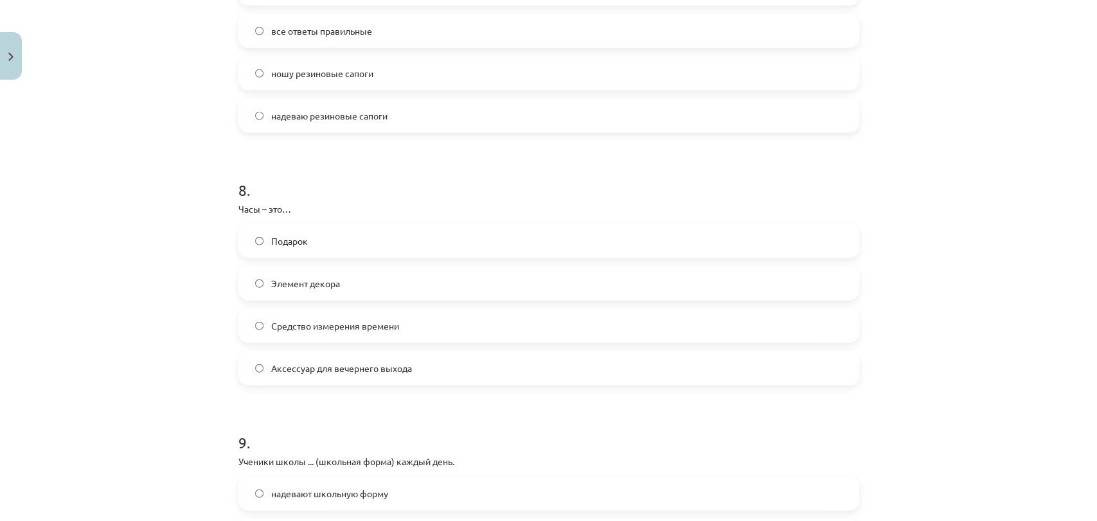
scroll to position [1872, 0]
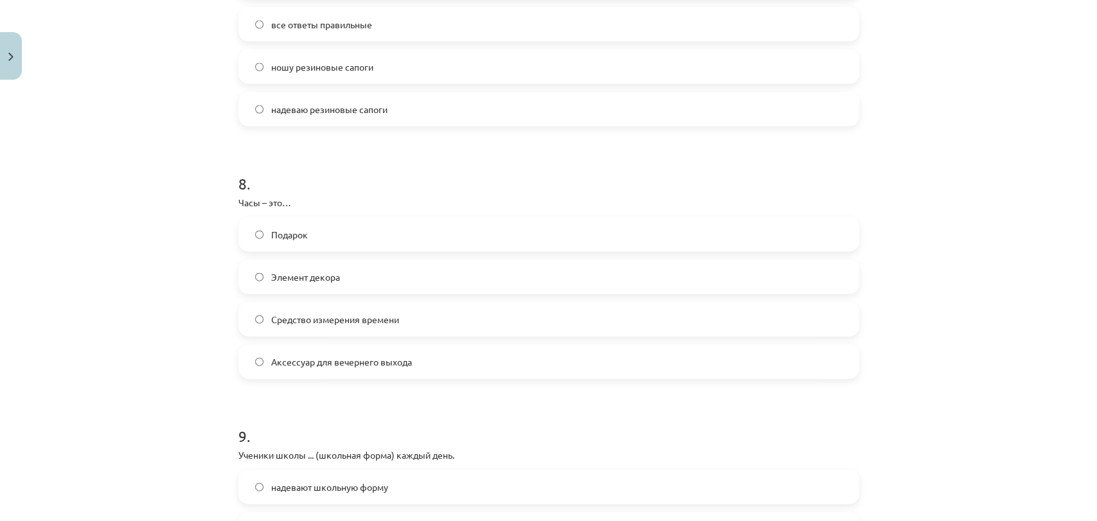
click at [361, 278] on label "Элемент декора" at bounding box center [549, 277] width 618 height 32
click at [406, 366] on span "Аксессуар для вечернего выхода" at bounding box center [341, 361] width 141 height 13
click at [413, 299] on div "Подарок Элемент декора Средство измерения времени Аксессуар для вечернего выхода" at bounding box center [548, 298] width 621 height 162
click at [437, 279] on label "Элемент декора" at bounding box center [549, 277] width 618 height 32
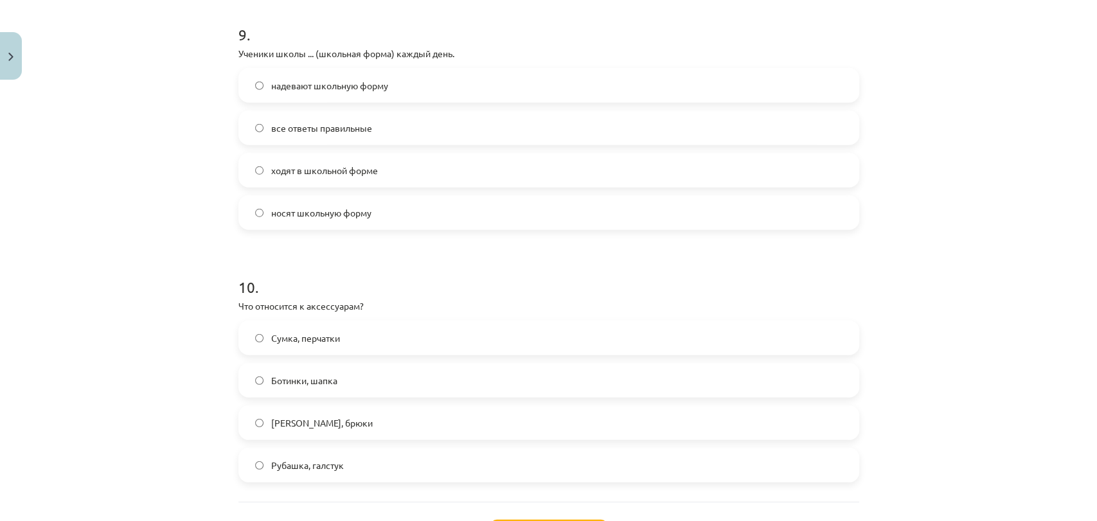
scroll to position [2283, 0]
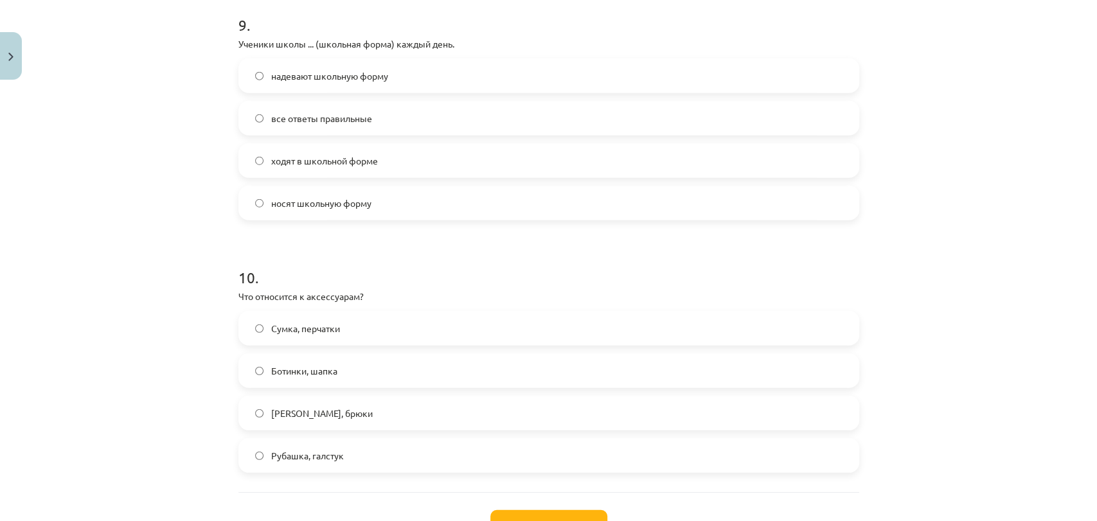
click at [830, 365] on label "Ботинки, шапка" at bounding box center [549, 371] width 618 height 32
click at [413, 76] on label "надевают школьную форму" at bounding box center [549, 76] width 618 height 32
click at [406, 159] on label "ходят в школьной форме" at bounding box center [549, 161] width 618 height 32
click at [373, 333] on label "Сумка, перчатки" at bounding box center [549, 328] width 618 height 32
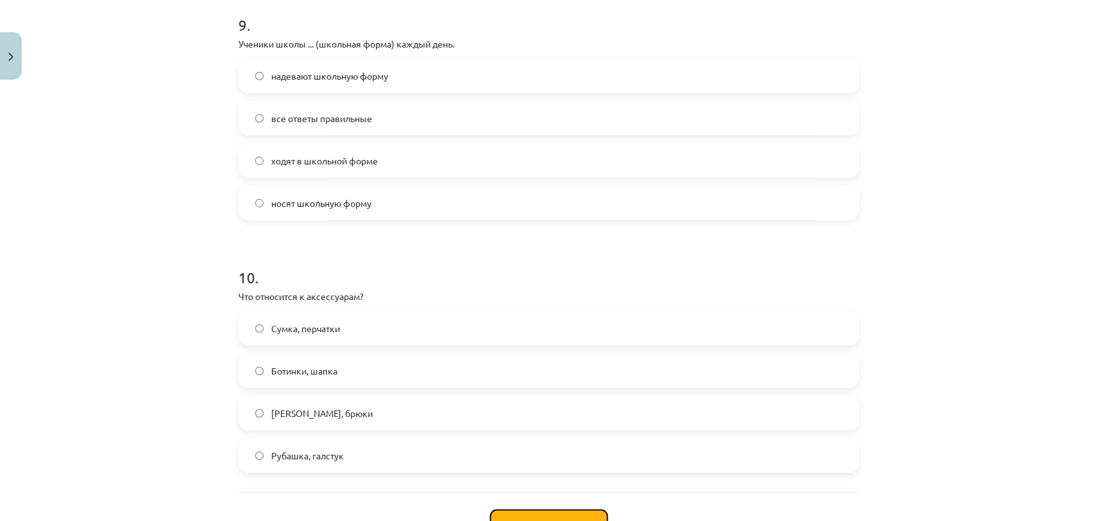
click at [551, 512] on button "Iesniegt" at bounding box center [548, 524] width 117 height 28
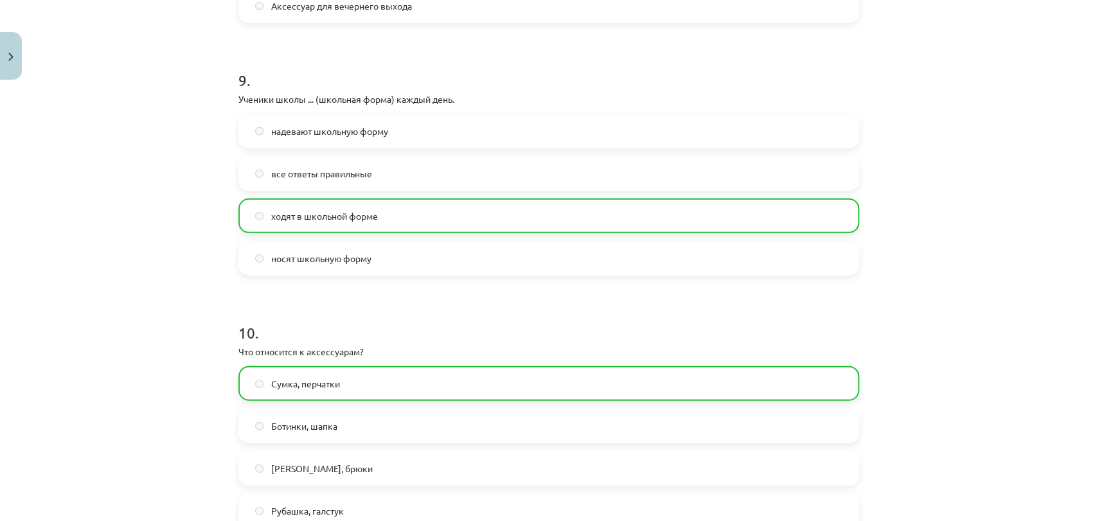
scroll to position [2424, 0]
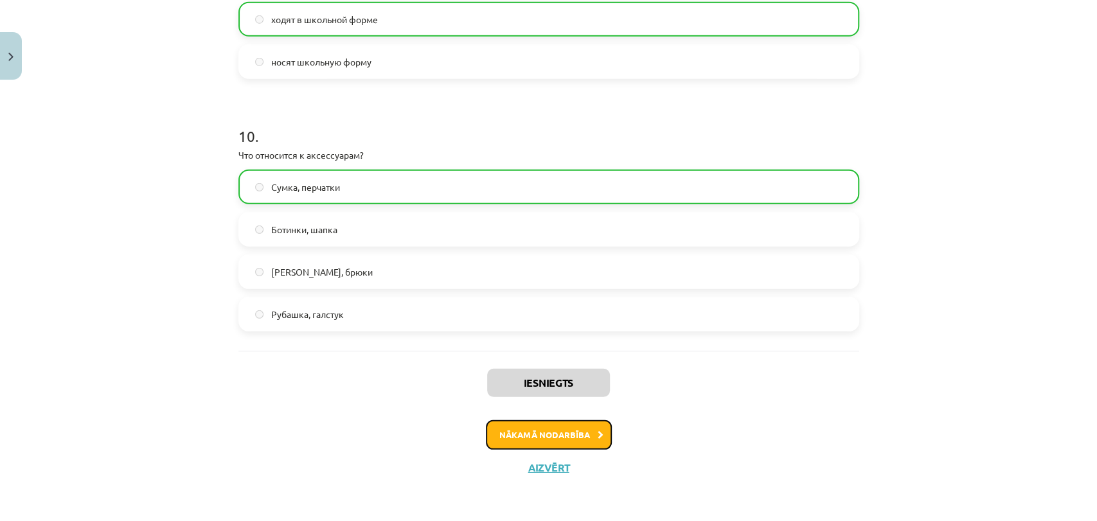
click at [551, 434] on button "Nākamā nodarbība" at bounding box center [549, 435] width 126 height 30
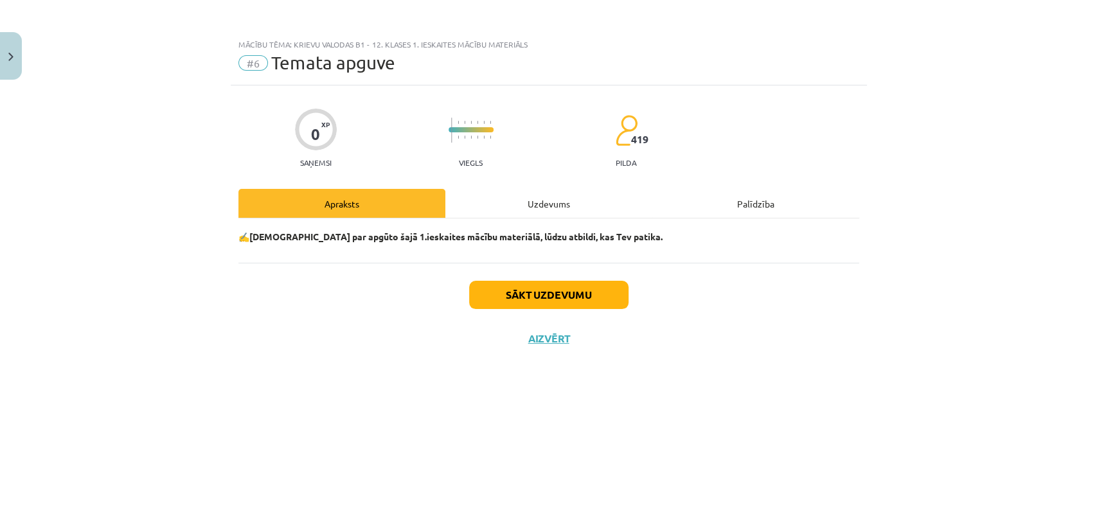
scroll to position [0, 0]
click at [553, 199] on div "Uzdevums" at bounding box center [548, 203] width 207 height 29
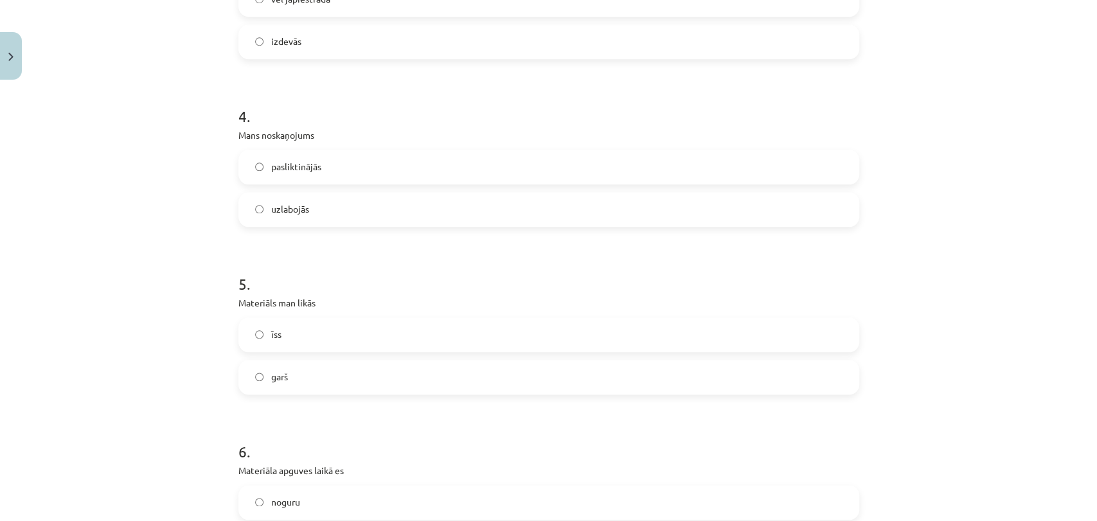
scroll to position [1061, 0]
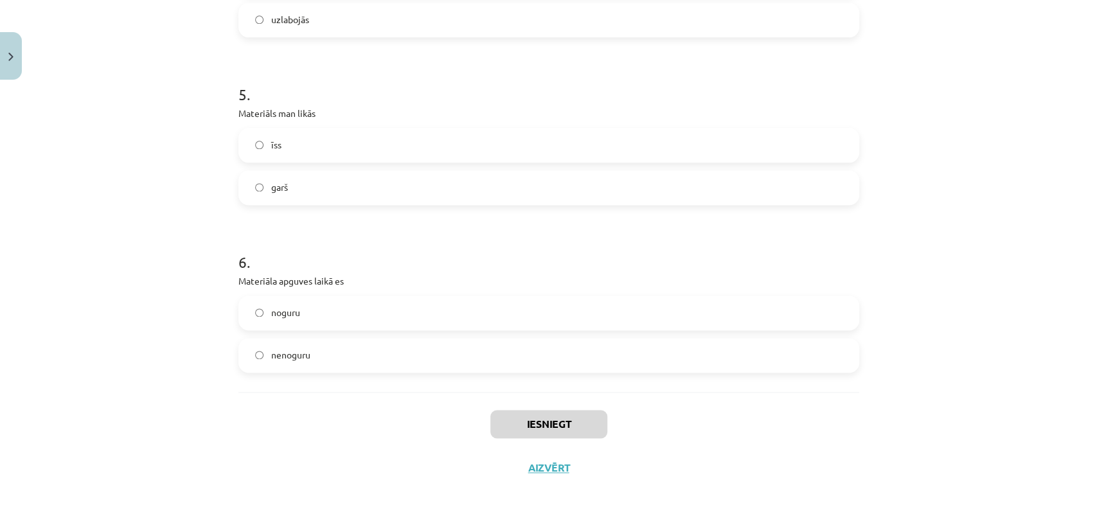
click at [384, 341] on label "nenoguru" at bounding box center [549, 355] width 618 height 32
click at [426, 192] on label "garš" at bounding box center [549, 188] width 618 height 32
click at [533, 5] on label "uzlabojās" at bounding box center [549, 20] width 618 height 32
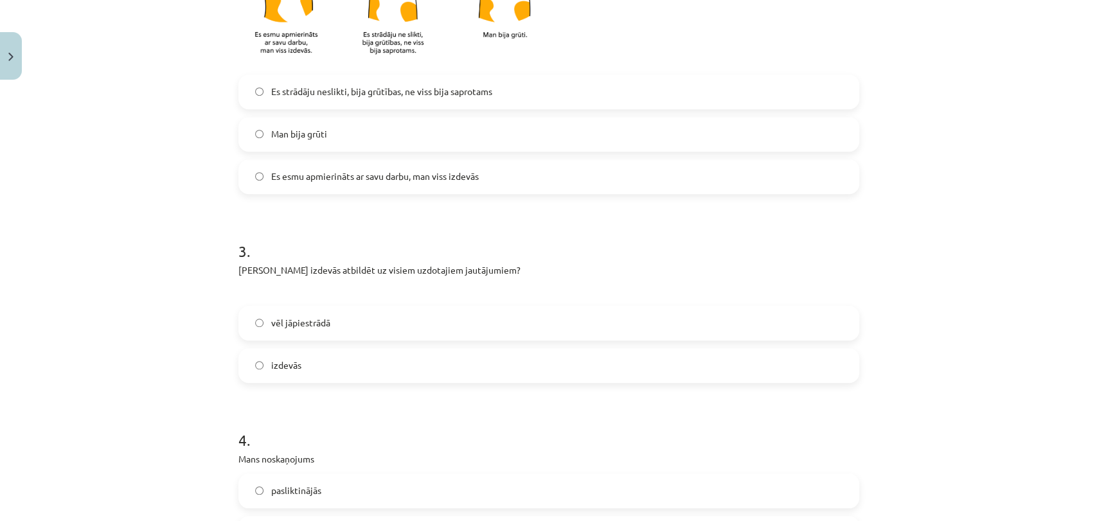
scroll to position [525, 0]
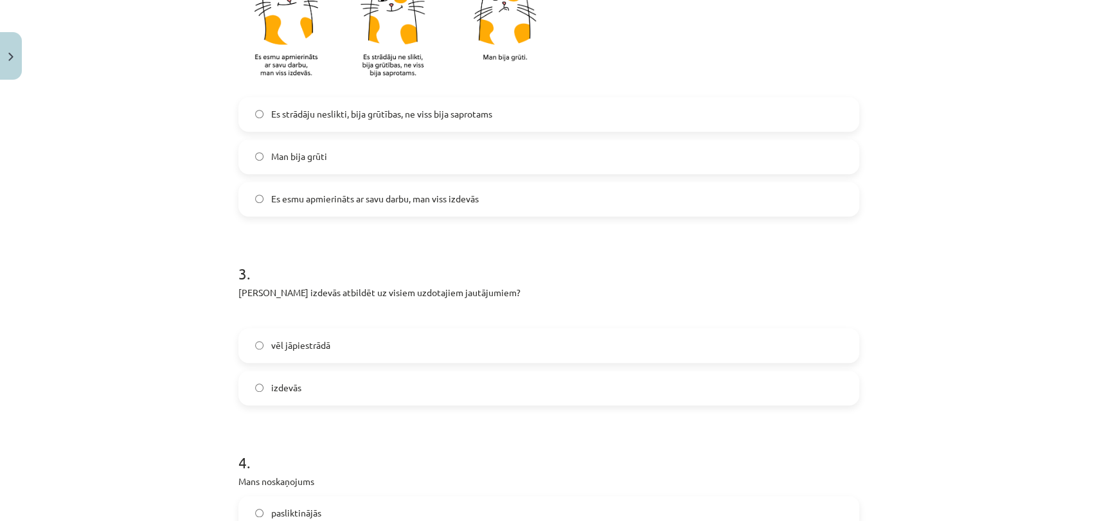
click at [406, 387] on label "izdevās" at bounding box center [549, 388] width 618 height 32
click at [420, 349] on label "vēl jāpiestrādā" at bounding box center [549, 346] width 618 height 32
click at [422, 168] on label "Man bija grūti" at bounding box center [549, 157] width 618 height 32
click at [466, 127] on label "Es strādāju neslikti, bija grūtības, ne viss bija saprotams" at bounding box center [549, 114] width 618 height 32
click at [469, 127] on label "Es strādāju neslikti, bija grūtības, ne viss bija saprotams" at bounding box center [549, 114] width 618 height 32
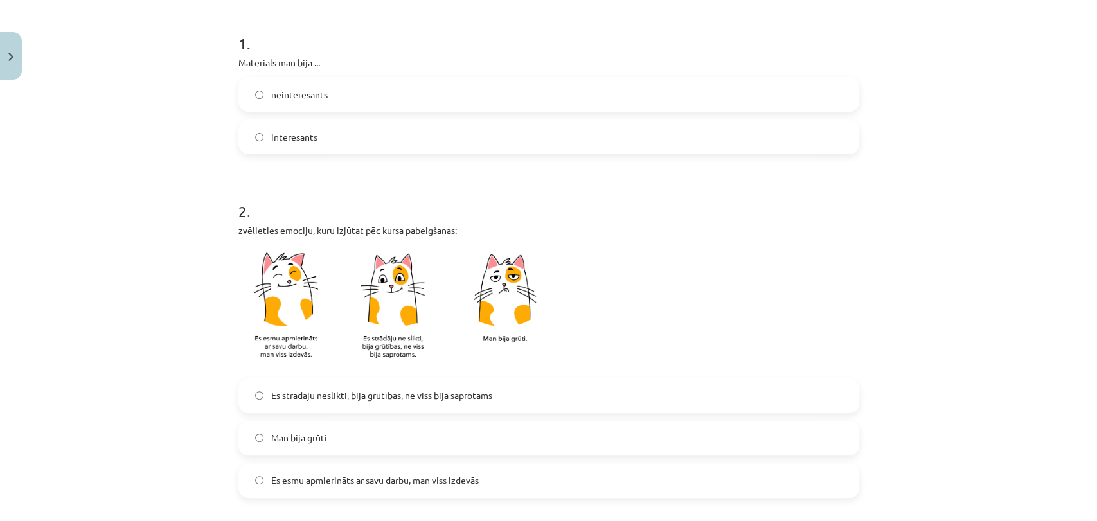
scroll to position [233, 0]
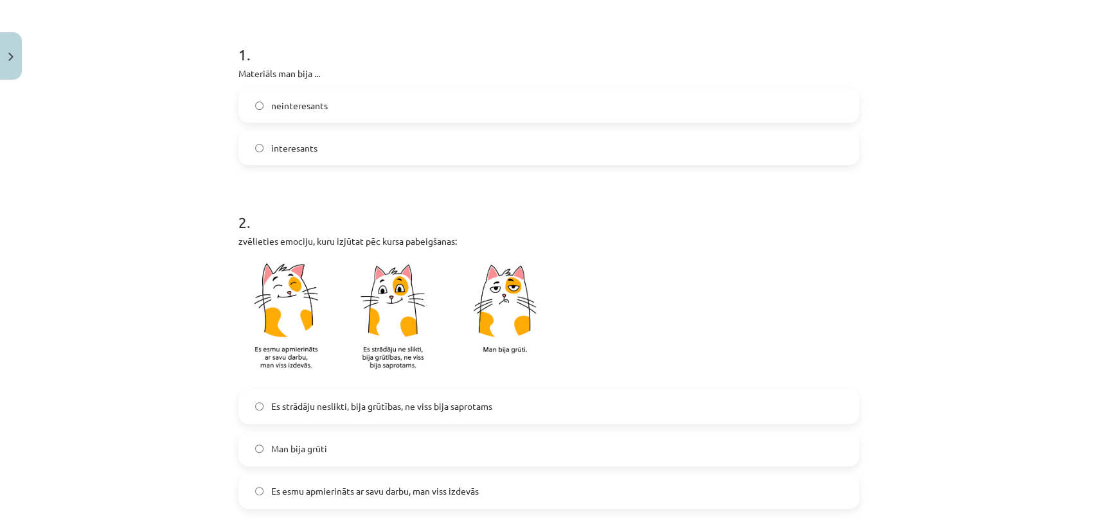
click at [531, 148] on label "interesants" at bounding box center [549, 148] width 618 height 32
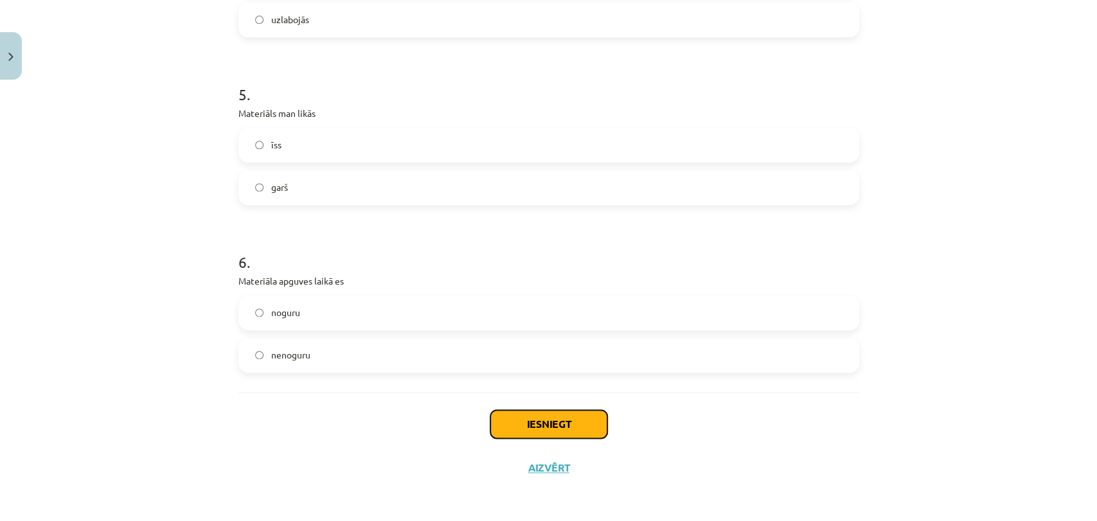
click at [566, 417] on button "Iesniegt" at bounding box center [548, 424] width 117 height 28
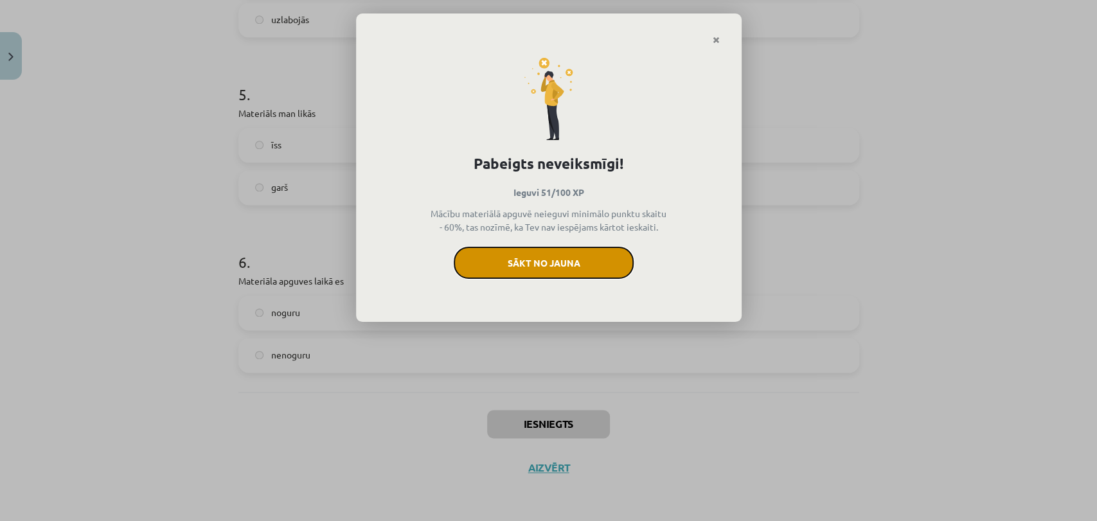
click at [585, 258] on button "Sākt no jauna" at bounding box center [544, 263] width 180 height 32
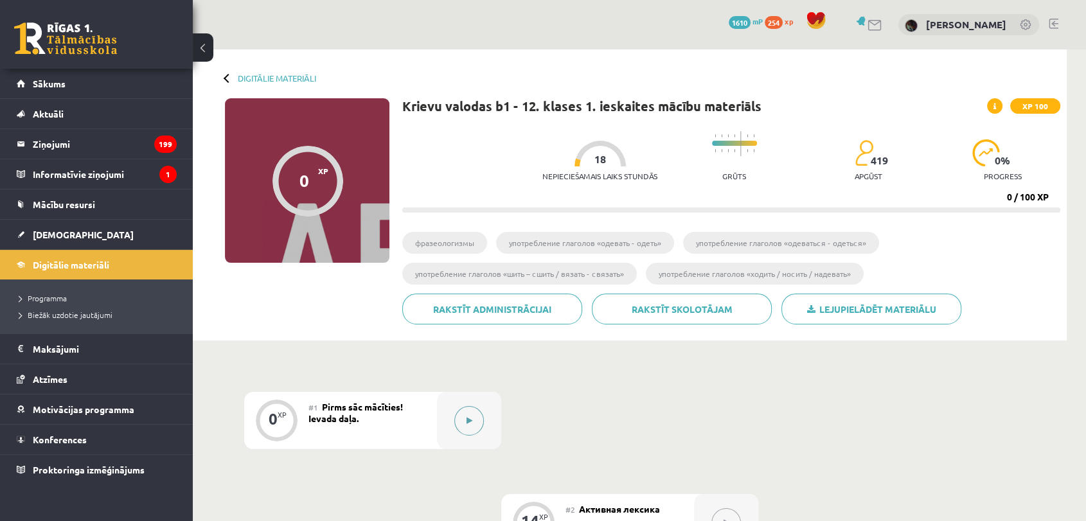
click at [480, 429] on button at bounding box center [469, 421] width 30 height 30
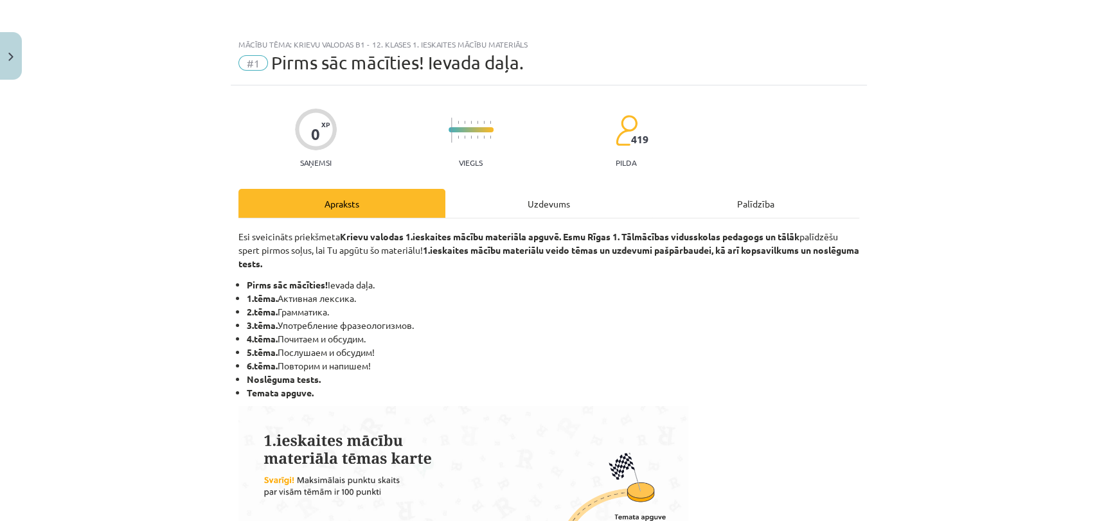
click at [558, 216] on div "Uzdevums" at bounding box center [548, 203] width 207 height 29
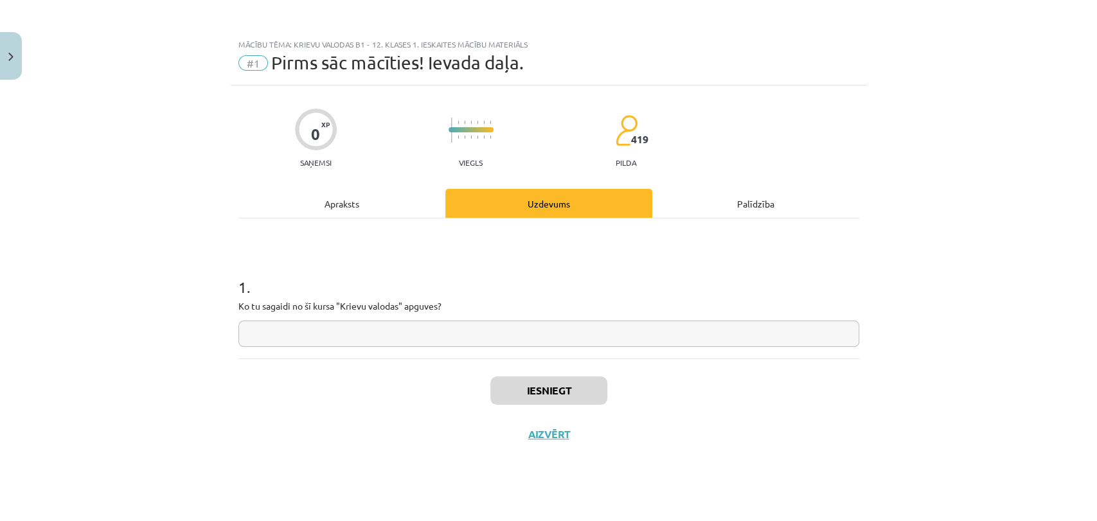
click at [475, 343] on input "text" at bounding box center [548, 334] width 621 height 26
type input "*"
click at [589, 399] on button "Iesniegt" at bounding box center [548, 391] width 117 height 28
click at [571, 447] on button "Nākamā nodarbība" at bounding box center [549, 443] width 126 height 30
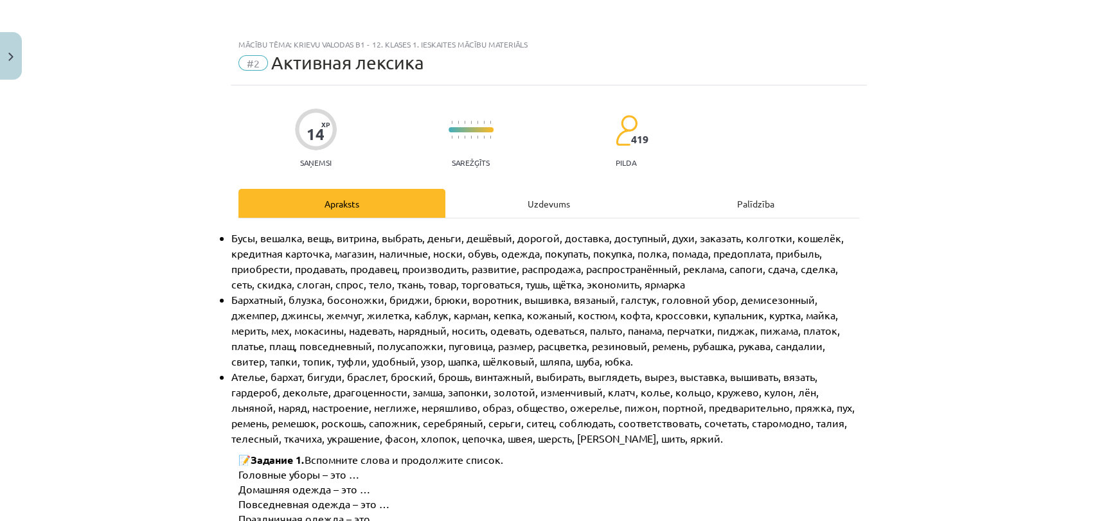
scroll to position [8, 0]
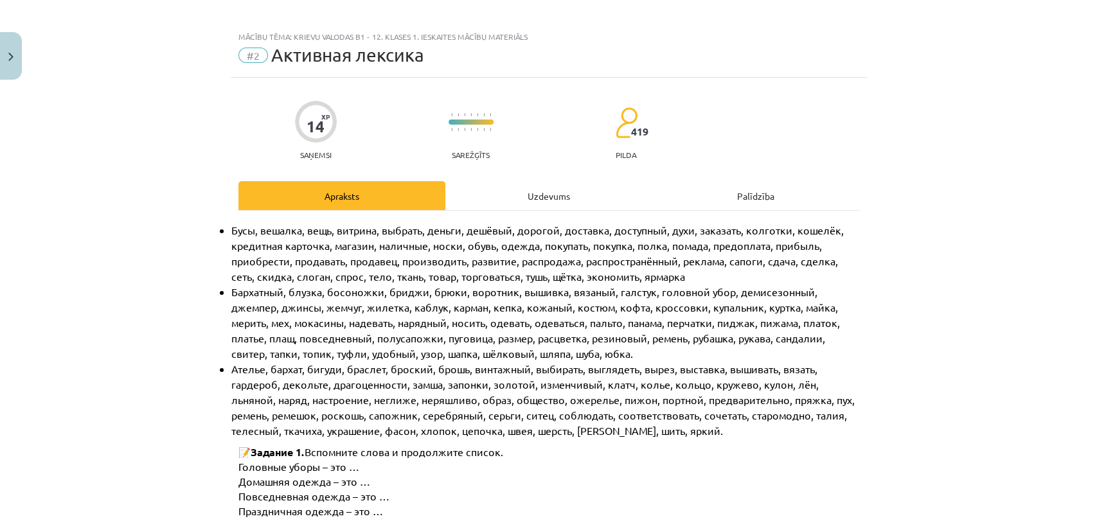
click at [524, 186] on div "Uzdevums" at bounding box center [548, 195] width 207 height 29
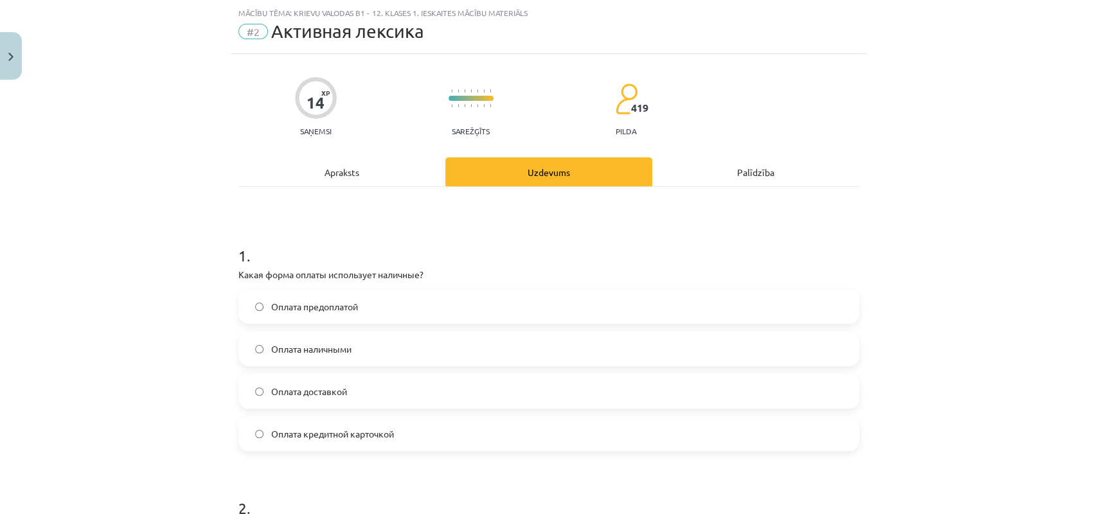
click at [393, 348] on label "Оплата наличными" at bounding box center [549, 349] width 618 height 32
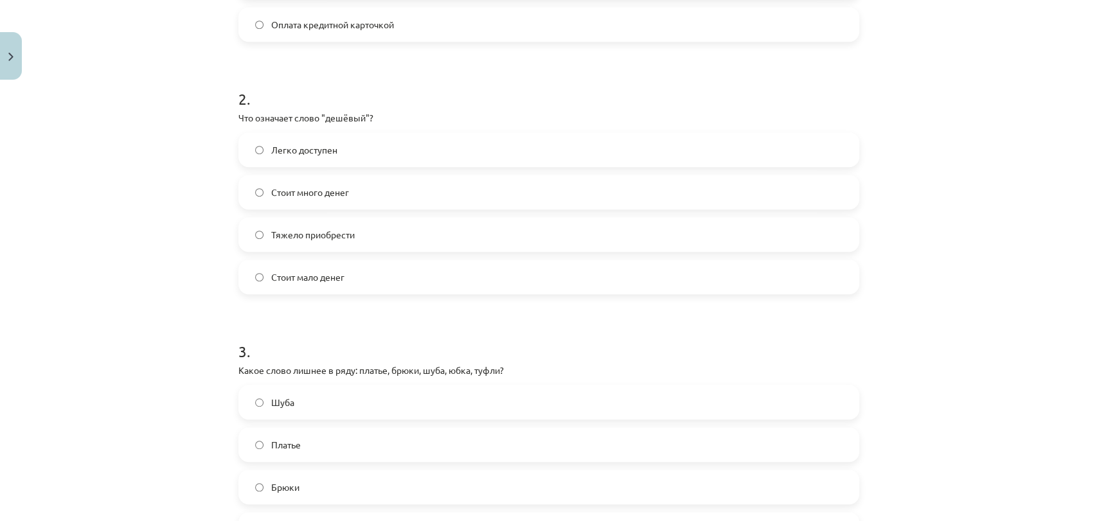
scroll to position [442, 0]
click at [377, 195] on label "Стоит много денег" at bounding box center [549, 191] width 618 height 32
click at [390, 281] on label "Стоит мало денег" at bounding box center [549, 276] width 618 height 32
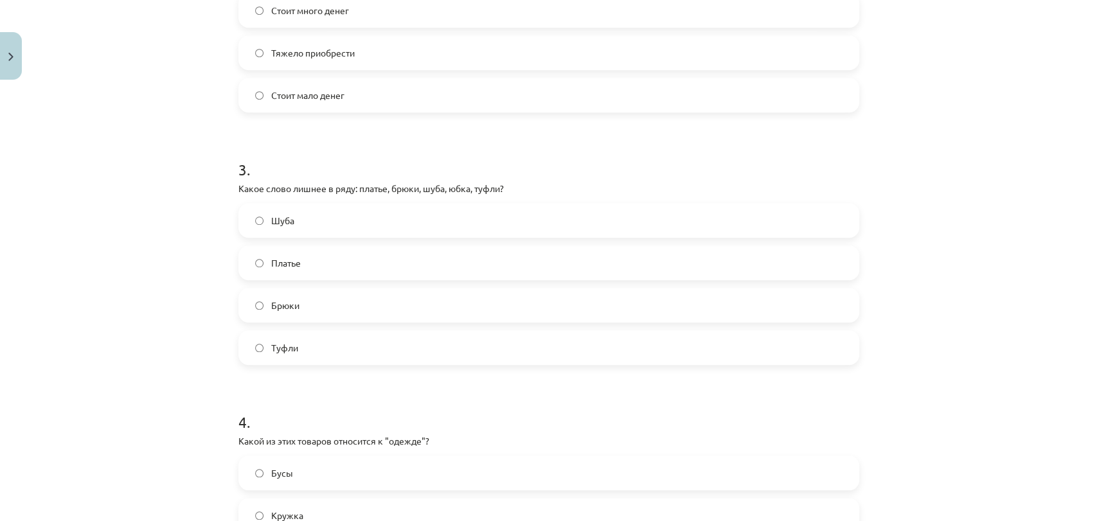
scroll to position [649, 0]
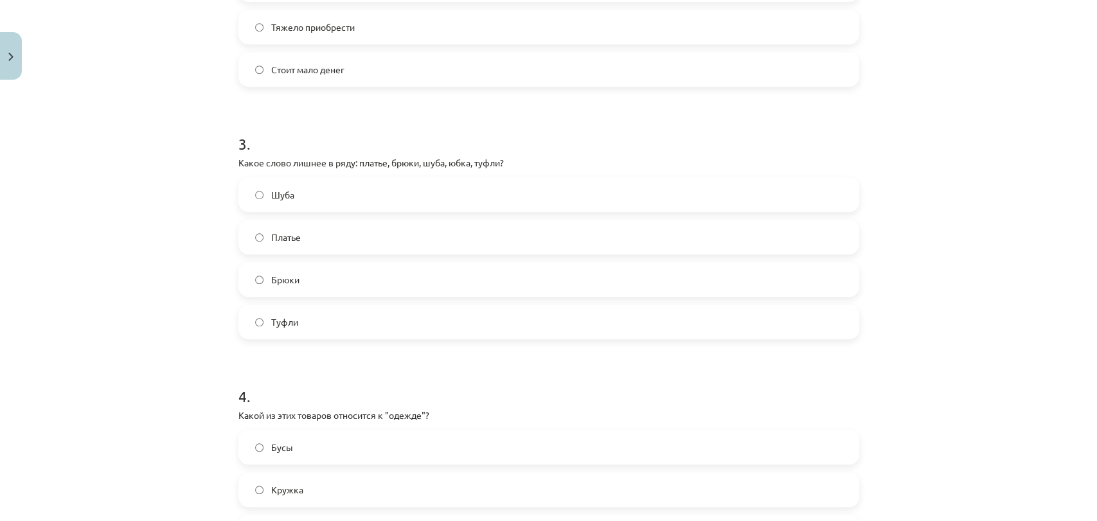
click at [404, 319] on label "Туфли" at bounding box center [549, 322] width 618 height 32
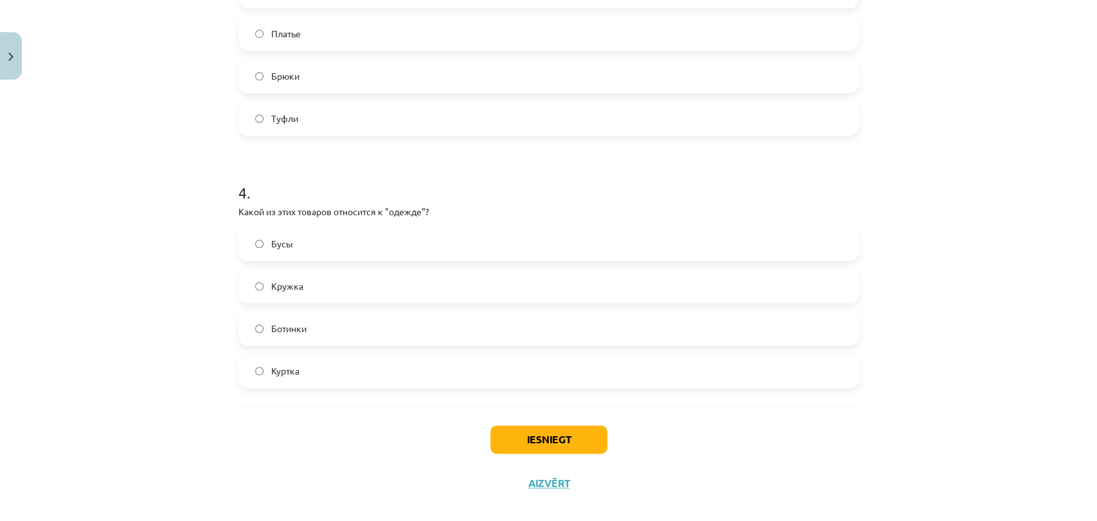
scroll to position [868, 0]
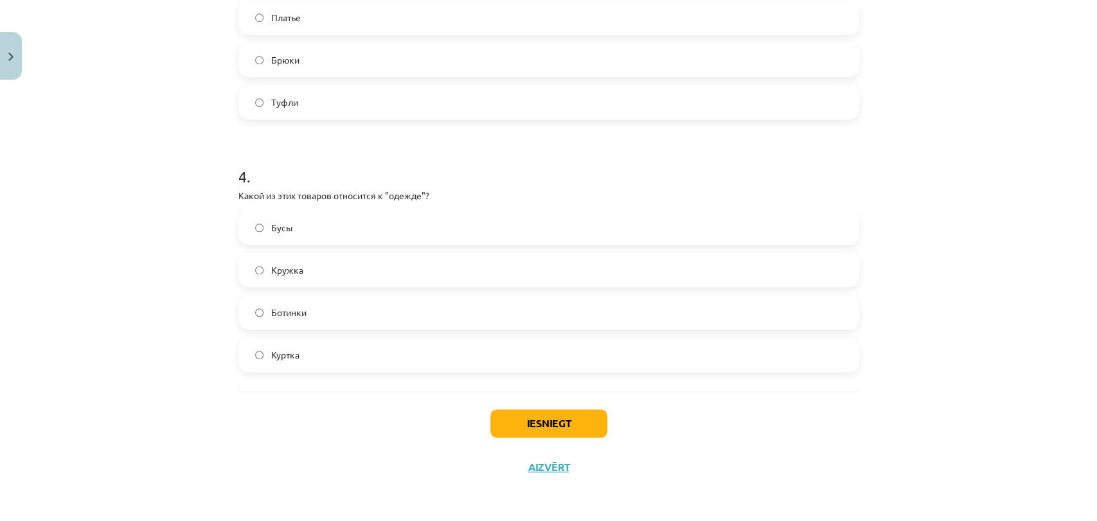
click at [328, 357] on label "Куртка" at bounding box center [549, 355] width 618 height 32
click at [550, 412] on button "Iesniegt" at bounding box center [548, 423] width 117 height 28
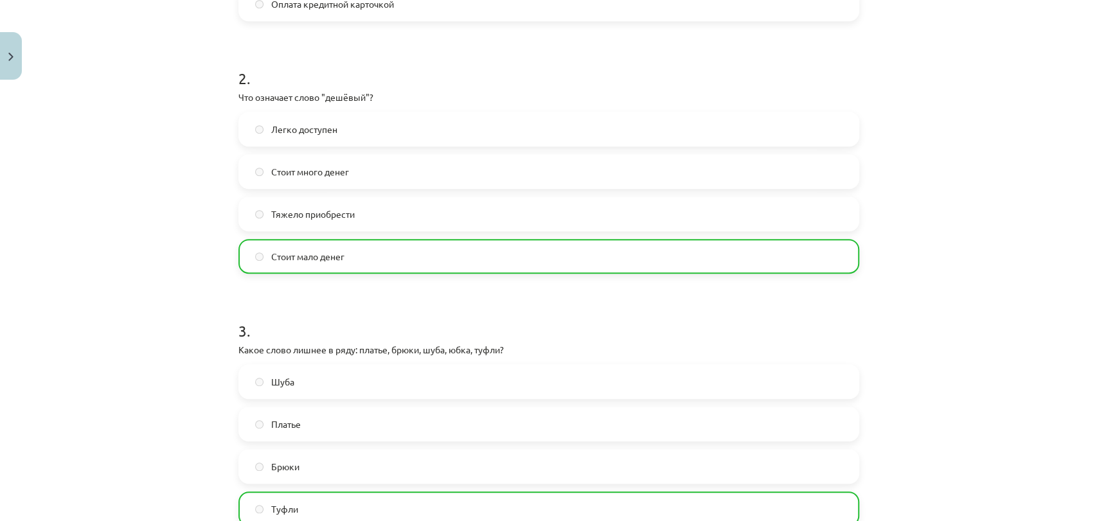
scroll to position [909, 0]
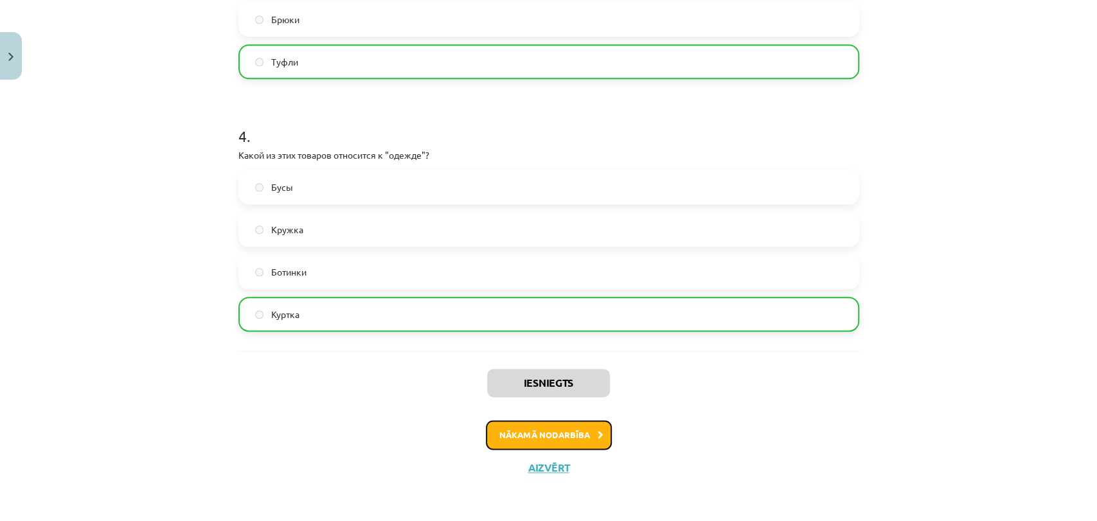
click at [536, 439] on button "Nākamā nodarbība" at bounding box center [549, 435] width 126 height 30
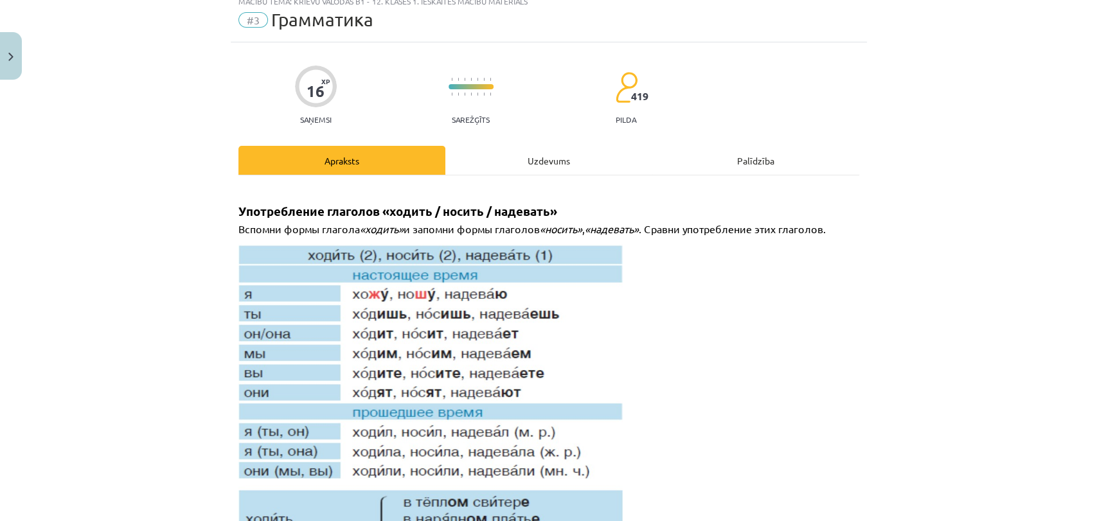
scroll to position [31, 0]
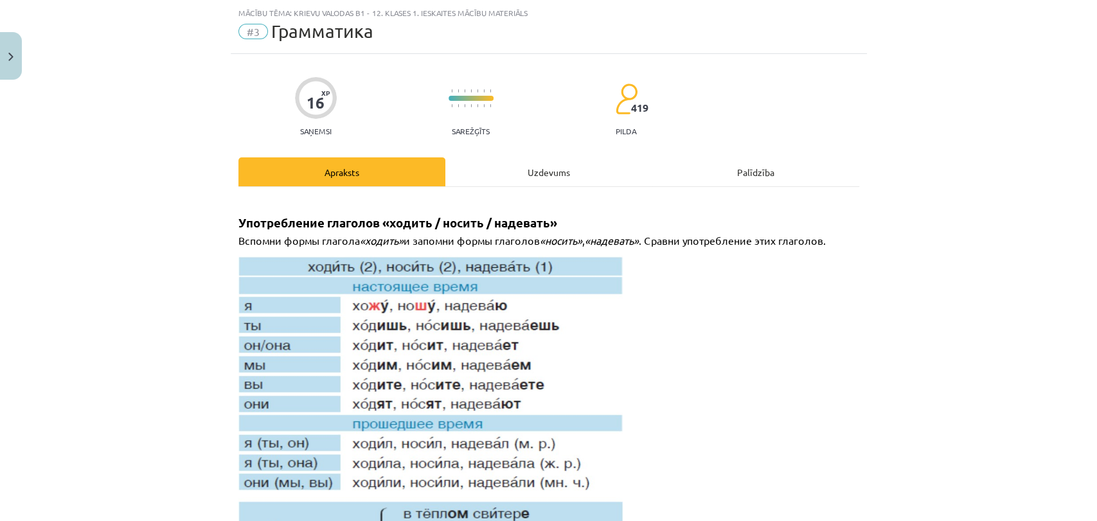
click at [538, 165] on div "Uzdevums" at bounding box center [548, 171] width 207 height 29
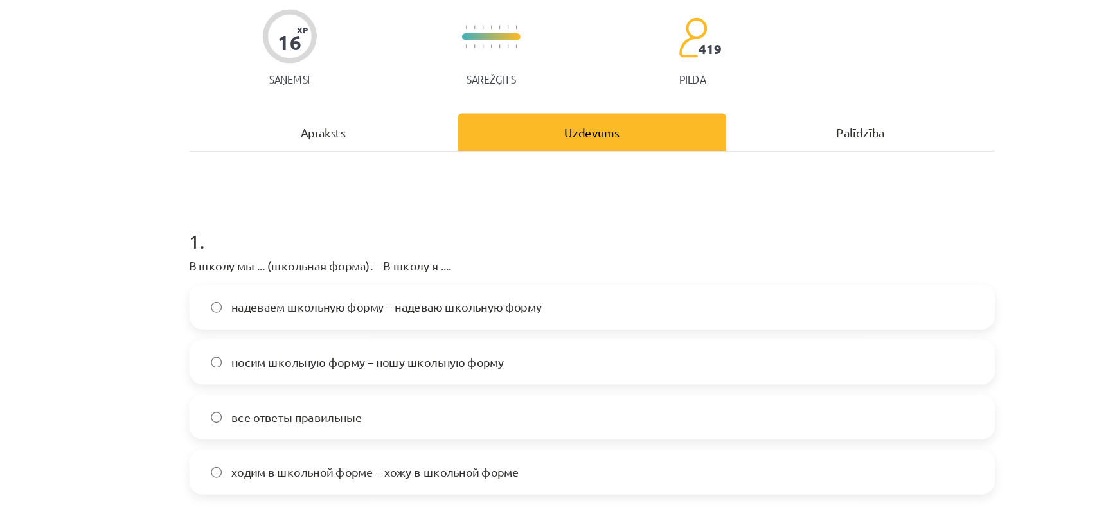
click at [512, 304] on label "надеваем школьную форму – надеваю школьную форму" at bounding box center [549, 307] width 618 height 32
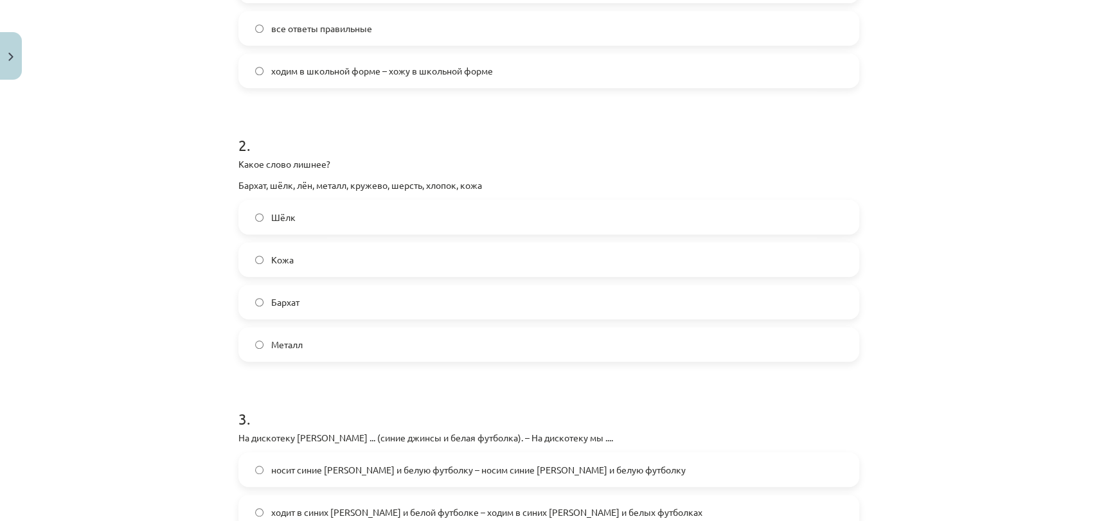
scroll to position [396, 0]
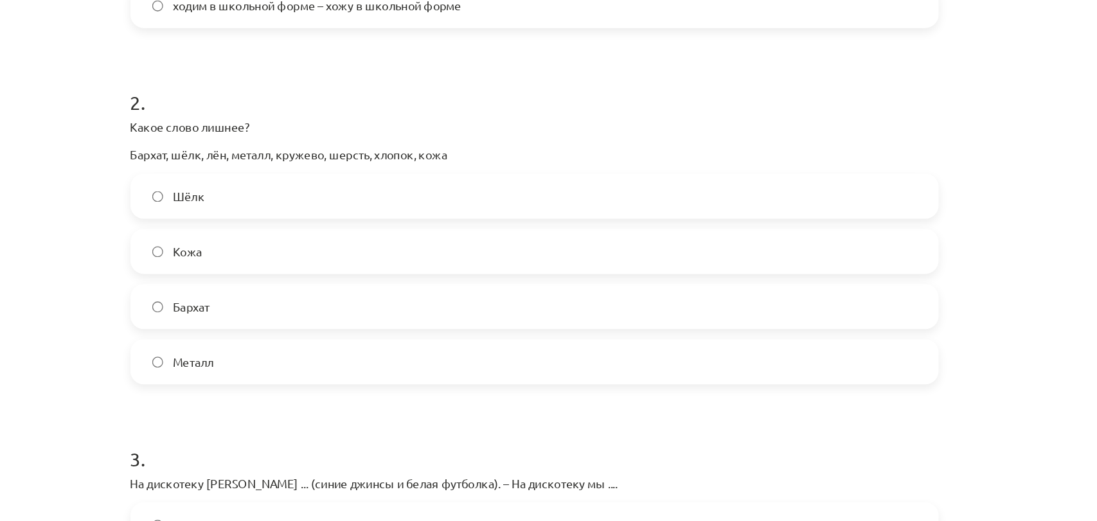
click at [335, 333] on label "Металл" at bounding box center [549, 343] width 618 height 32
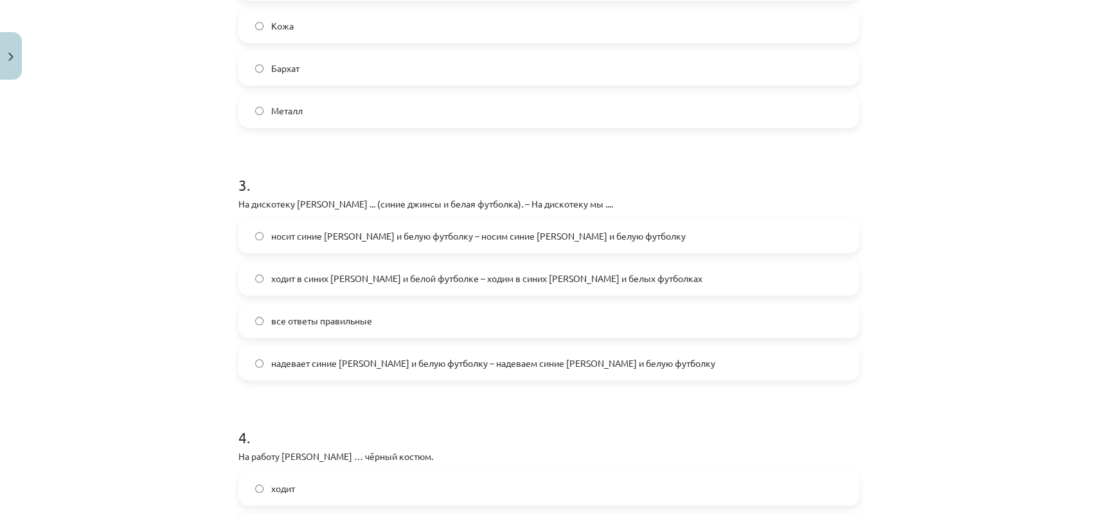
scroll to position [647, 0]
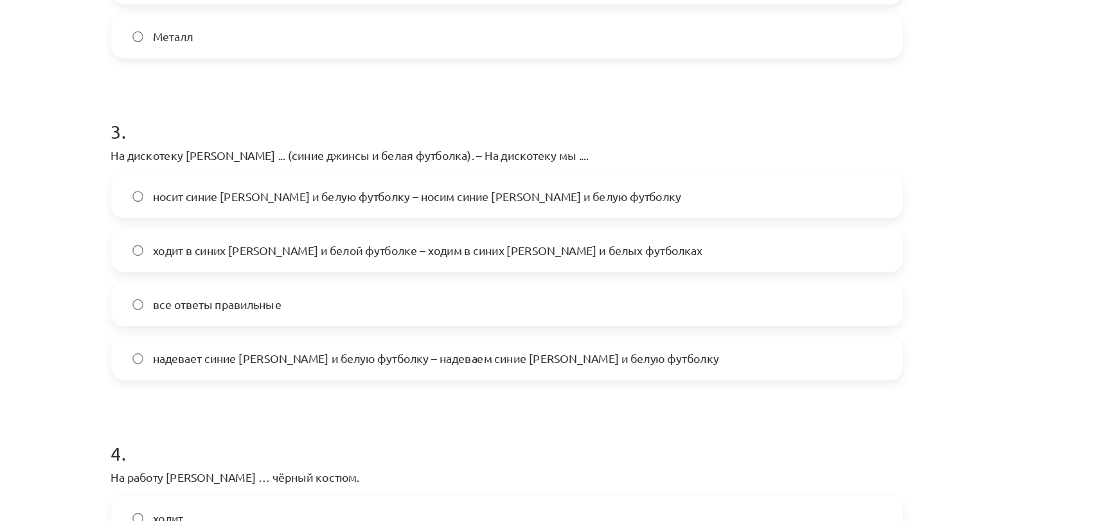
click at [529, 356] on label "надевает синие джинсы и белую футболку – надеваем синие джинсы и белую футболку" at bounding box center [549, 345] width 618 height 32
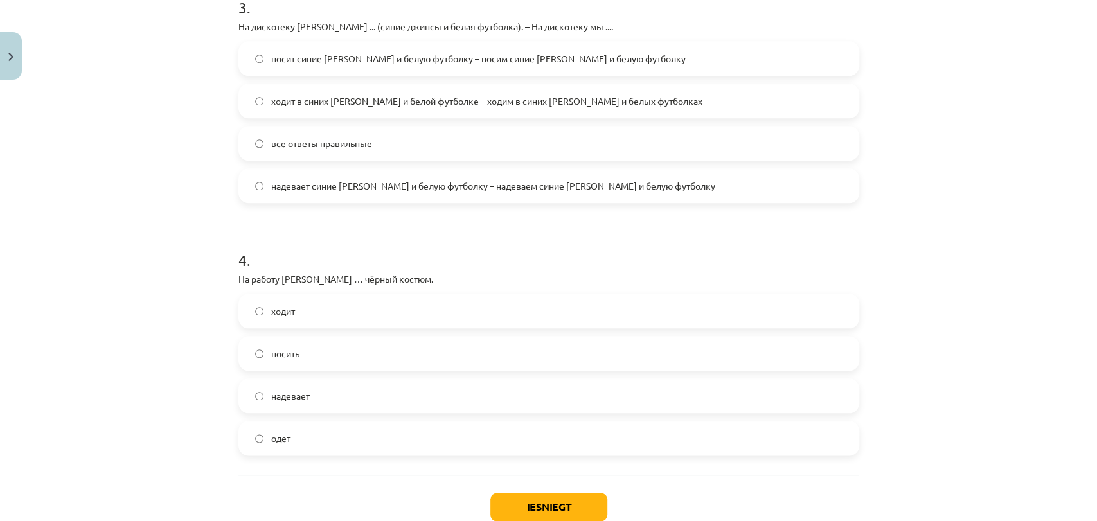
scroll to position [890, 0]
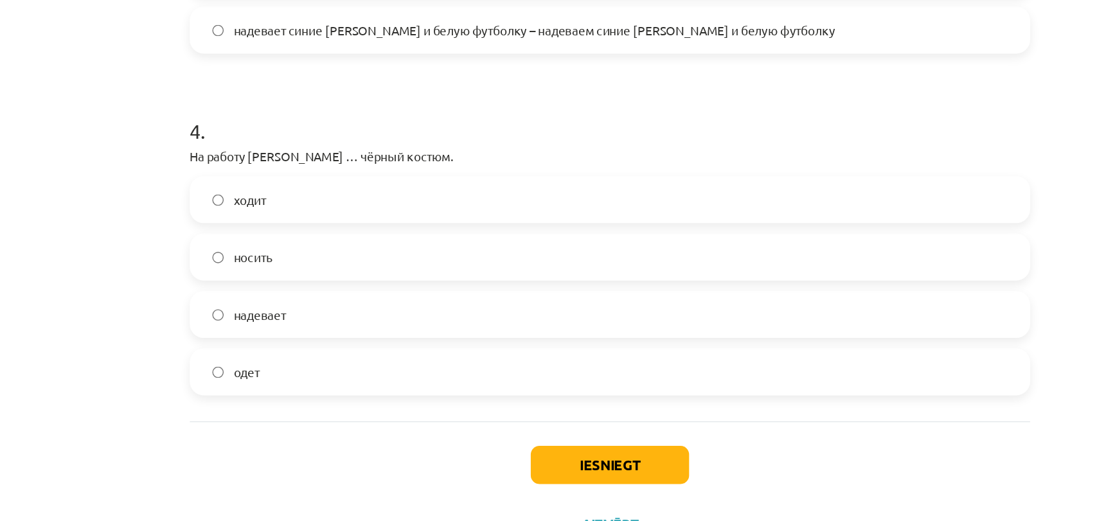
click at [350, 311] on label "надевает" at bounding box center [549, 312] width 618 height 32
click at [541, 417] on button "Iesniegt" at bounding box center [548, 423] width 117 height 28
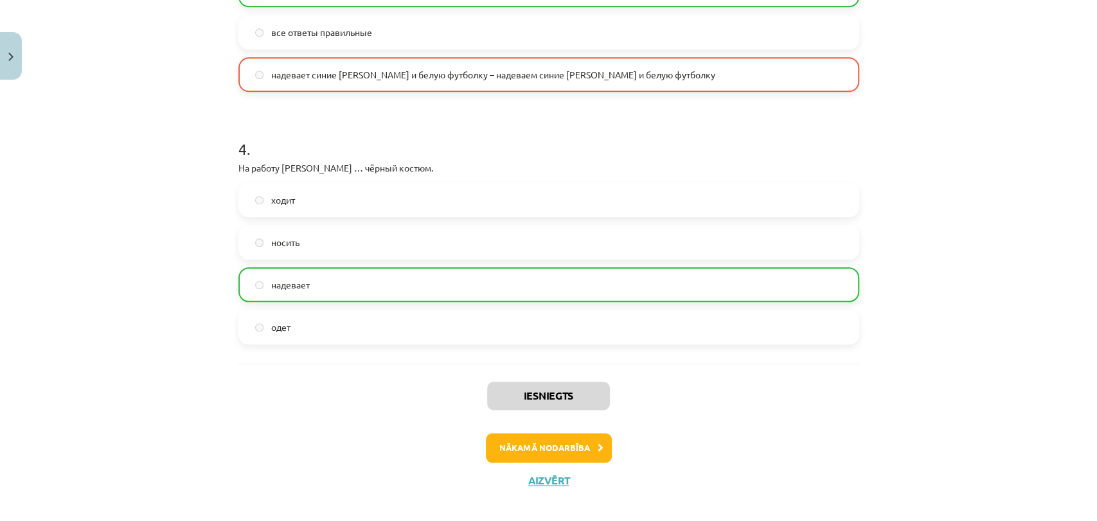
scroll to position [930, 0]
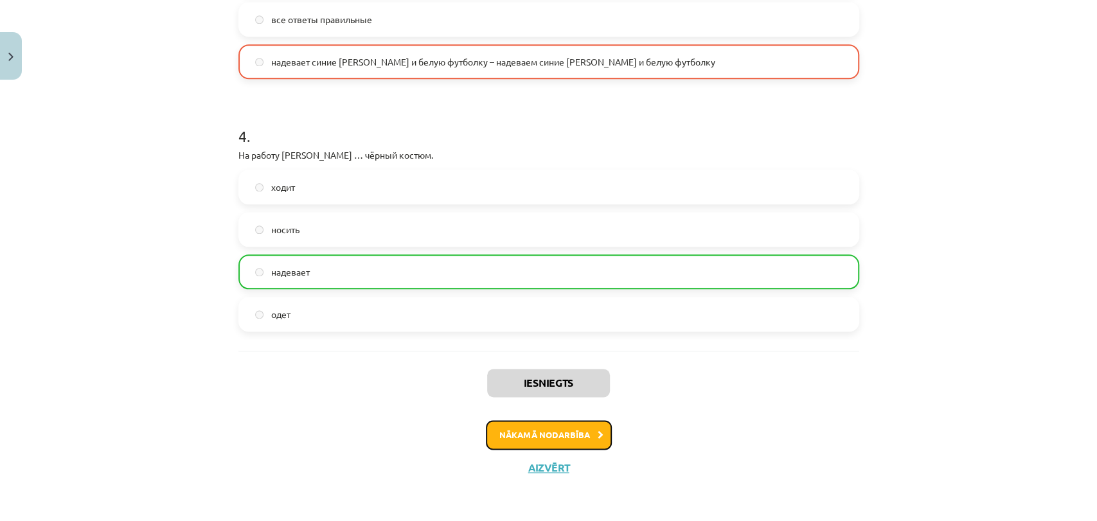
click at [555, 435] on button "Nākamā nodarbība" at bounding box center [549, 435] width 126 height 30
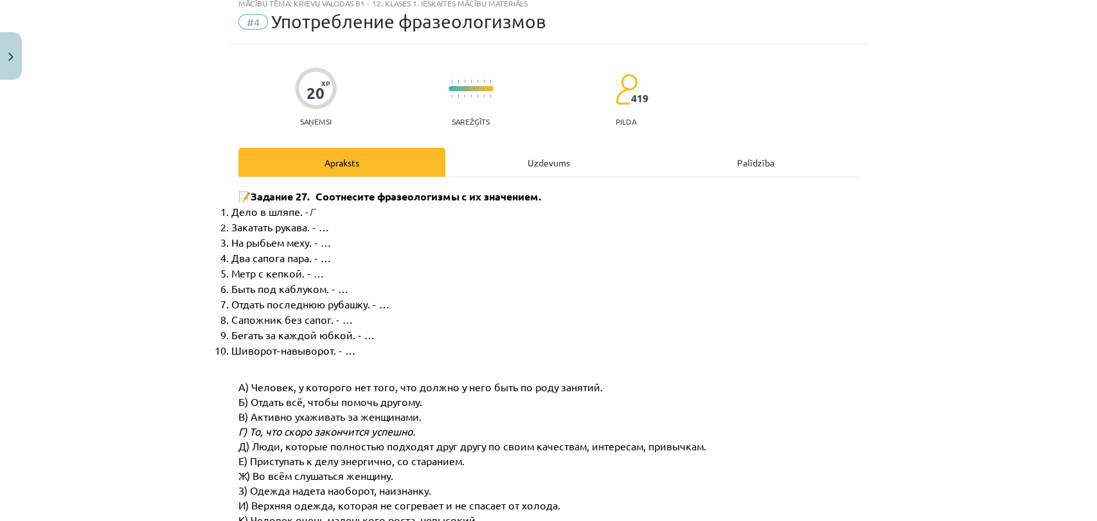
scroll to position [31, 0]
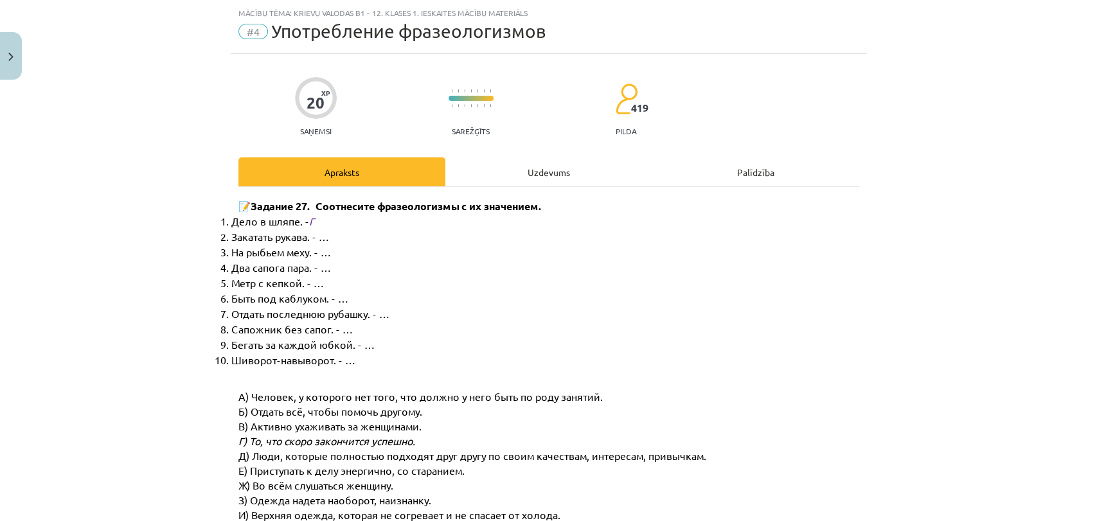
click at [549, 166] on div "Uzdevums" at bounding box center [548, 171] width 207 height 29
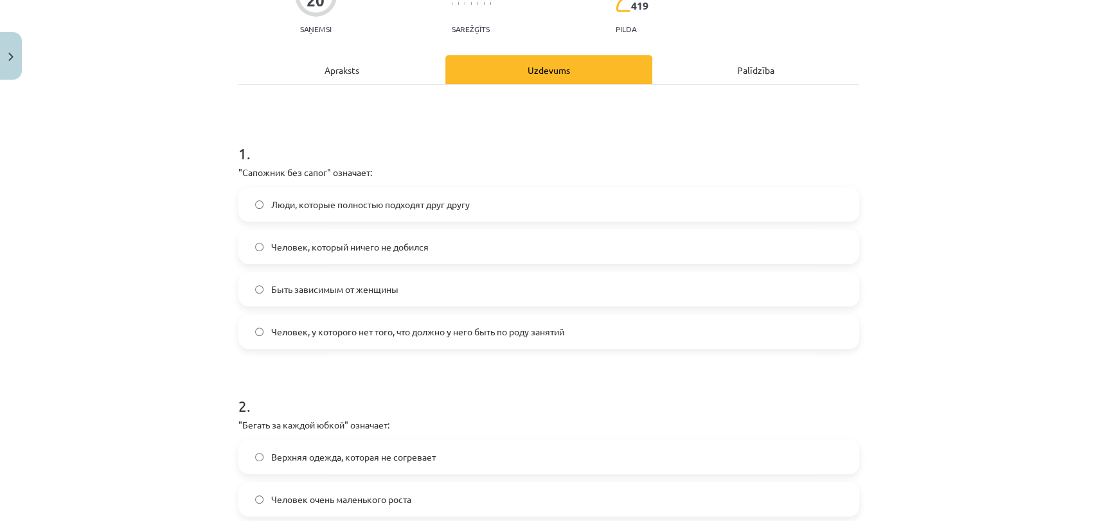
scroll to position [168, 0]
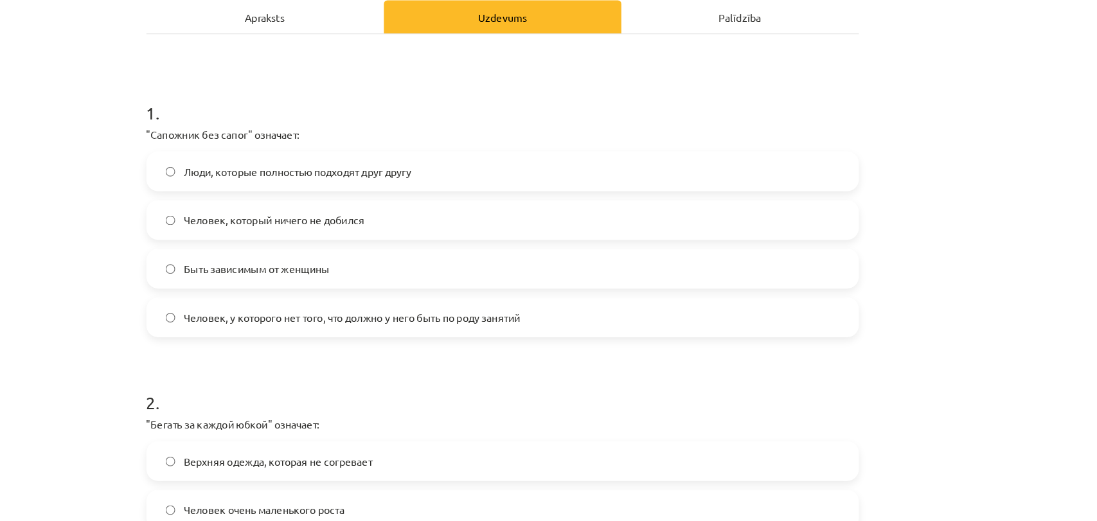
click at [442, 259] on label "Быть зависимым от женщины" at bounding box center [549, 255] width 618 height 32
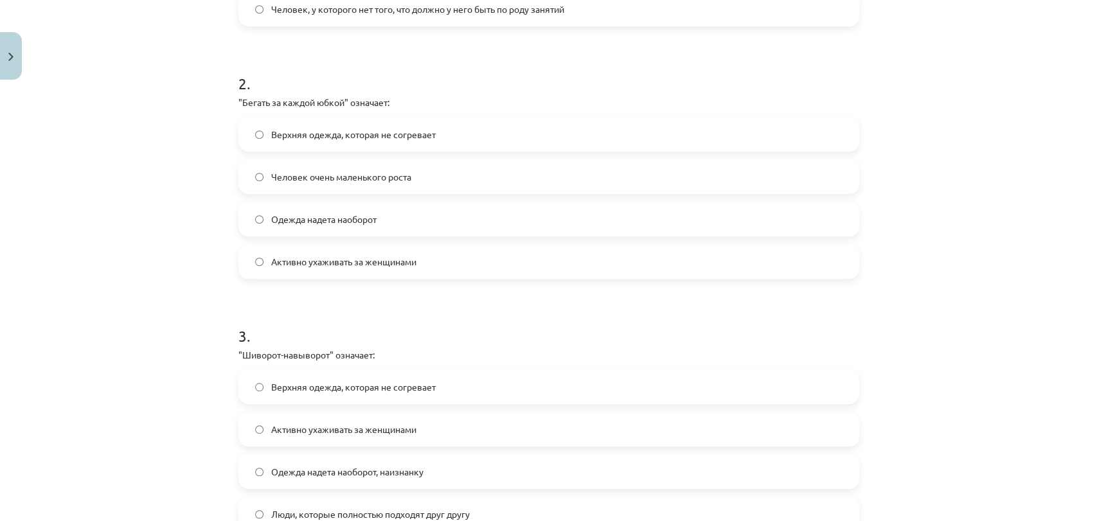
scroll to position [458, 0]
click at [442, 261] on label "Активно ухаживать за женщинами" at bounding box center [549, 260] width 618 height 32
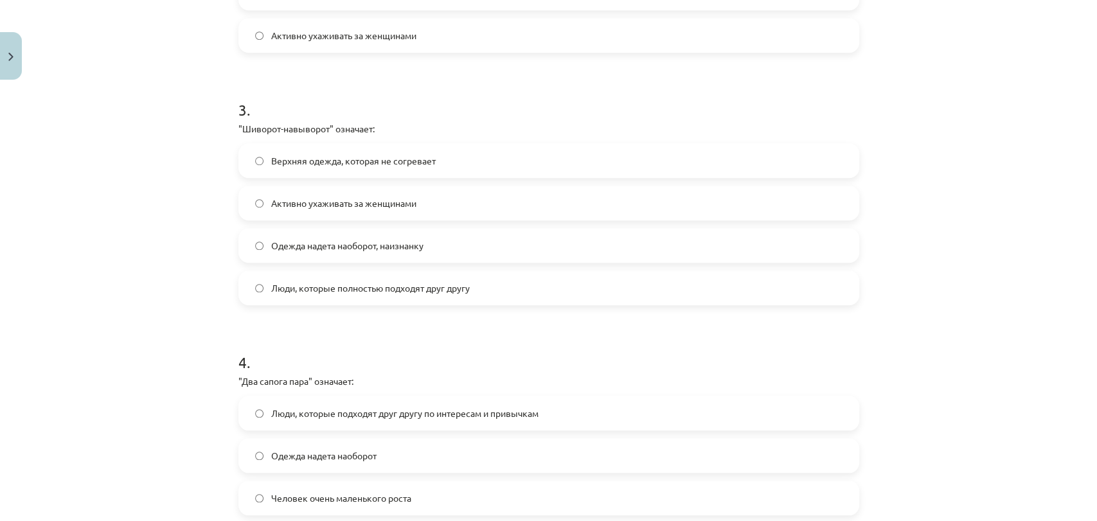
scroll to position [699, 0]
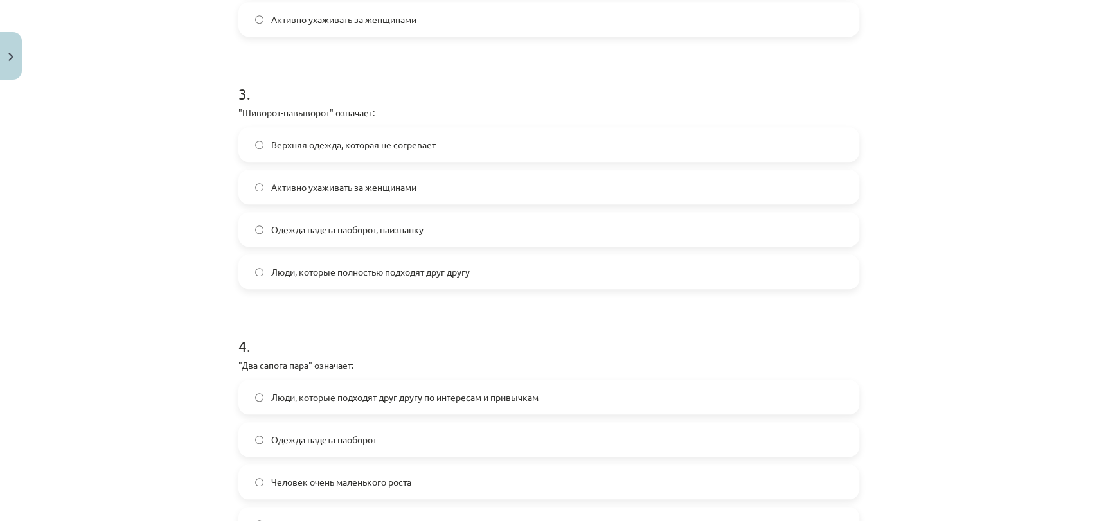
click at [445, 226] on label "Одежда надета наоборот, наизнанку" at bounding box center [549, 229] width 618 height 32
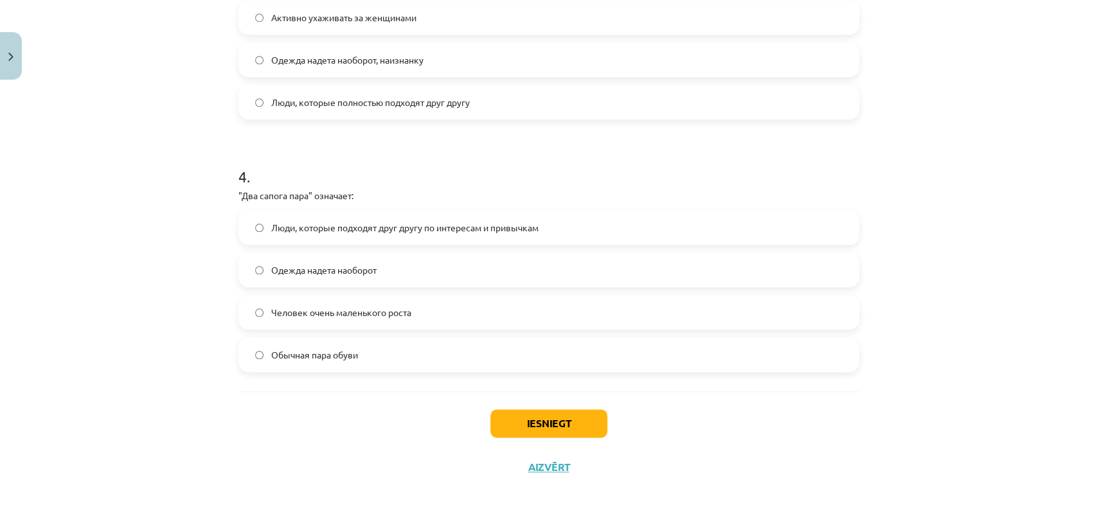
click at [429, 231] on span "Люди, которые подходят друг другу по интересам и привычкам" at bounding box center [404, 227] width 267 height 13
click at [524, 415] on button "Iesniegt" at bounding box center [548, 423] width 117 height 28
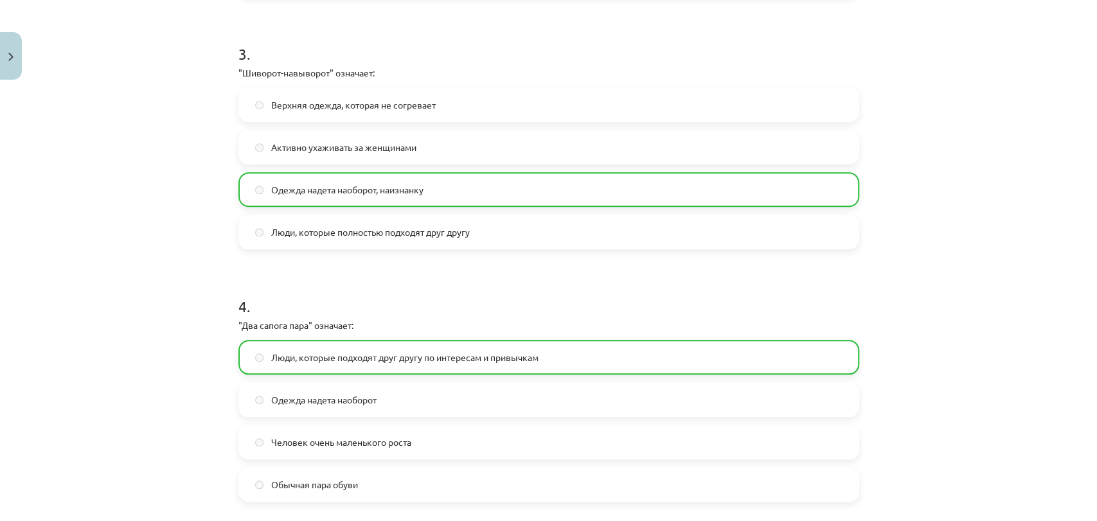
scroll to position [909, 0]
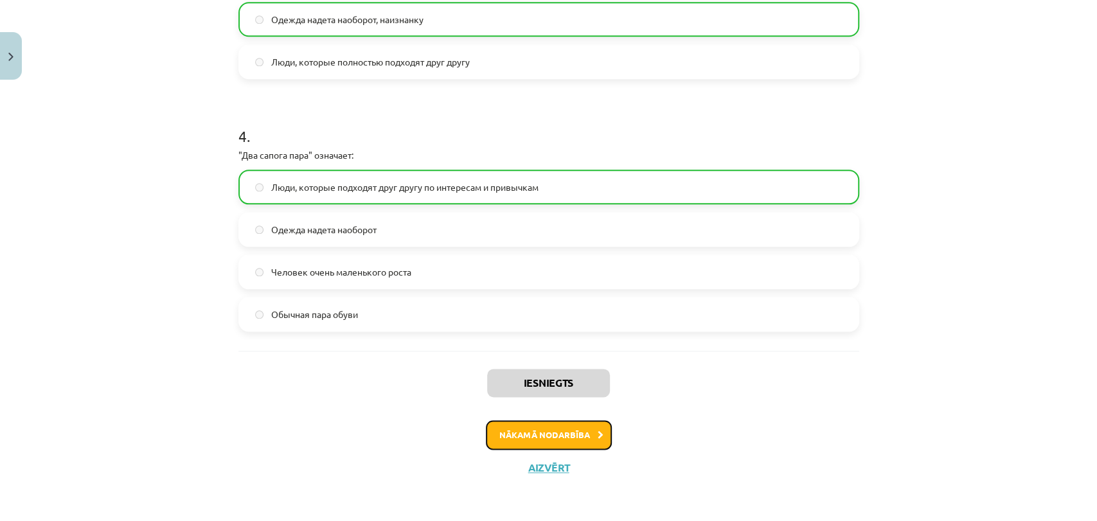
click at [519, 441] on button "Nākamā nodarbība" at bounding box center [549, 435] width 126 height 30
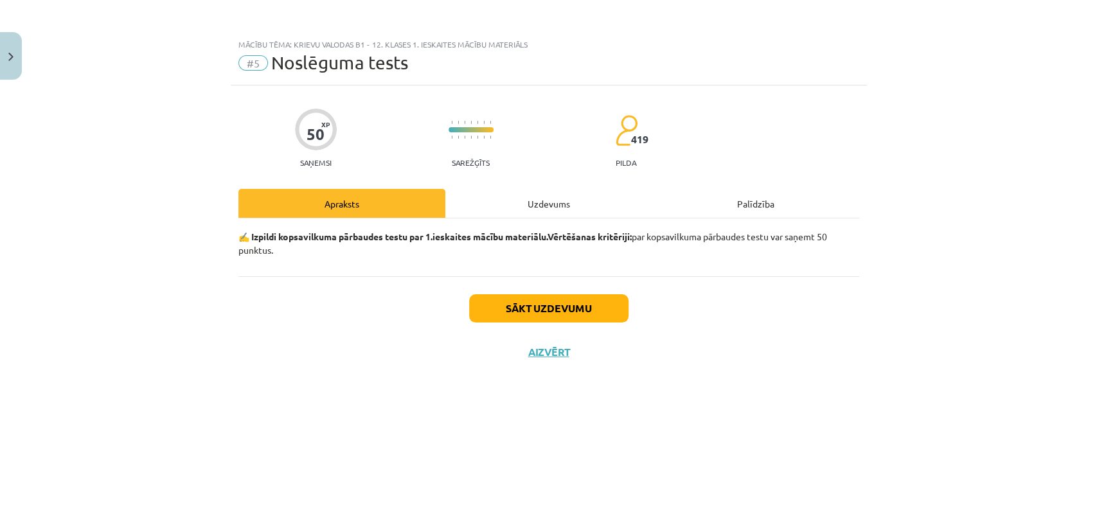
scroll to position [0, 0]
click at [553, 198] on div "Uzdevums" at bounding box center [548, 203] width 207 height 29
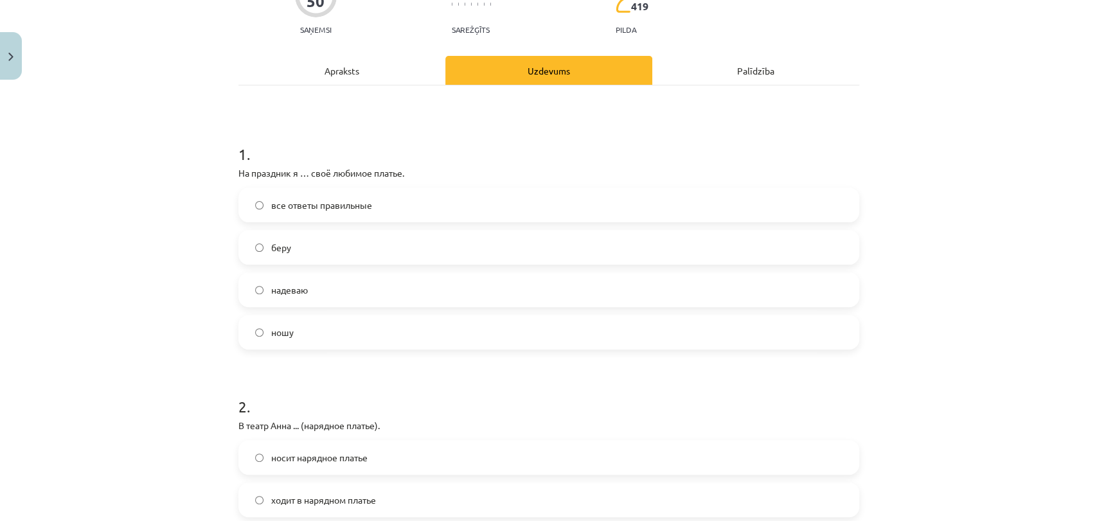
scroll to position [154, 0]
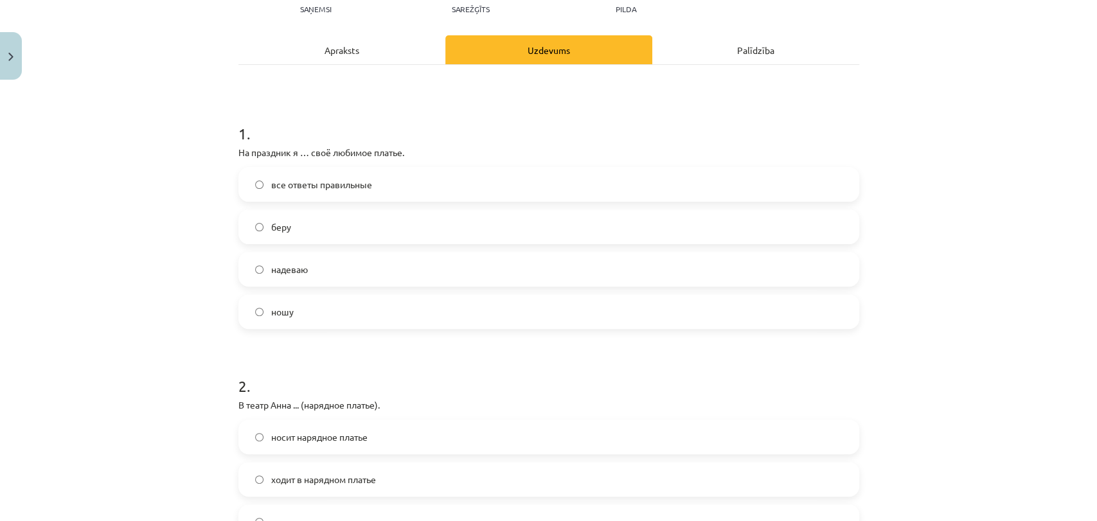
click at [545, 176] on label "все ответы правильные" at bounding box center [549, 184] width 618 height 32
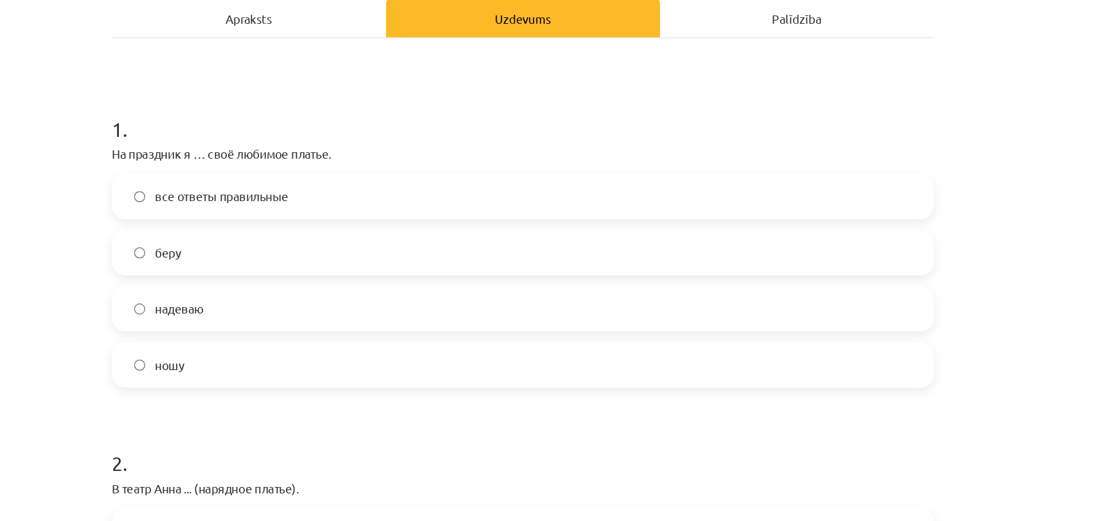
click at [338, 269] on label "надеваю" at bounding box center [549, 269] width 618 height 32
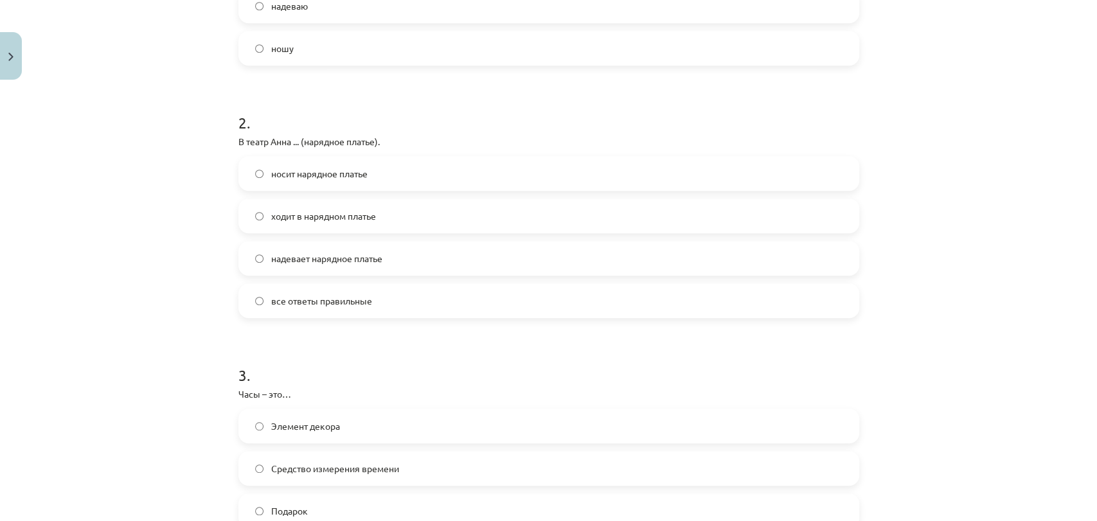
scroll to position [411, 0]
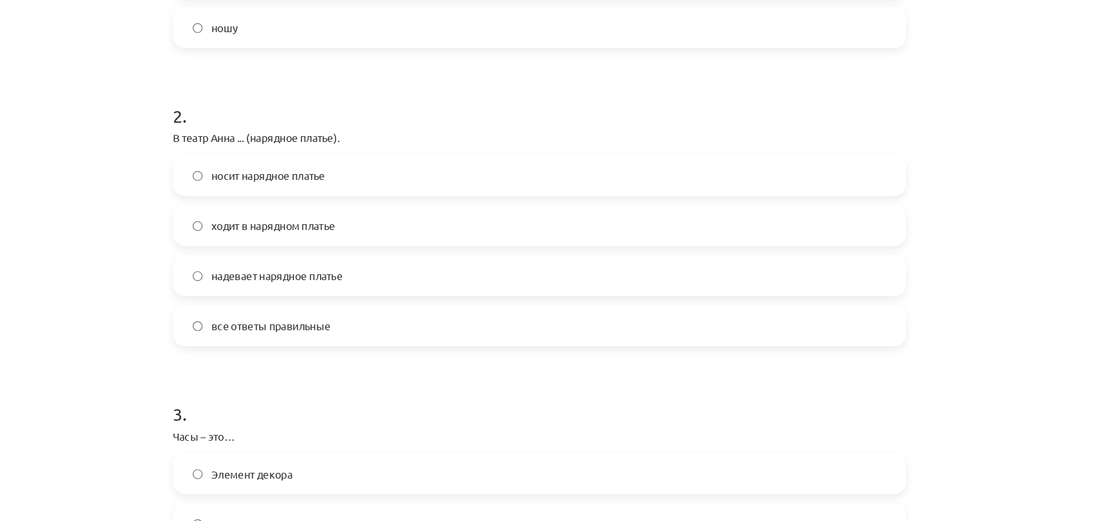
click at [438, 264] on label "надевает нарядное платье" at bounding box center [549, 265] width 618 height 32
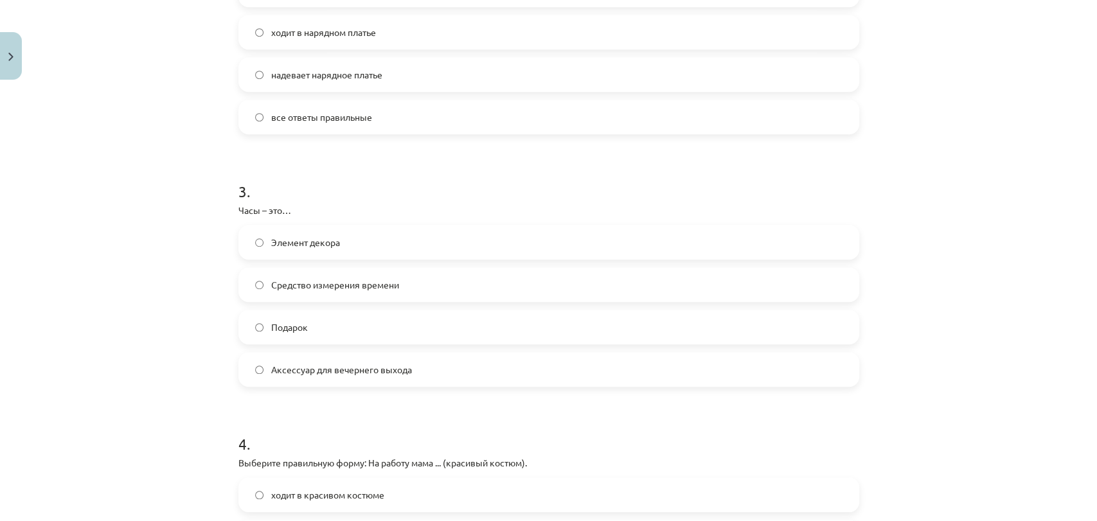
scroll to position [607, 0]
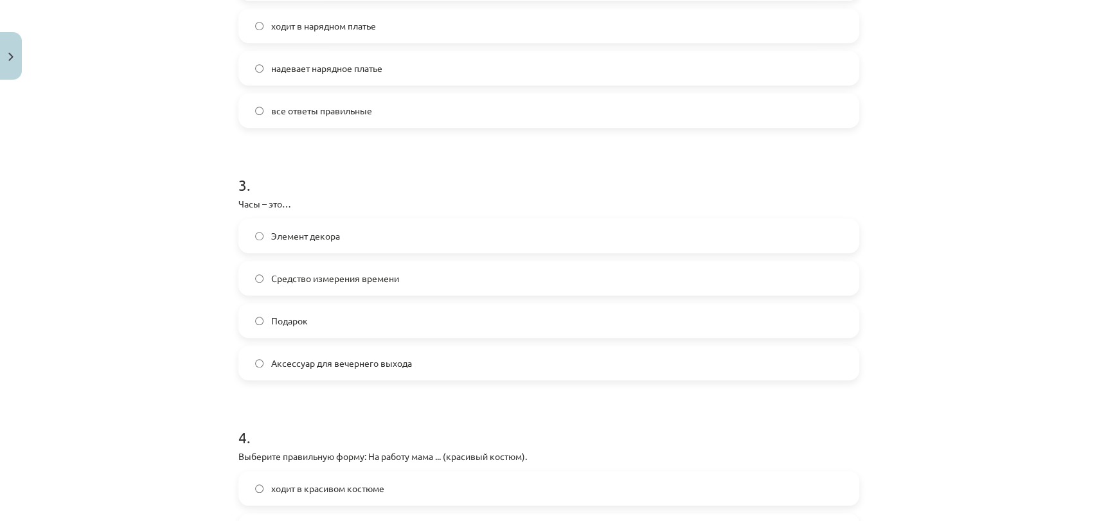
click at [388, 235] on label "Элемент декора" at bounding box center [549, 236] width 618 height 32
click at [785, 359] on label "Аксессуар для вечернего выхода" at bounding box center [549, 363] width 618 height 32
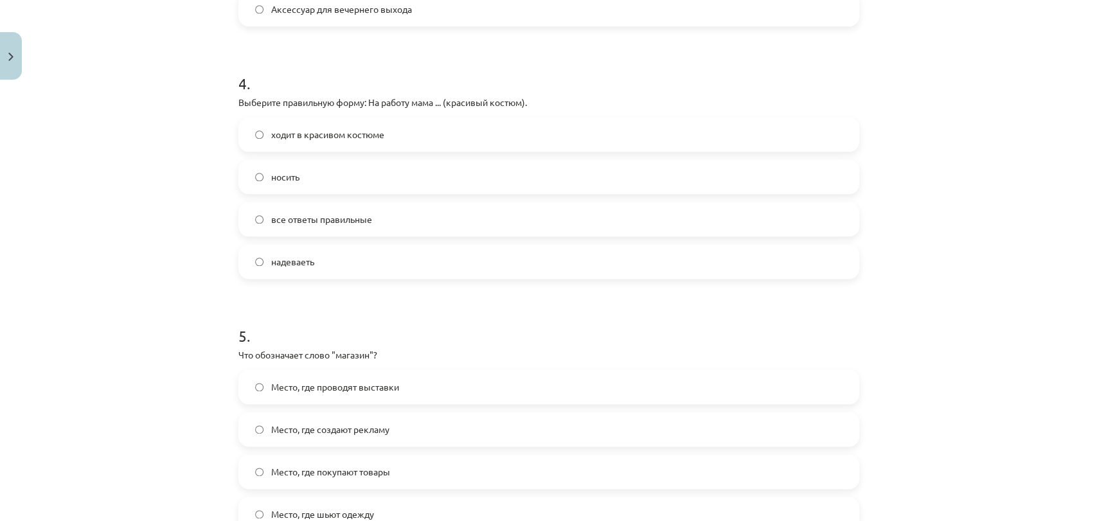
scroll to position [956, 0]
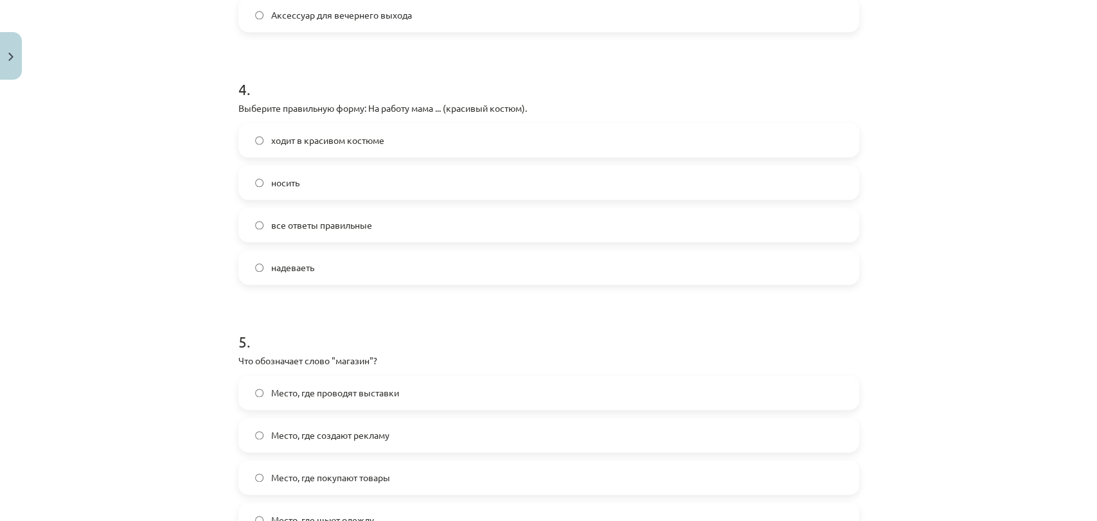
click at [384, 139] on label "ходит в красивом костюме" at bounding box center [549, 140] width 618 height 32
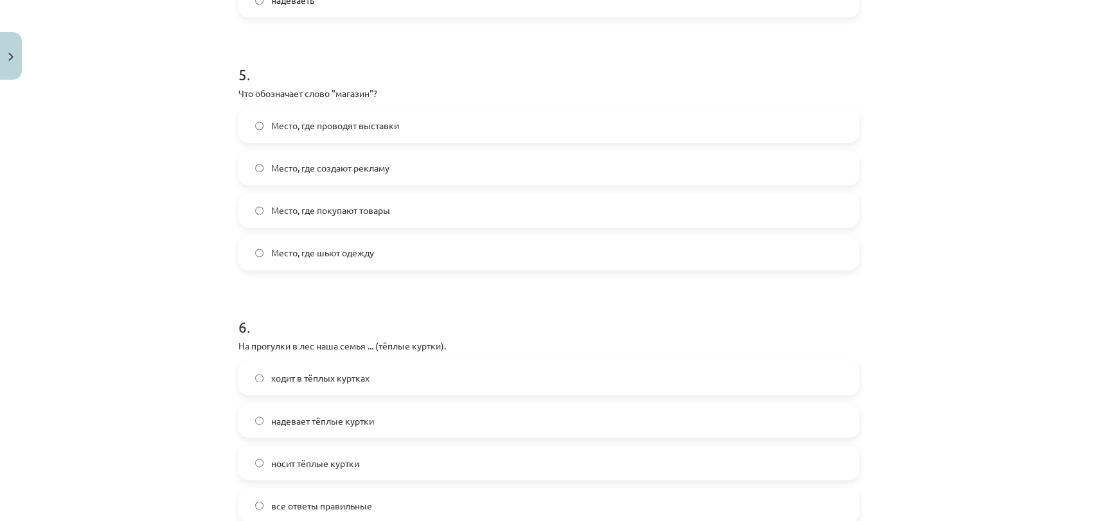
click at [382, 210] on span "Место, где покупают товары" at bounding box center [330, 210] width 119 height 13
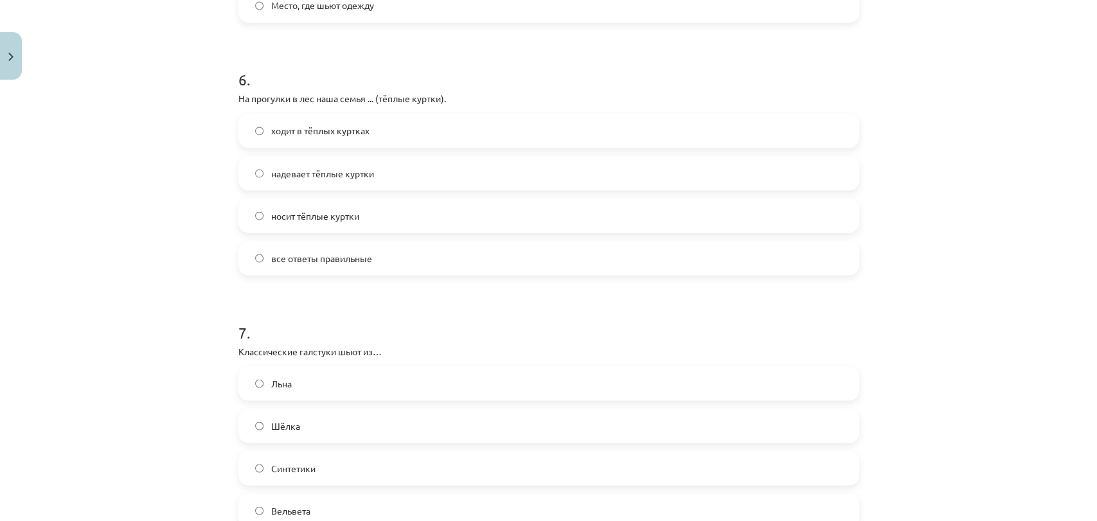
scroll to position [1487, 0]
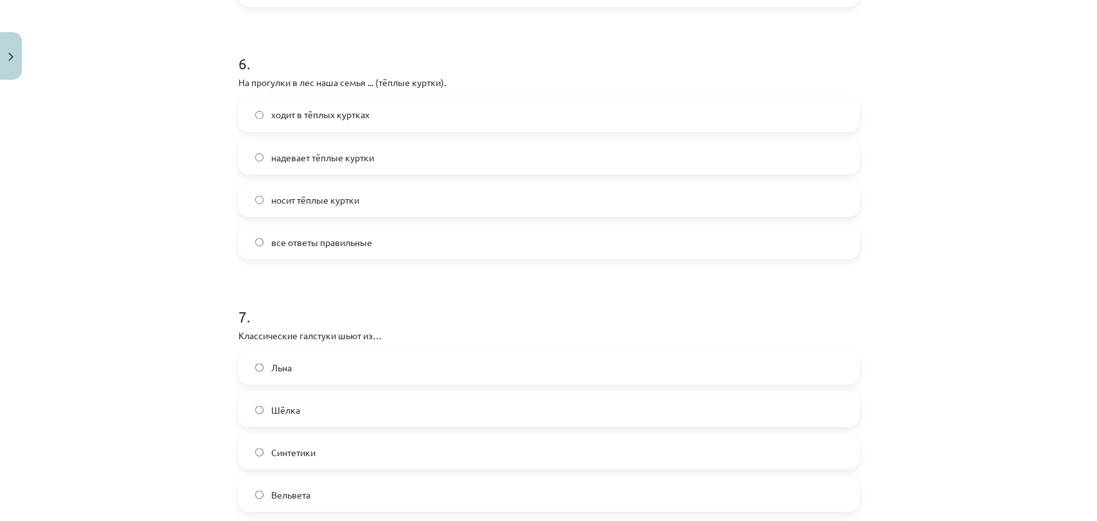
click at [492, 112] on label "ходит в тёплых куртках" at bounding box center [549, 114] width 618 height 32
click at [444, 156] on label "надевает тёплые куртки" at bounding box center [549, 157] width 618 height 32
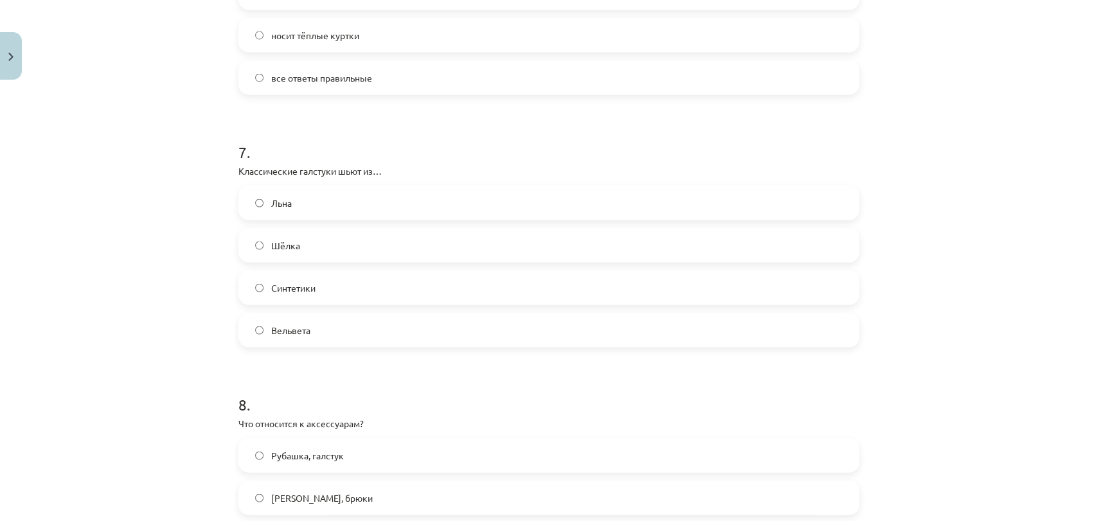
scroll to position [1671, 0]
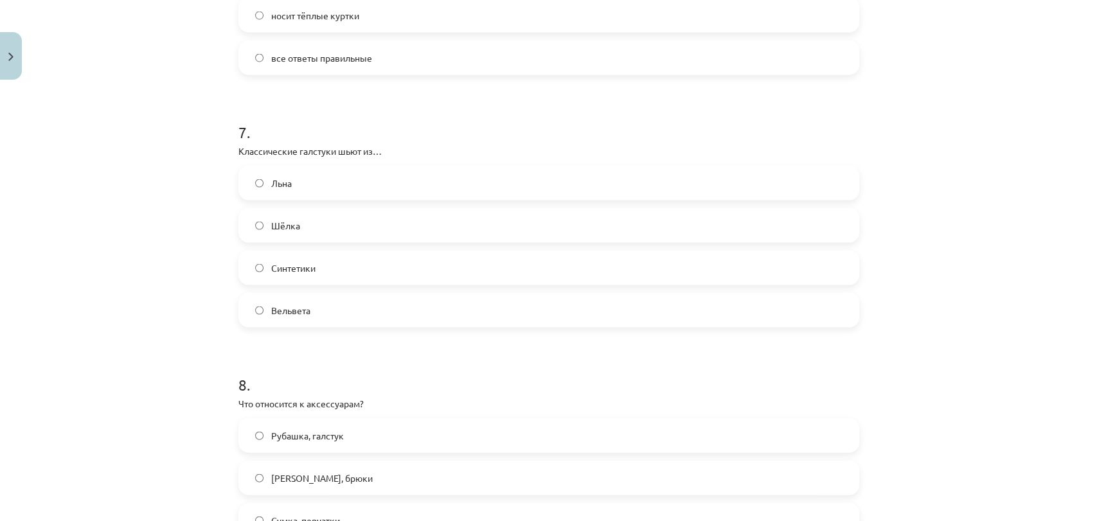
click at [340, 267] on label "Синтетики" at bounding box center [549, 268] width 618 height 32
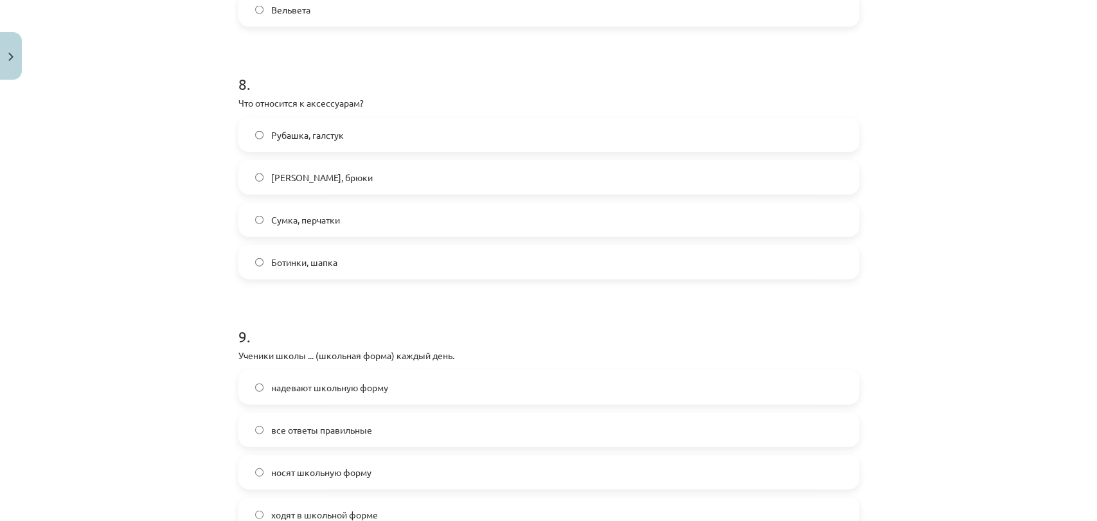
scroll to position [1991, 0]
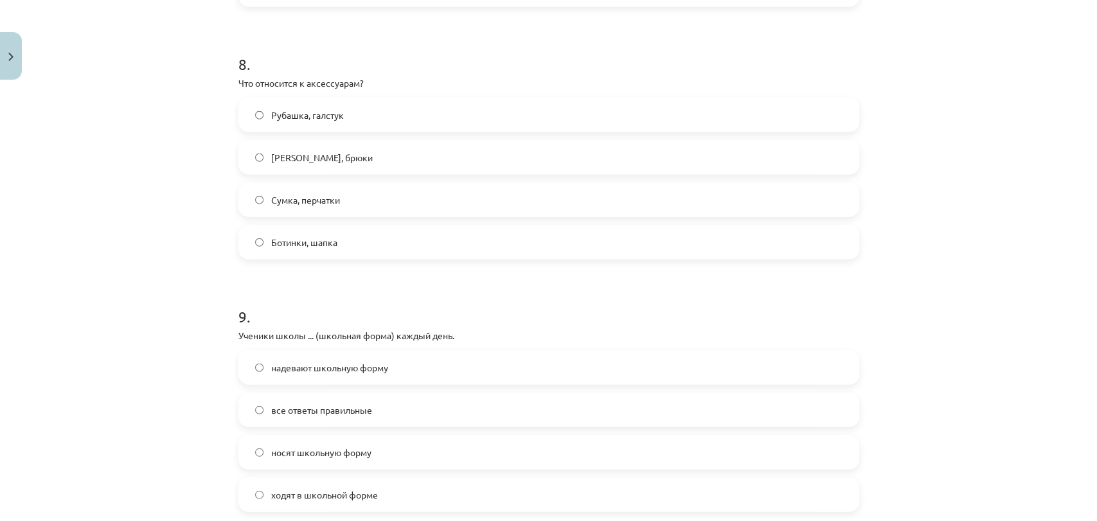
click at [327, 204] on span "Сумка, перчатки" at bounding box center [305, 199] width 69 height 13
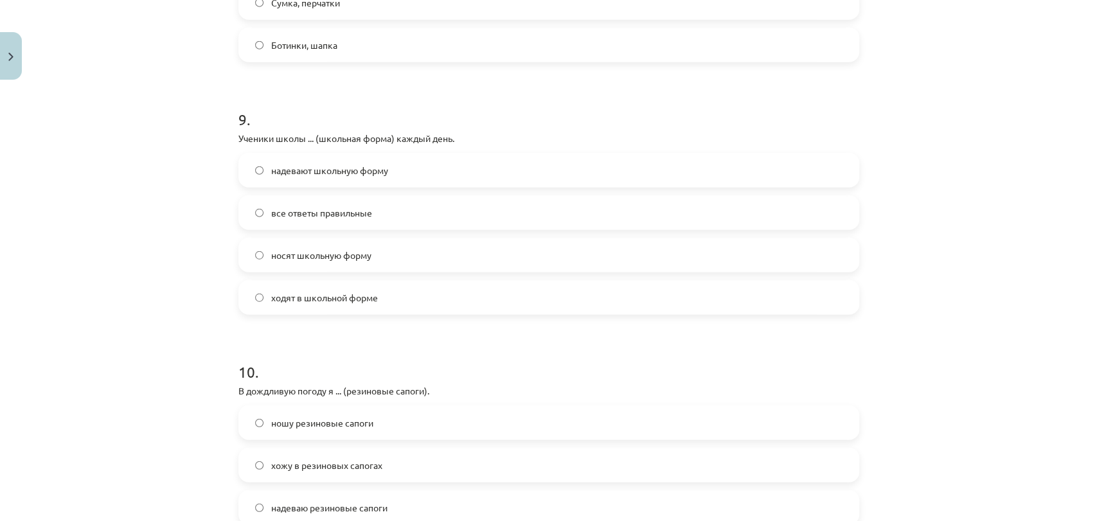
scroll to position [2205, 0]
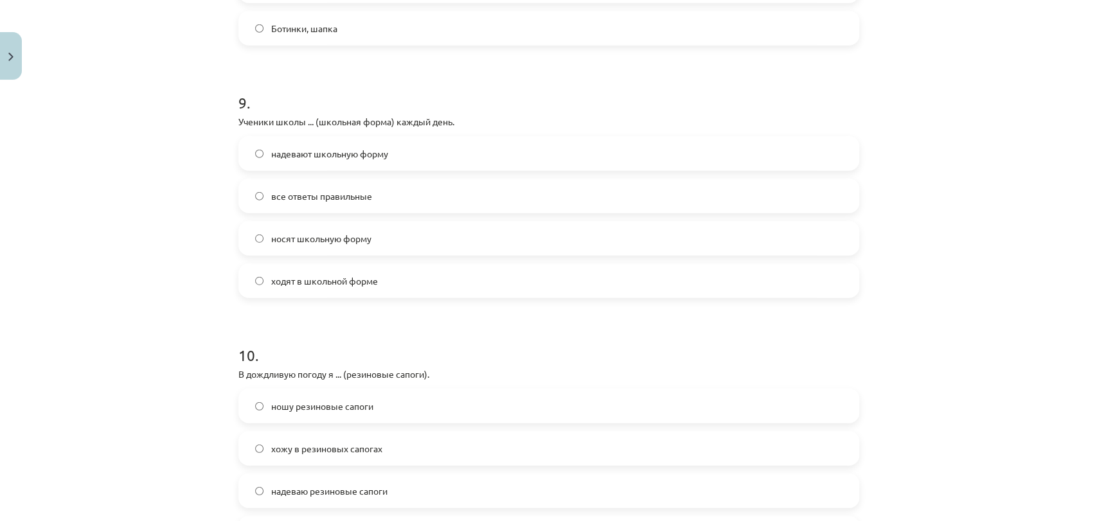
click at [303, 245] on label "носят школьную форму" at bounding box center [549, 238] width 618 height 32
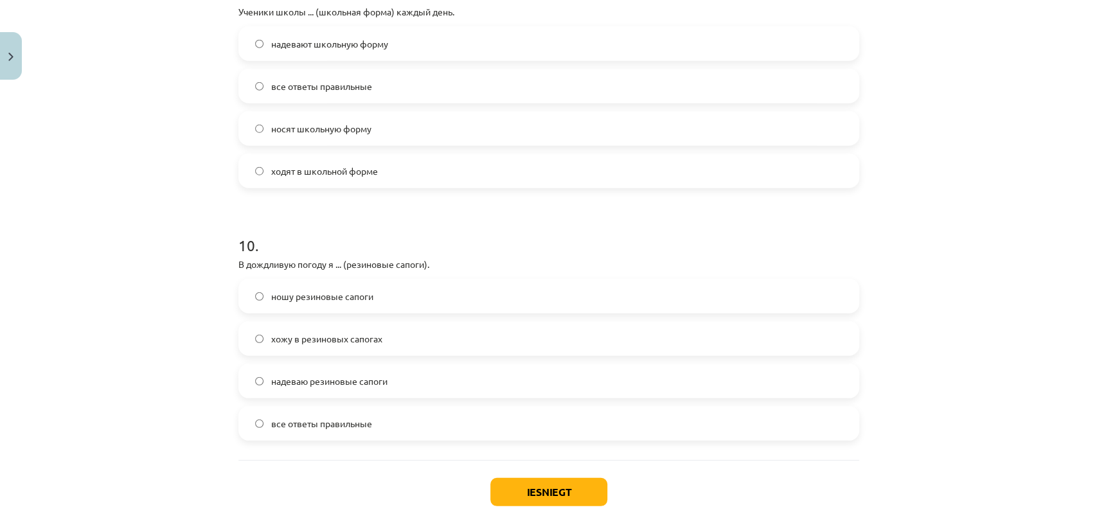
scroll to position [2384, 0]
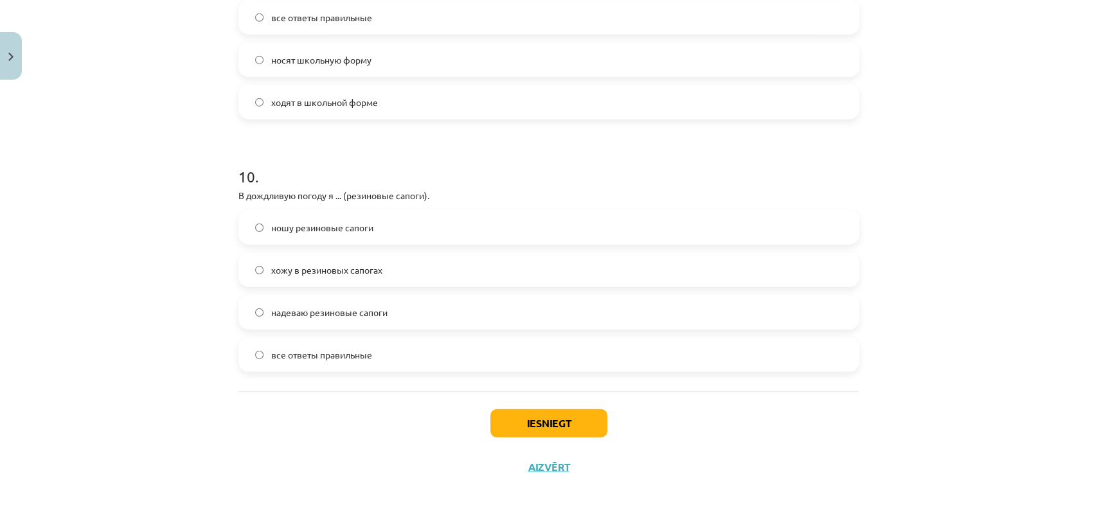
click at [328, 237] on label "ношу резиновые сапоги" at bounding box center [549, 227] width 618 height 32
click at [348, 270] on span "хожу в резиновых сапогах" at bounding box center [326, 270] width 111 height 13
click at [419, 312] on label "надеваю резиновые сапоги" at bounding box center [549, 312] width 618 height 32
click at [532, 424] on button "Iesniegt" at bounding box center [548, 423] width 117 height 28
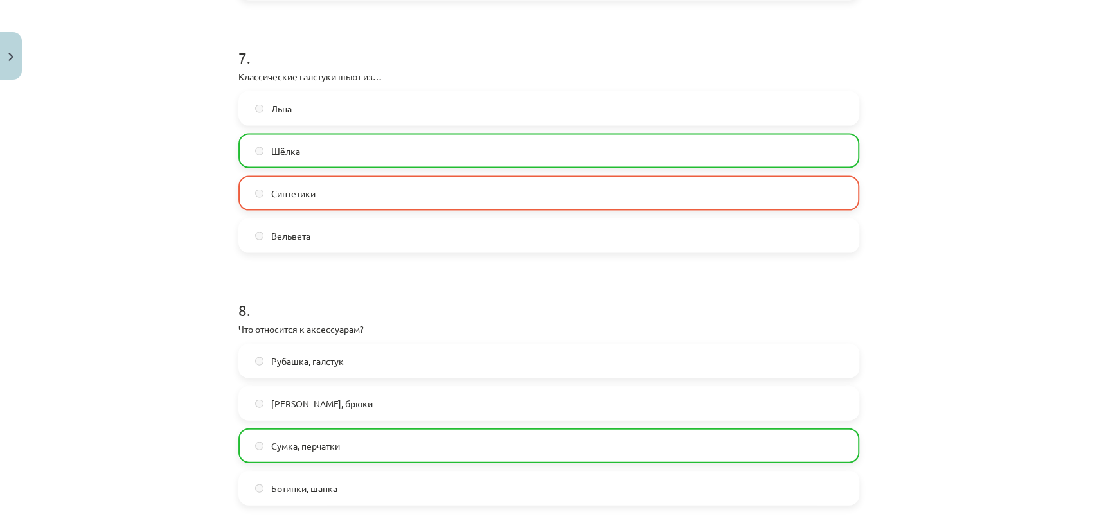
scroll to position [2424, 0]
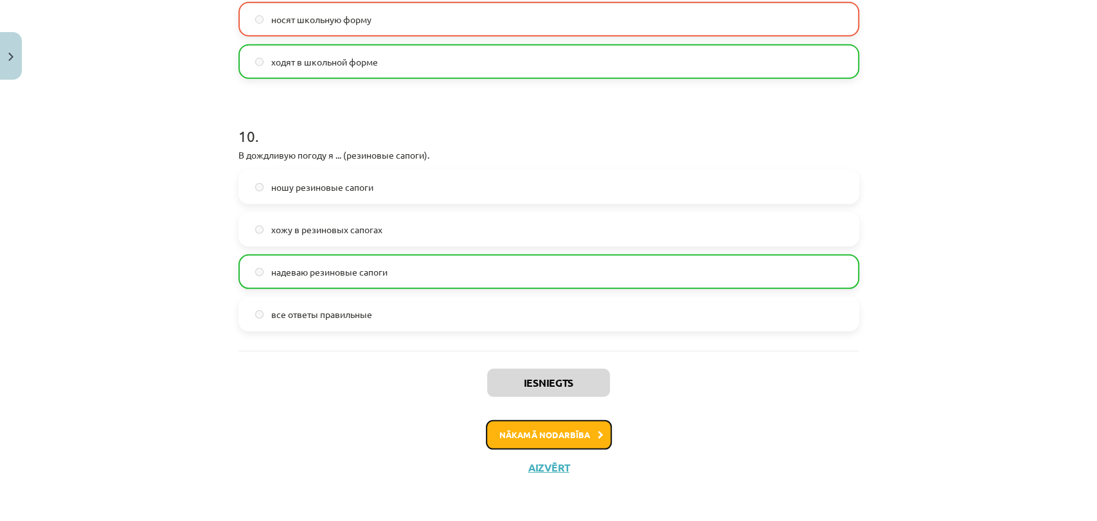
click at [528, 431] on button "Nākamā nodarbība" at bounding box center [549, 435] width 126 height 30
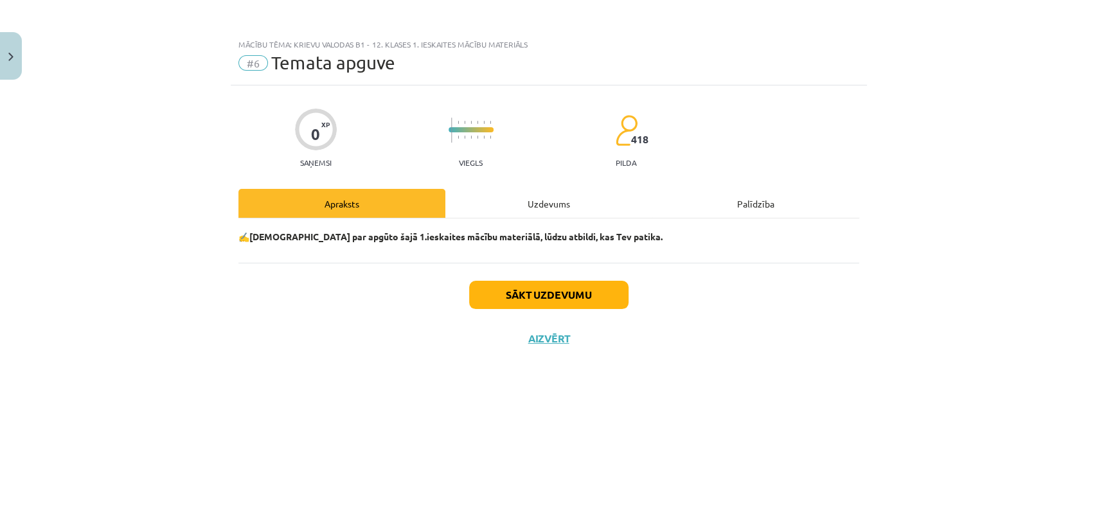
click at [560, 202] on div "Uzdevums" at bounding box center [548, 203] width 207 height 29
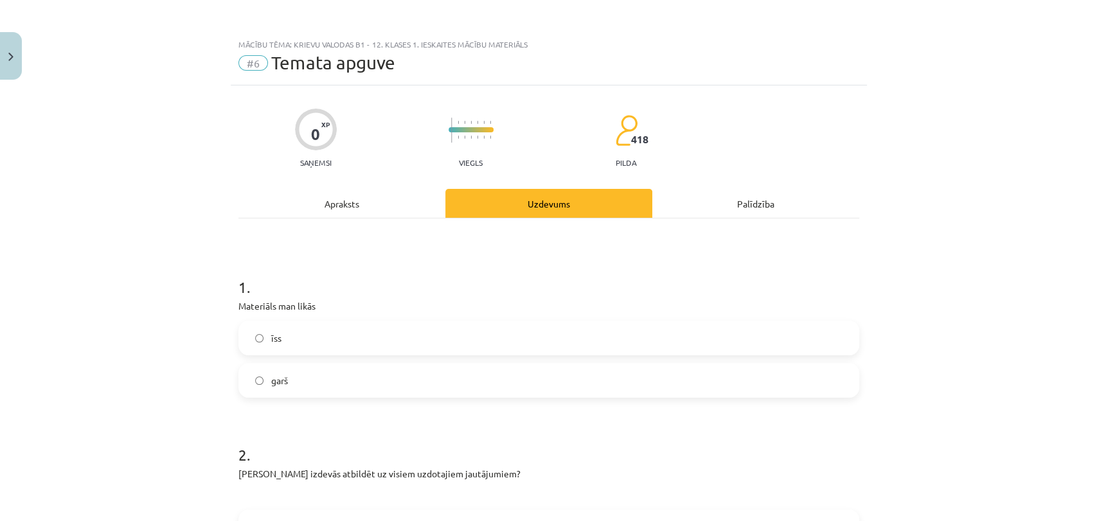
click at [440, 337] on label "īss" at bounding box center [549, 338] width 618 height 32
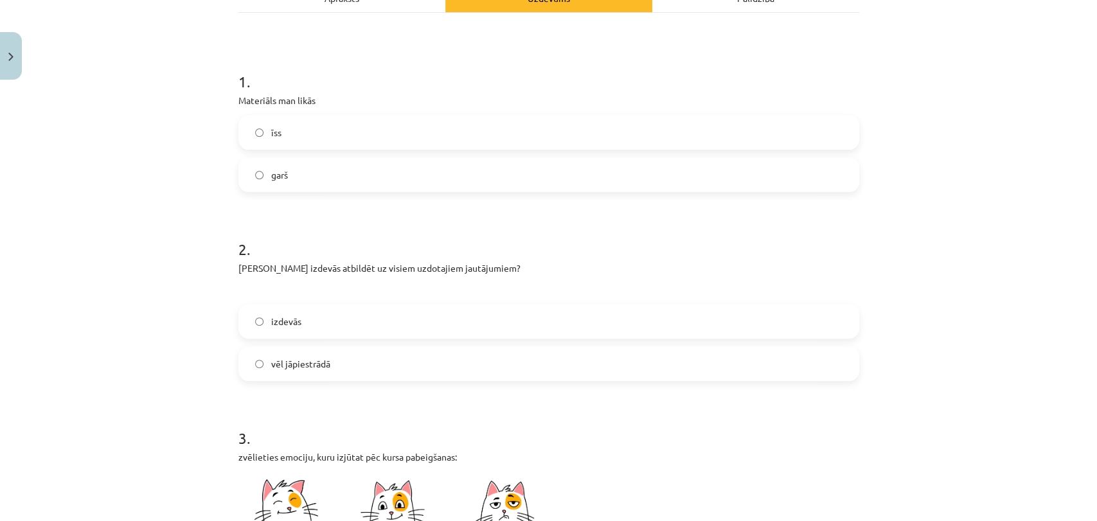
click at [769, 173] on label "garš" at bounding box center [549, 175] width 618 height 32
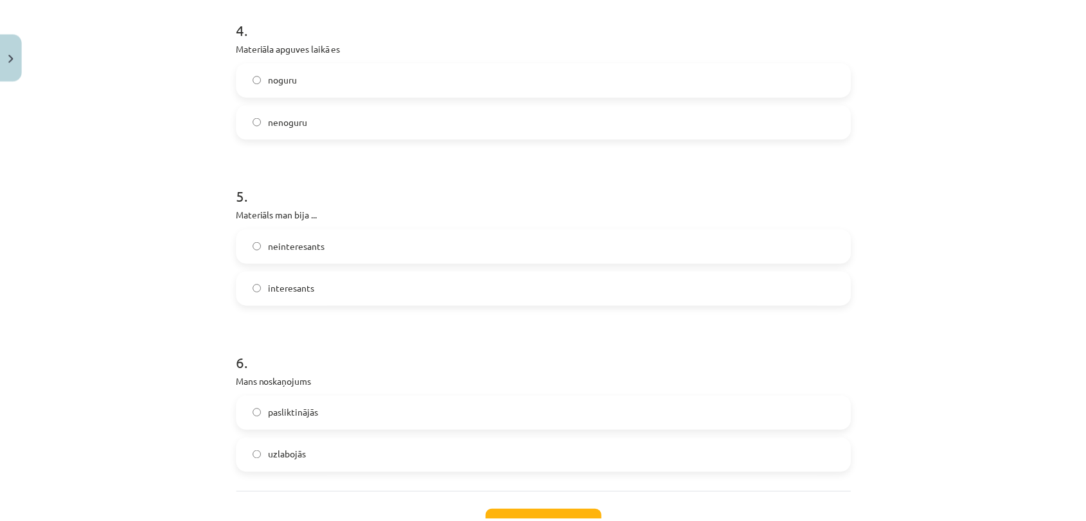
scroll to position [1061, 0]
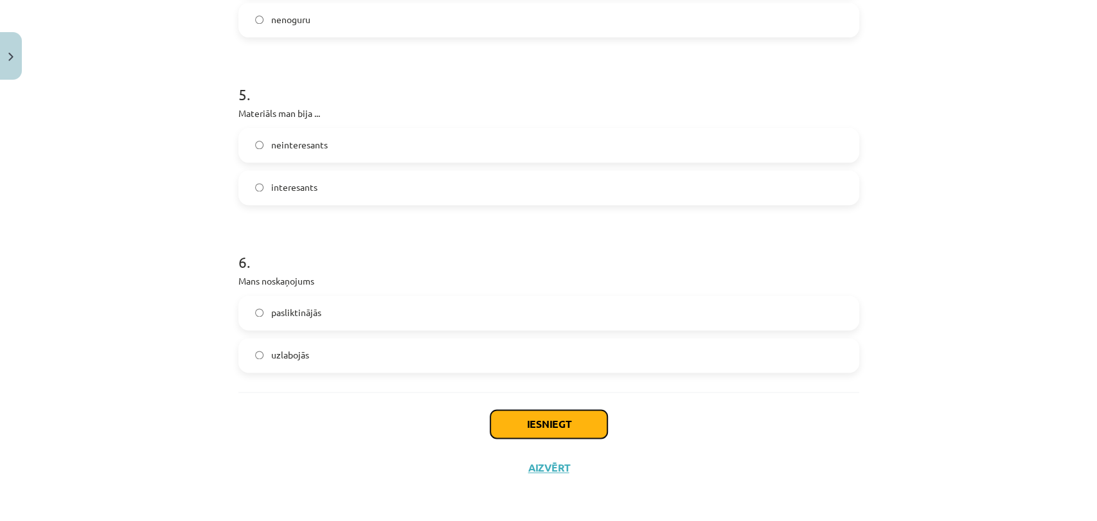
click at [560, 428] on button "Iesniegt" at bounding box center [548, 424] width 117 height 28
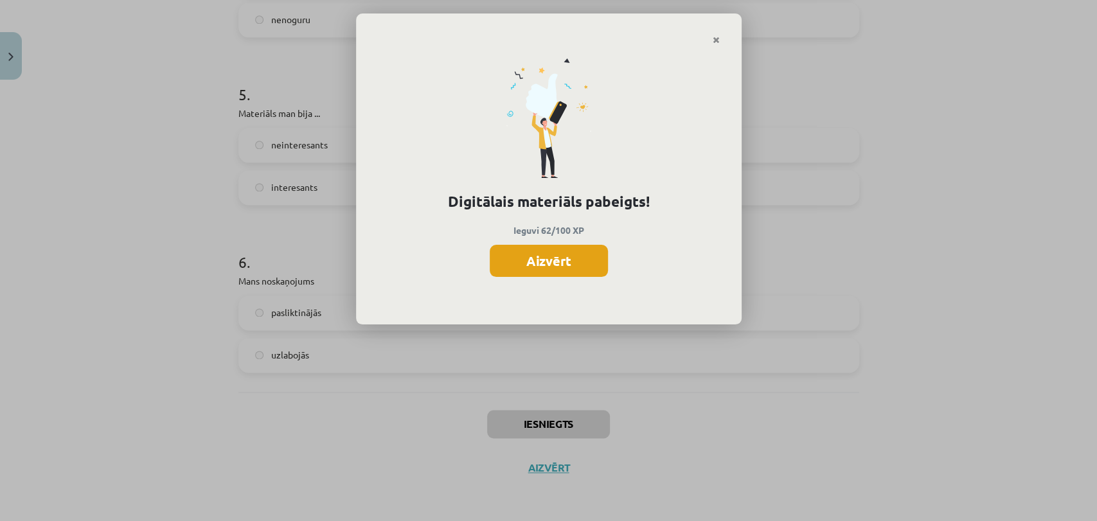
click at [540, 262] on button "Aizvērt" at bounding box center [549, 261] width 118 height 32
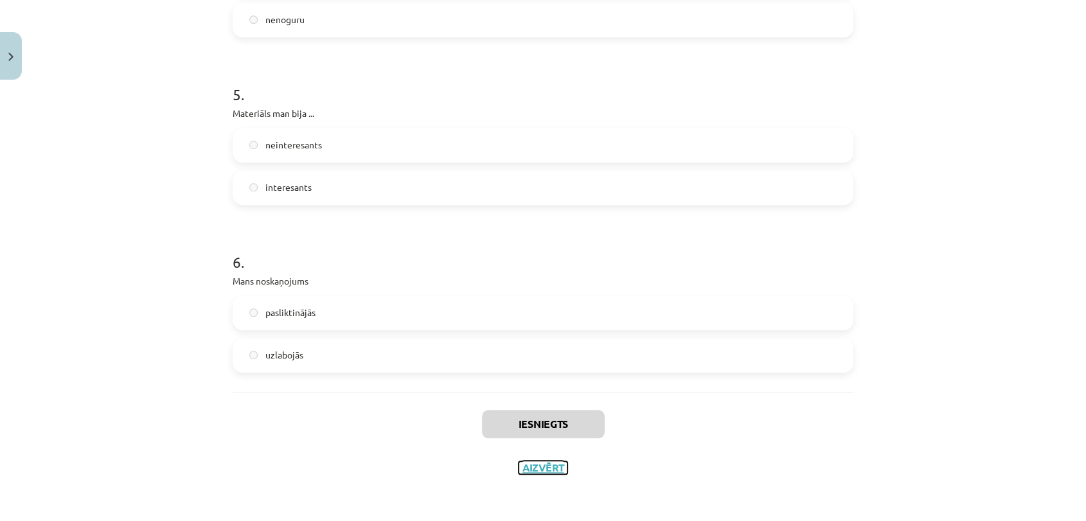
click at [527, 467] on button "Aizvērt" at bounding box center [543, 468] width 49 height 13
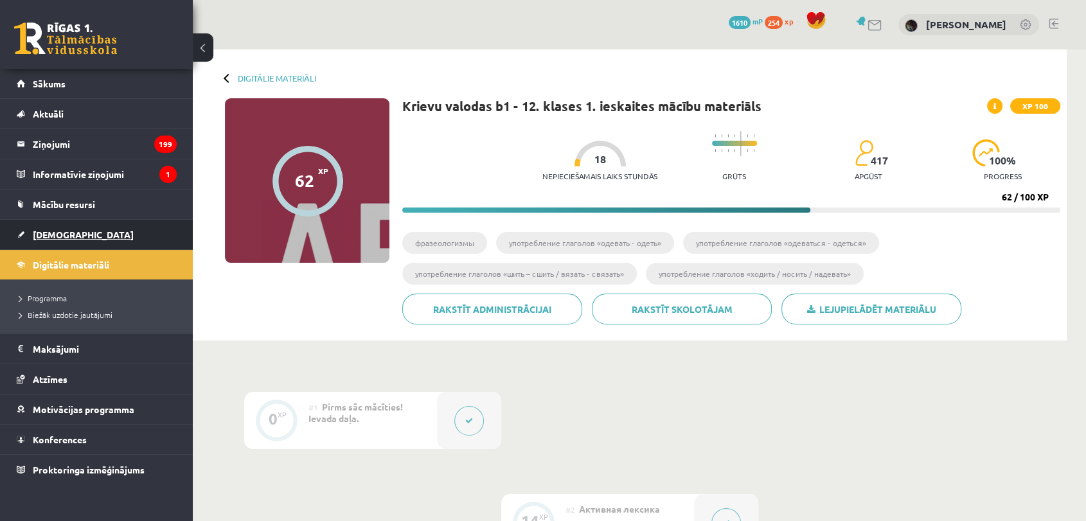
click at [136, 238] on link "[DEMOGRAPHIC_DATA]" at bounding box center [97, 235] width 160 height 30
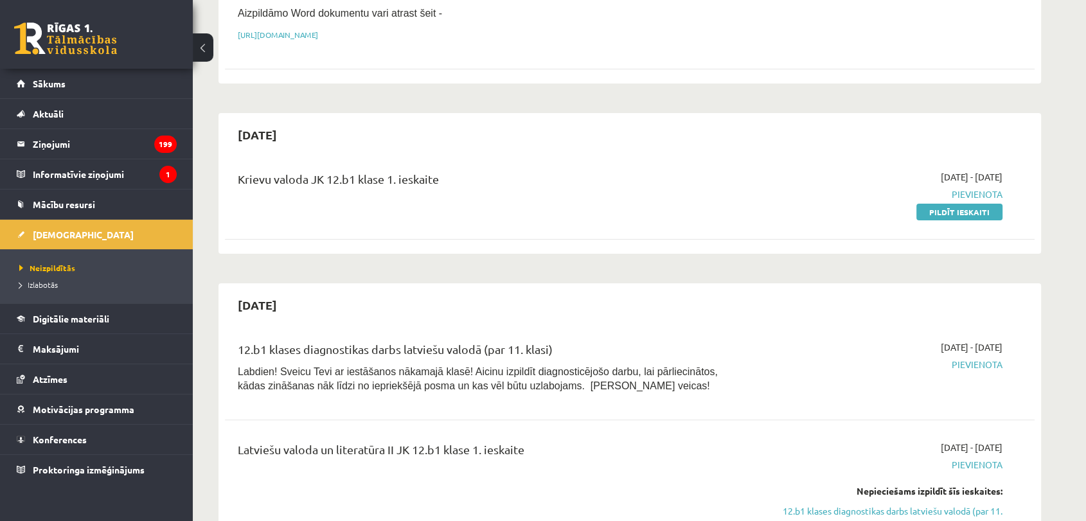
scroll to position [267, 0]
